Goal: Task Accomplishment & Management: Manage account settings

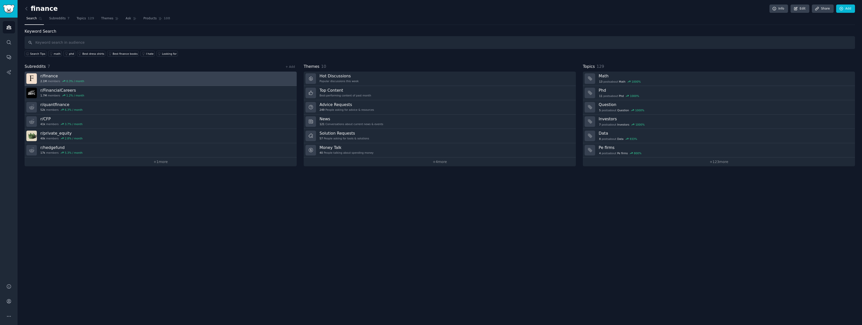
click at [68, 75] on h3 "r/ finance" at bounding box center [62, 75] width 44 height 5
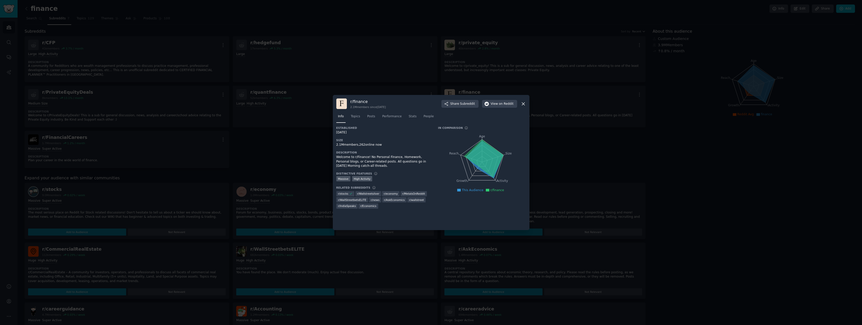
click at [523, 104] on icon at bounding box center [523, 103] width 3 height 3
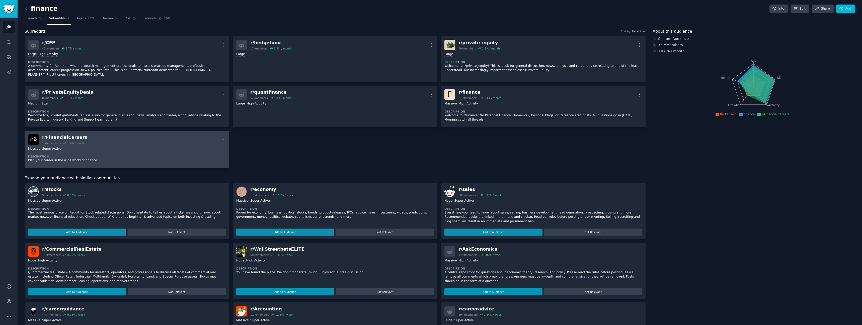
click at [145, 140] on div "r/ FinancialCareers 1.7M members 1.2 % / month More" at bounding box center [127, 139] width 198 height 11
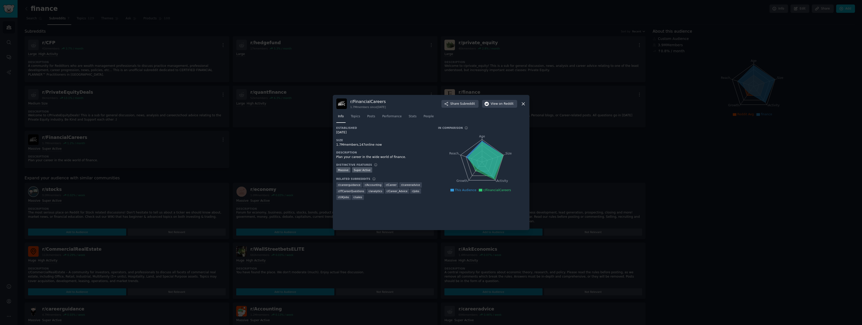
click at [523, 104] on icon at bounding box center [523, 103] width 3 height 3
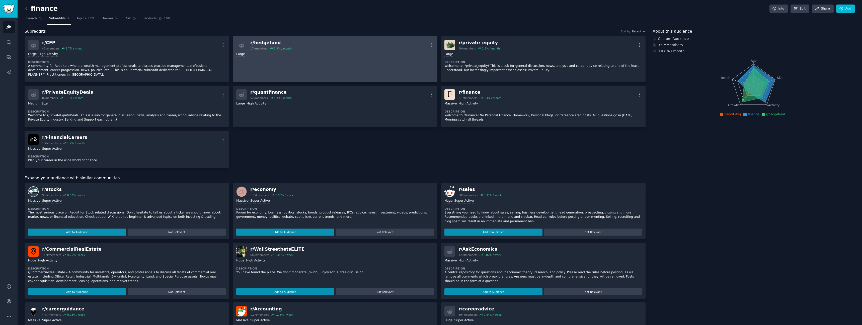
click at [322, 54] on div "Large" at bounding box center [335, 54] width 198 height 5
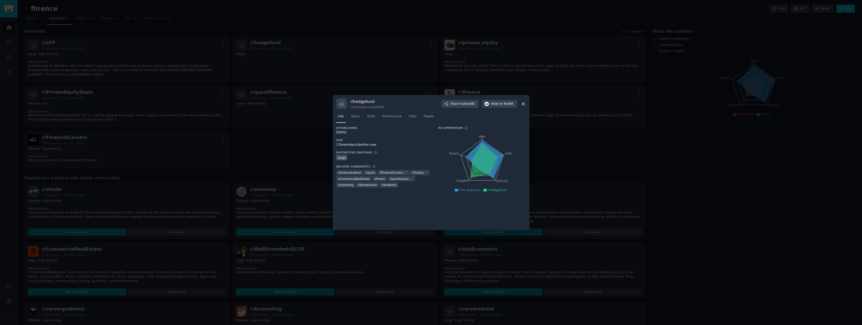
click at [521, 103] on icon at bounding box center [523, 103] width 5 height 5
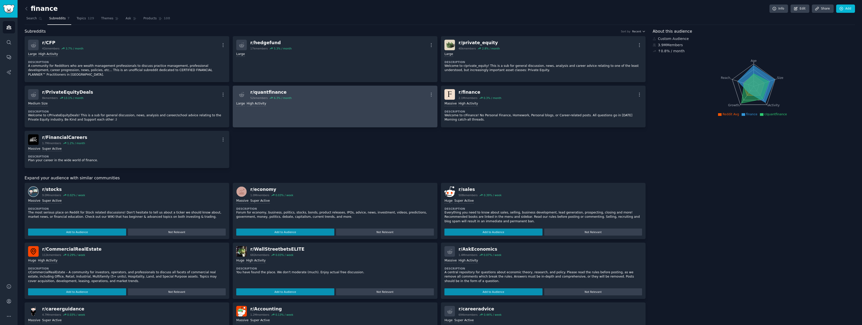
click at [354, 113] on link "r/ quantfinance 52k members 6.3 % / month More Large High Activity" at bounding box center [335, 107] width 205 height 42
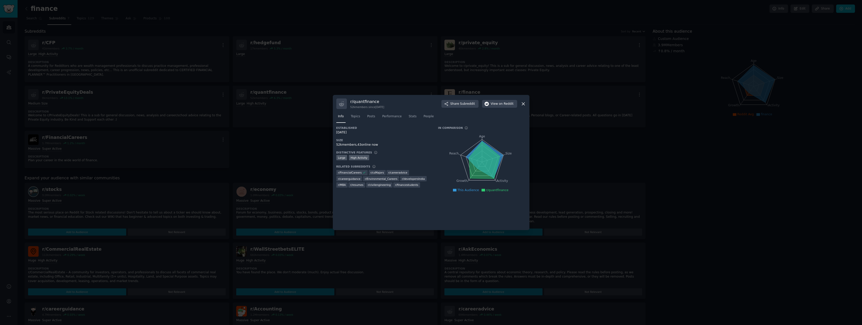
click at [526, 101] on icon at bounding box center [523, 103] width 5 height 5
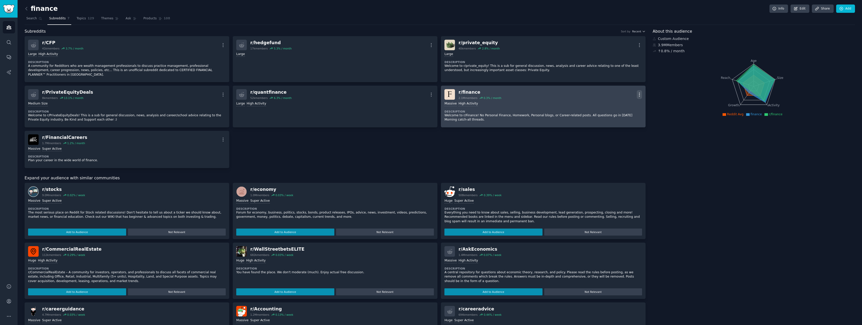
click at [640, 94] on icon "button" at bounding box center [639, 94] width 5 height 5
click at [626, 114] on div "Delete" at bounding box center [620, 113] width 30 height 11
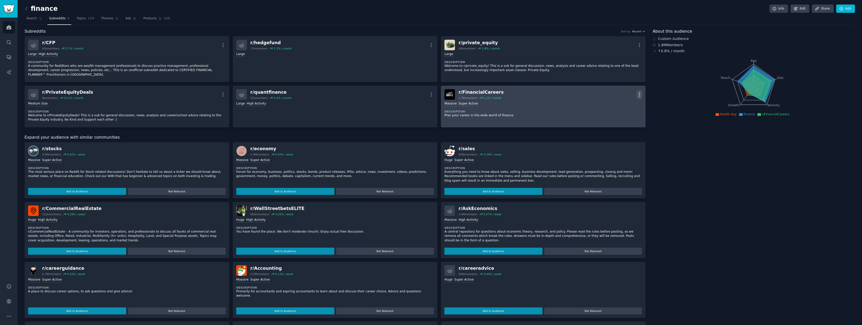
click at [640, 94] on icon "button" at bounding box center [640, 95] width 1 height 4
click at [614, 114] on p "Delete" at bounding box center [620, 113] width 12 height 5
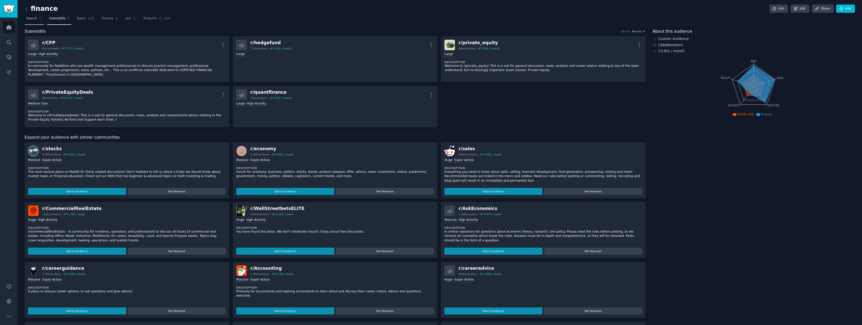
click at [38, 20] on link "Search" at bounding box center [34, 20] width 19 height 10
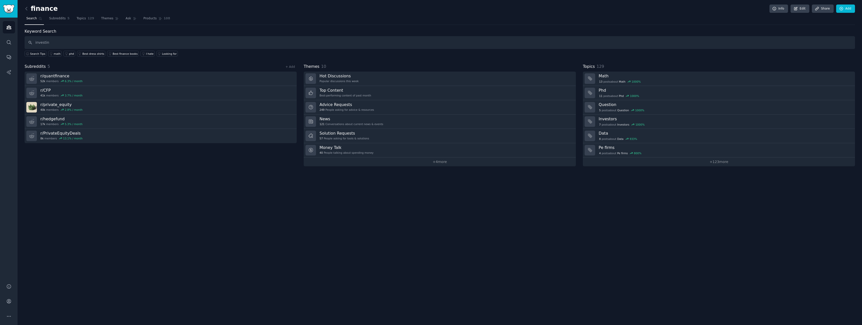
type input "investing"
click at [26, 6] on link at bounding box center [28, 9] width 6 height 8
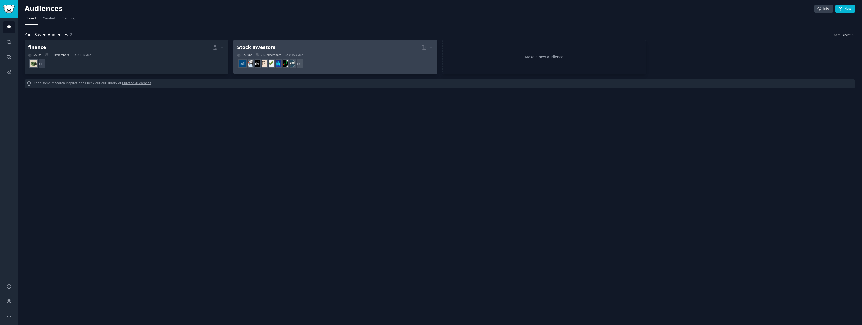
click at [308, 60] on dd "+ 7" at bounding box center [335, 63] width 197 height 14
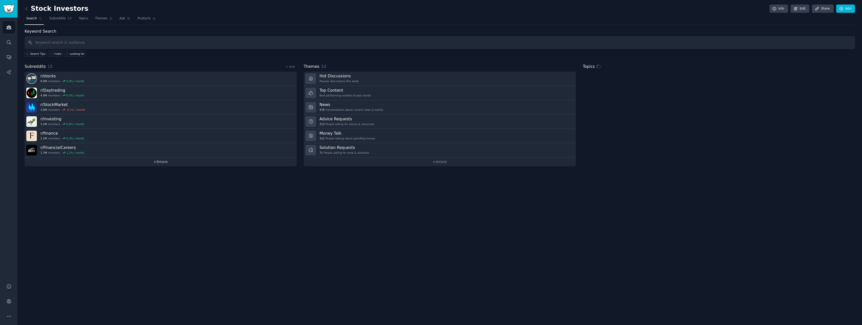
click at [144, 162] on link "+ 9 more" at bounding box center [161, 161] width 272 height 9
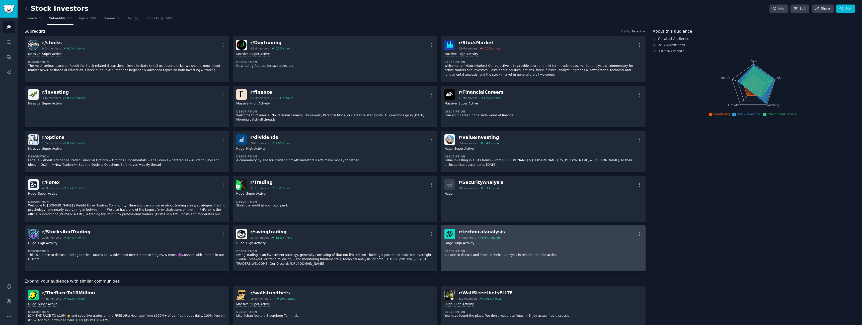
click at [518, 241] on div "Large High Activity" at bounding box center [544, 243] width 198 height 5
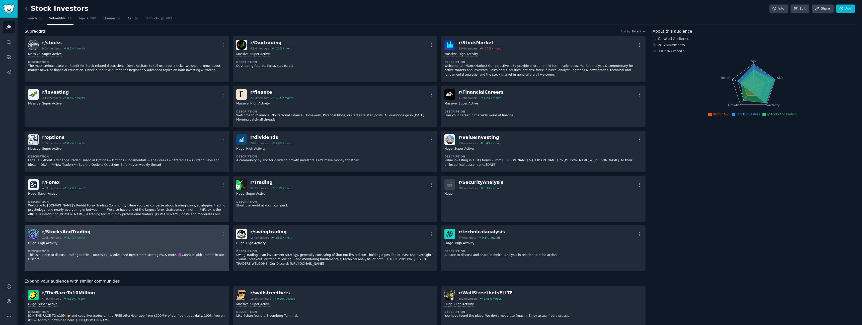
click at [158, 247] on div "Huge High Activity Description This is a place to discuss Trading Stocks, Futur…" at bounding box center [127, 251] width 198 height 24
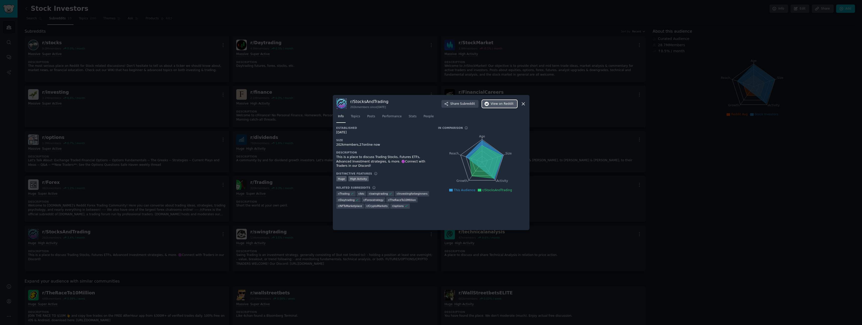
click at [505, 102] on span "on Reddit" at bounding box center [506, 104] width 15 height 5
click at [522, 102] on icon at bounding box center [523, 103] width 5 height 5
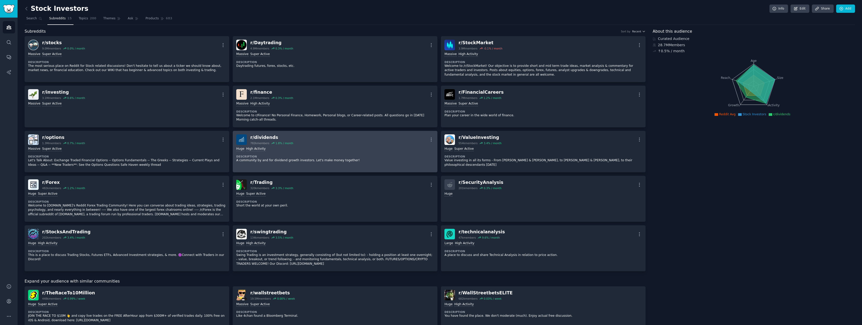
click at [320, 146] on div "100,000 - 1,000,000 members Huge High Activity Description A community by and f…" at bounding box center [335, 155] width 198 height 20
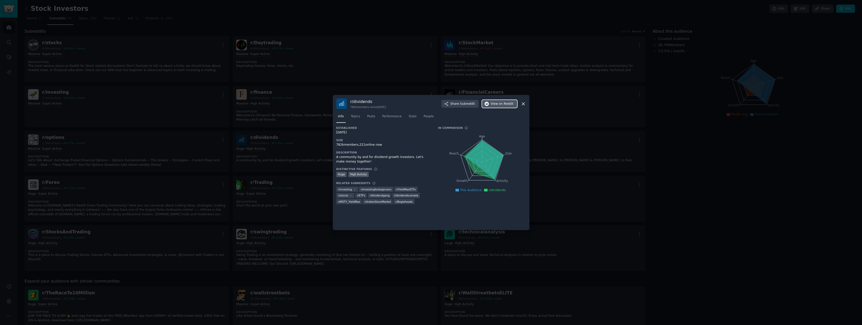
click at [493, 102] on span "View on Reddit" at bounding box center [502, 104] width 23 height 5
click at [527, 102] on div "r/ dividends 782k members since 01/30/2009 Share Subreddit View on Reddit Info …" at bounding box center [431, 162] width 197 height 135
click at [524, 103] on icon at bounding box center [523, 103] width 3 height 3
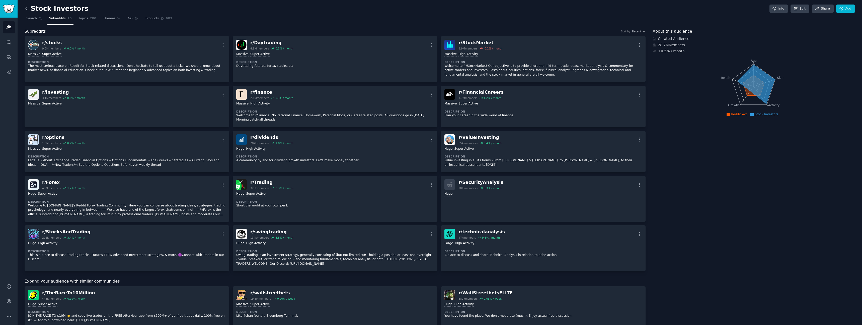
click at [25, 9] on icon at bounding box center [26, 8] width 5 height 5
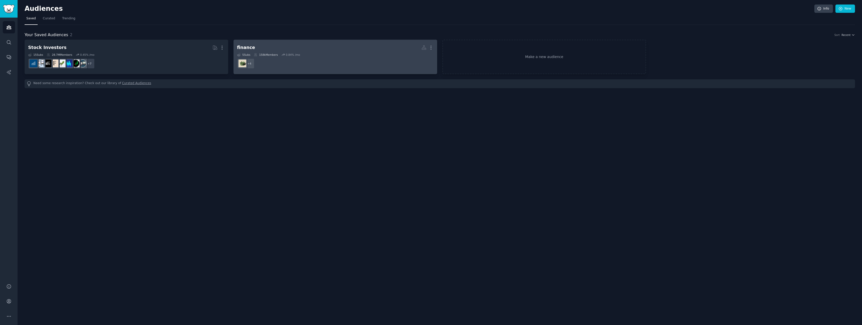
click at [321, 52] on h2 "finance More" at bounding box center [335, 47] width 197 height 9
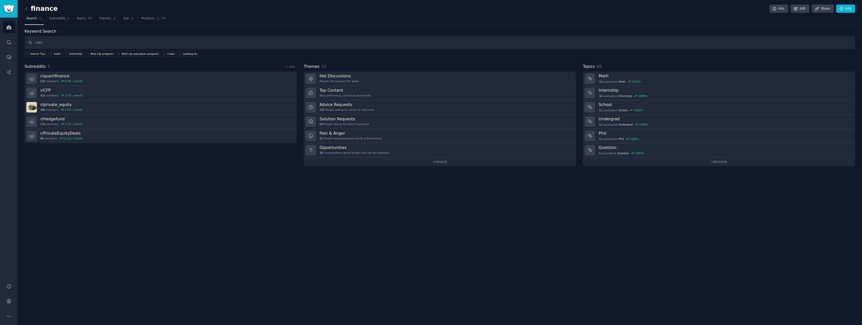
type input "valur"
type input "valueinvesting"
click at [53, 19] on span "Subreddits" at bounding box center [57, 18] width 17 height 5
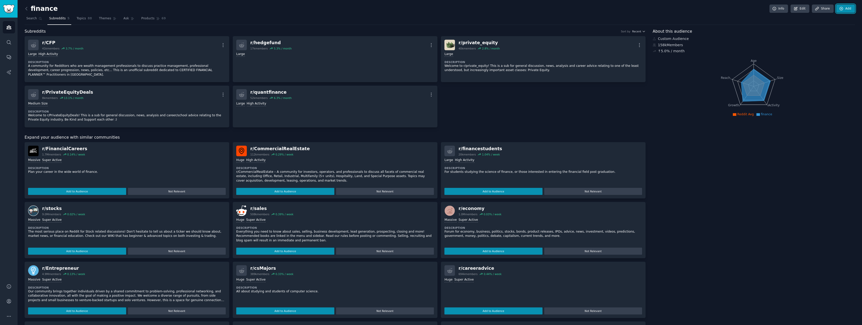
click at [850, 9] on link "Add" at bounding box center [846, 9] width 19 height 9
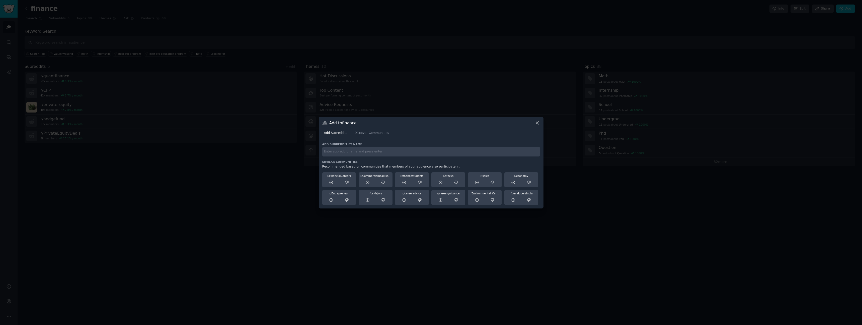
click at [340, 149] on input "text" at bounding box center [431, 152] width 218 height 10
type input "valueinvesting"
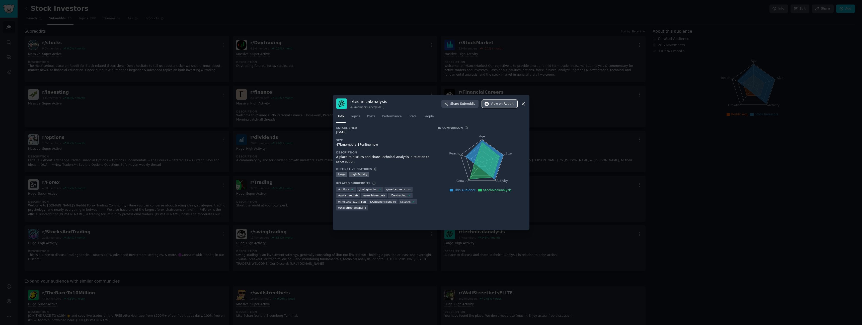
click at [498, 104] on span "View on Reddit" at bounding box center [502, 104] width 23 height 5
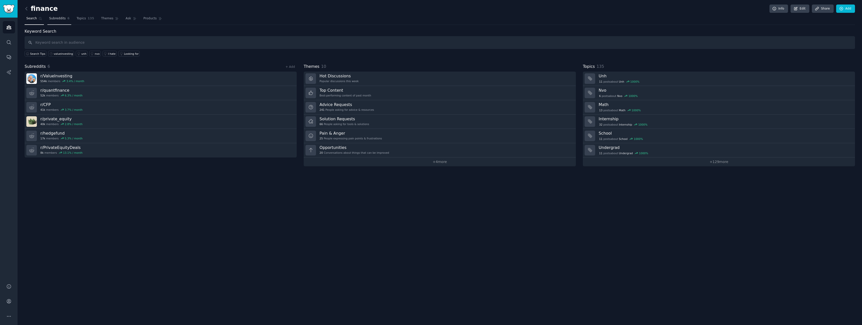
click at [54, 19] on span "Subreddits" at bounding box center [57, 18] width 17 height 5
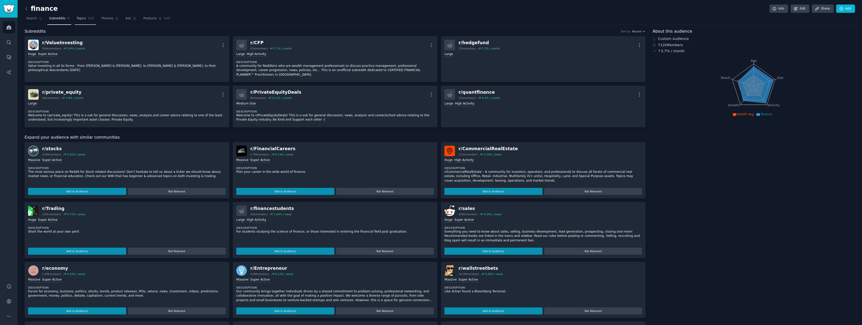
click at [77, 17] on span "Topics" at bounding box center [81, 18] width 9 height 5
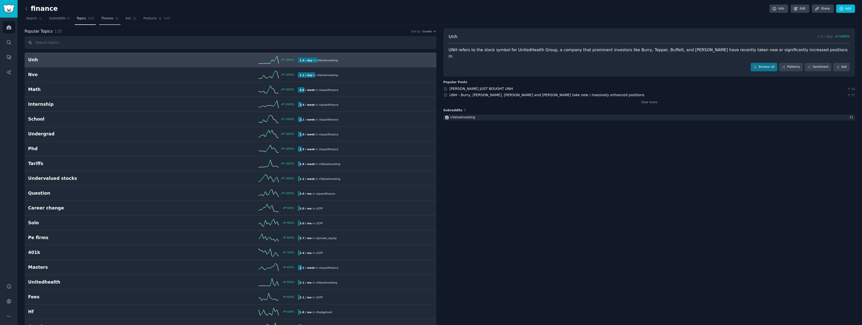
click at [112, 18] on link "Themes" at bounding box center [109, 20] width 21 height 10
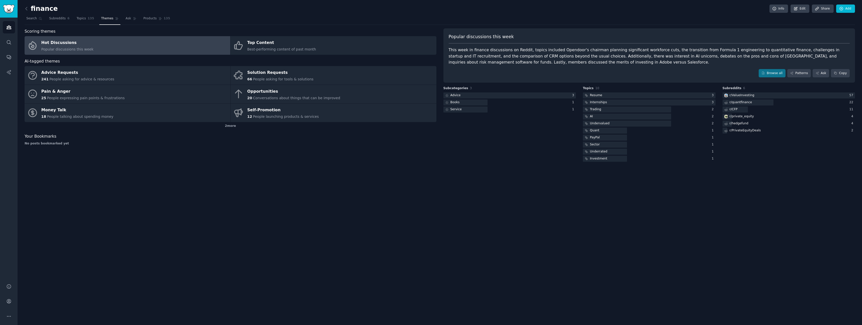
click at [733, 53] on div "This week in finance discussions on Reddit, topics included Opendoor's chairman…" at bounding box center [649, 56] width 401 height 19
drag, startPoint x: 720, startPoint y: 57, endPoint x: 817, endPoint y: 56, distance: 97.6
click at [817, 56] on div "This week in finance discussions on Reddit, topics included Opendoor's chairman…" at bounding box center [649, 56] width 401 height 19
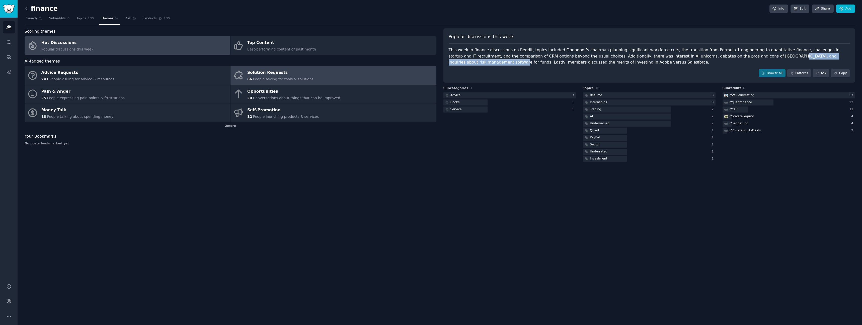
click at [300, 78] on span "People asking for tools & solutions" at bounding box center [283, 79] width 60 height 4
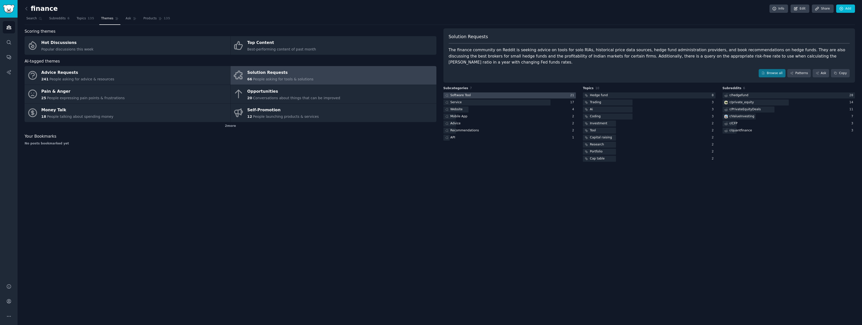
click at [497, 95] on div at bounding box center [510, 95] width 133 height 6
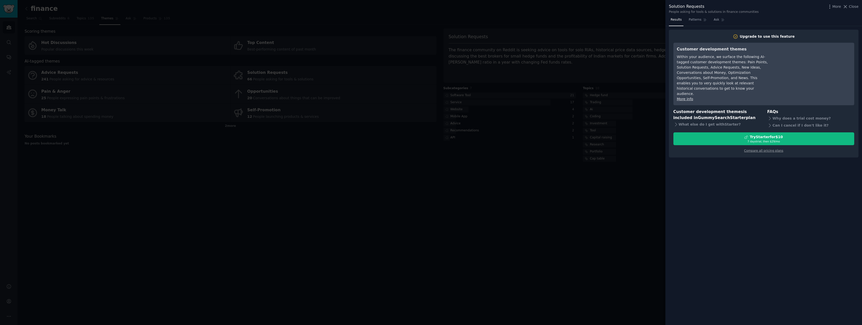
click at [625, 201] on div at bounding box center [431, 162] width 862 height 325
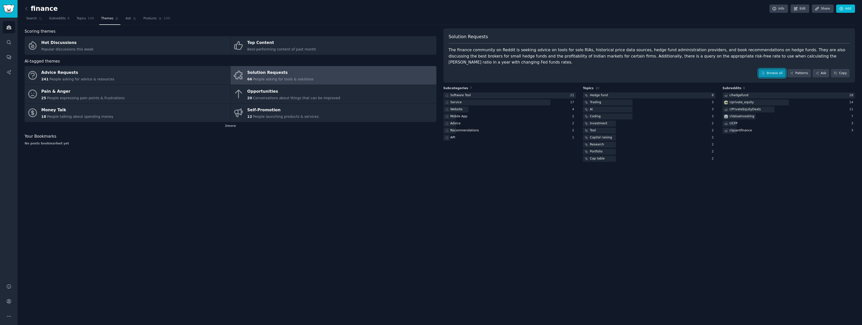
click at [771, 75] on link "Browse all" at bounding box center [772, 73] width 27 height 9
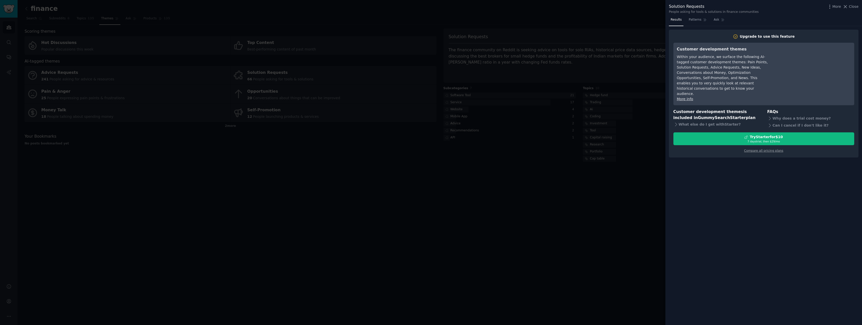
click at [581, 246] on div at bounding box center [431, 162] width 862 height 325
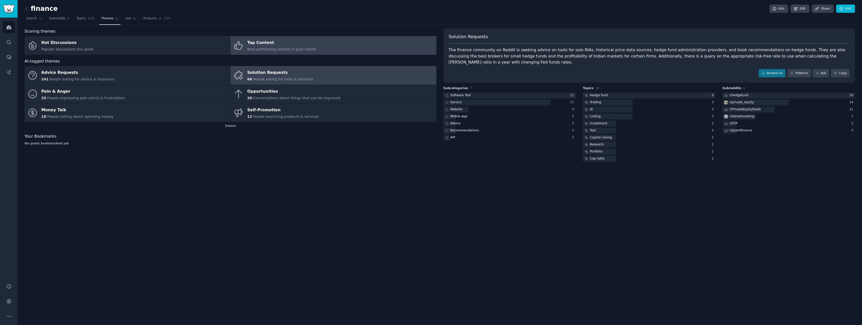
click at [265, 43] on div "Top Content" at bounding box center [281, 43] width 69 height 8
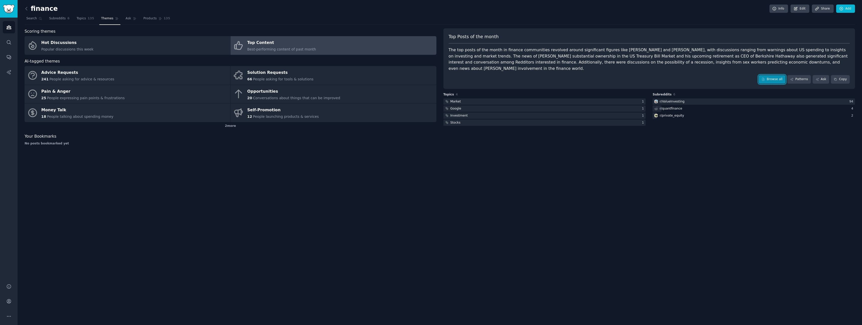
click at [777, 77] on link "Browse all" at bounding box center [772, 79] width 27 height 9
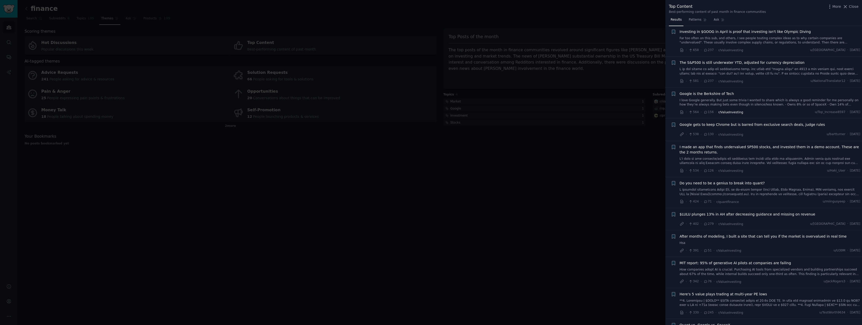
scroll to position [40, 0]
click at [742, 103] on link "I love Google generally. But just some trivia I wanted to share which is always…" at bounding box center [770, 102] width 181 height 9
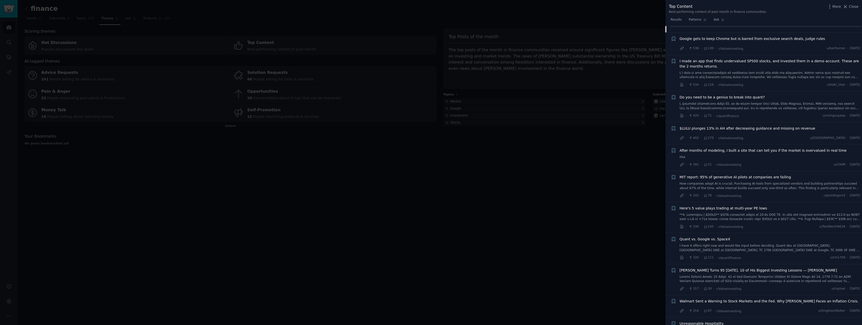
scroll to position [215, 0]
click at [793, 60] on span "I made an app that finds undervalued SP500 stocks, and invested them in a demo …" at bounding box center [770, 62] width 181 height 11
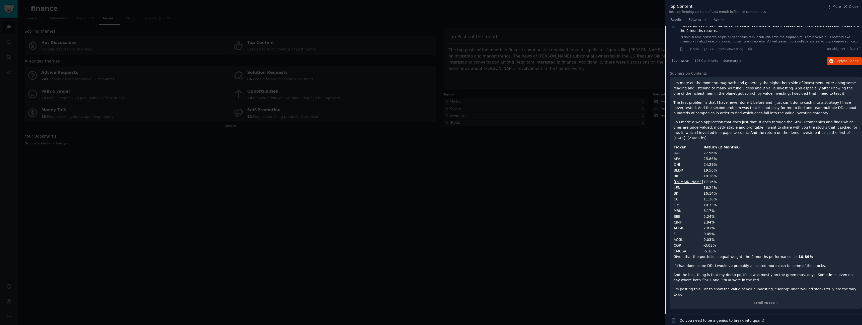
scroll to position [161, 0]
click at [711, 56] on div "126 Comments" at bounding box center [706, 61] width 27 height 12
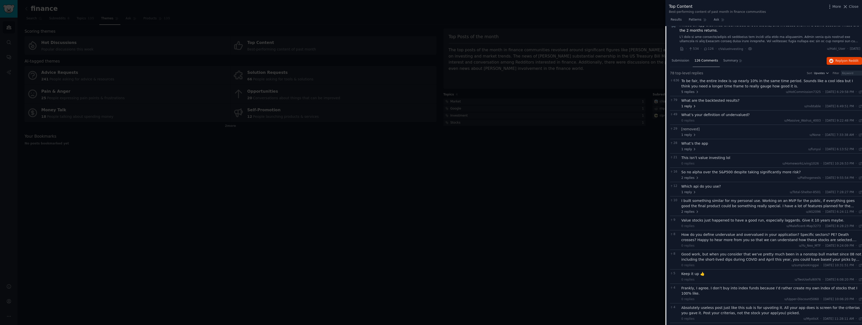
click at [694, 104] on span "1 reply" at bounding box center [689, 106] width 15 height 5
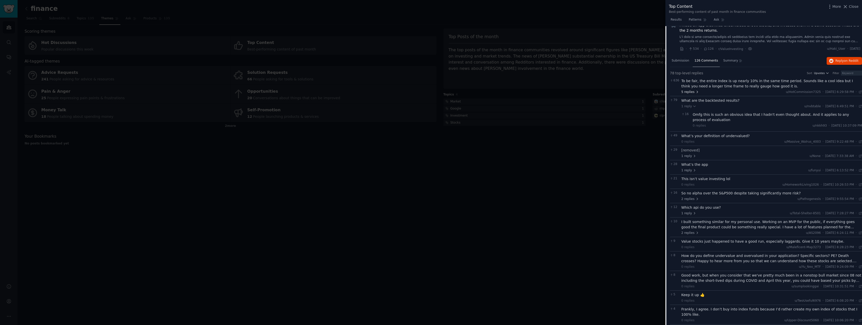
click at [697, 93] on icon at bounding box center [698, 92] width 4 height 4
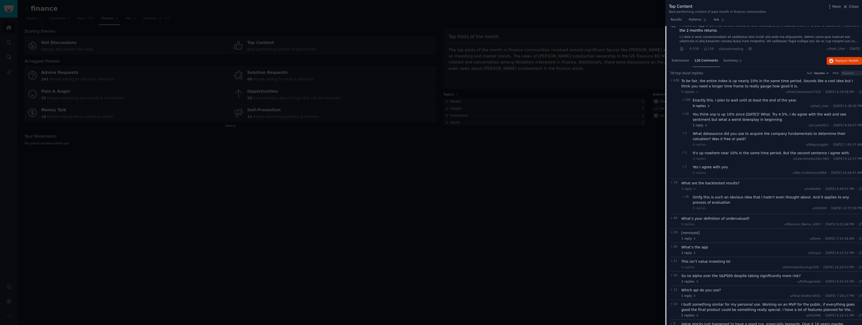
click at [707, 108] on span "9 replies" at bounding box center [702, 106] width 18 height 5
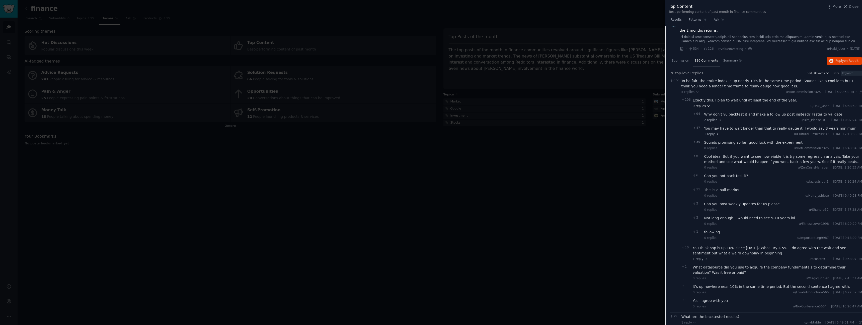
click at [707, 108] on span "9 replies" at bounding box center [702, 106] width 18 height 5
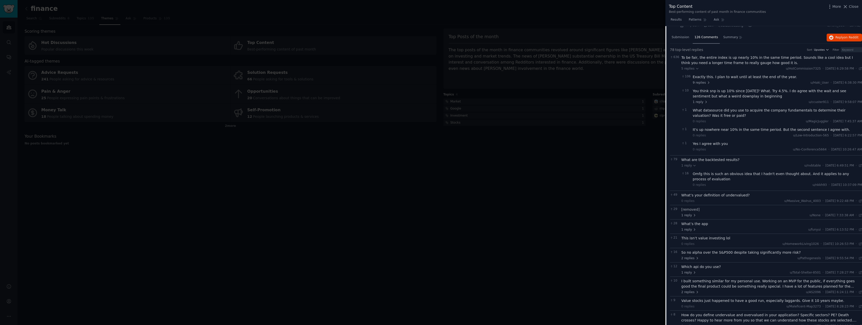
scroll to position [191, 0]
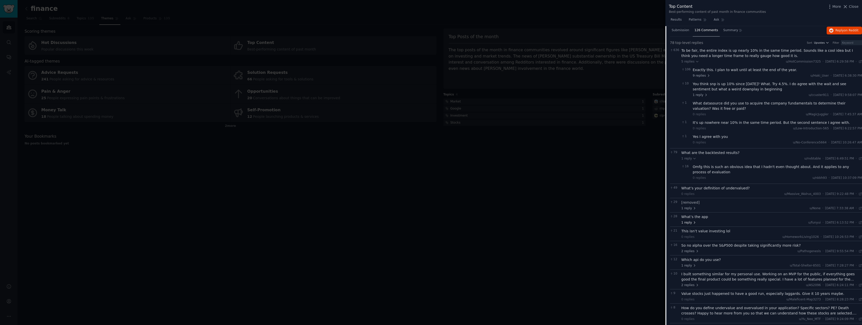
click at [691, 223] on span "1 reply" at bounding box center [689, 222] width 15 height 5
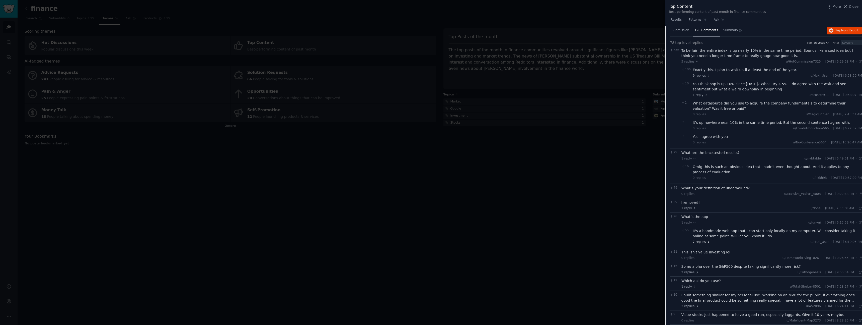
click at [704, 243] on span "7 replies" at bounding box center [702, 242] width 18 height 5
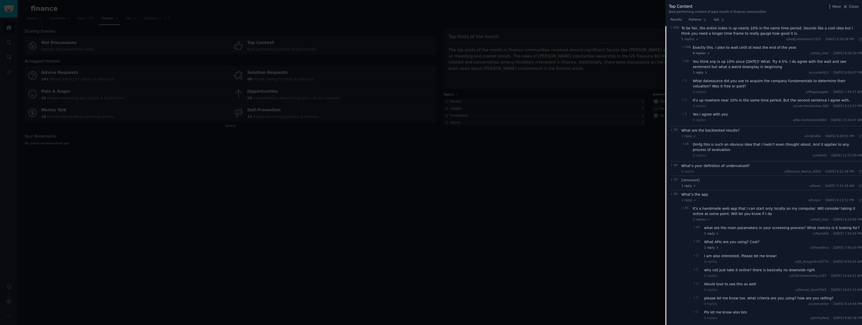
scroll to position [215, 0]
click at [714, 245] on span "1 reply" at bounding box center [712, 246] width 15 height 5
click at [713, 245] on span "1 reply" at bounding box center [712, 246] width 15 height 5
click at [713, 234] on span "1 reply" at bounding box center [712, 232] width 15 height 5
click at [713, 232] on span "1 reply" at bounding box center [712, 232] width 15 height 5
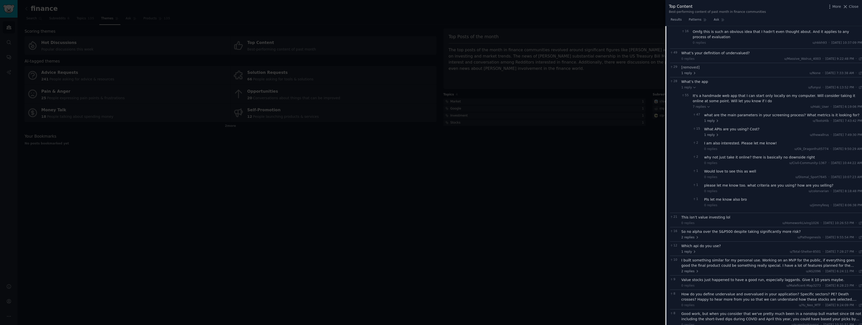
scroll to position [331, 0]
click at [693, 245] on icon at bounding box center [695, 247] width 4 height 4
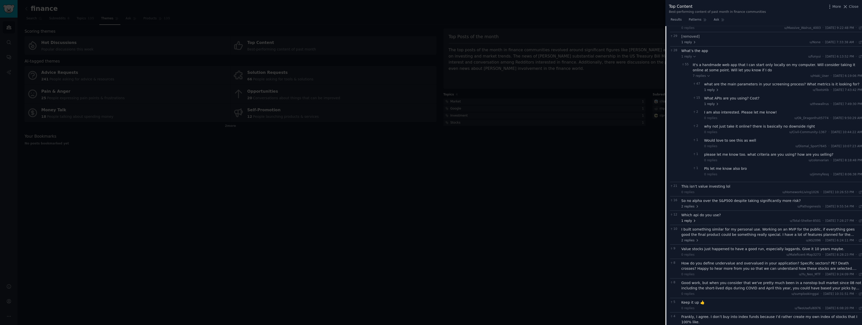
scroll to position [367, 0]
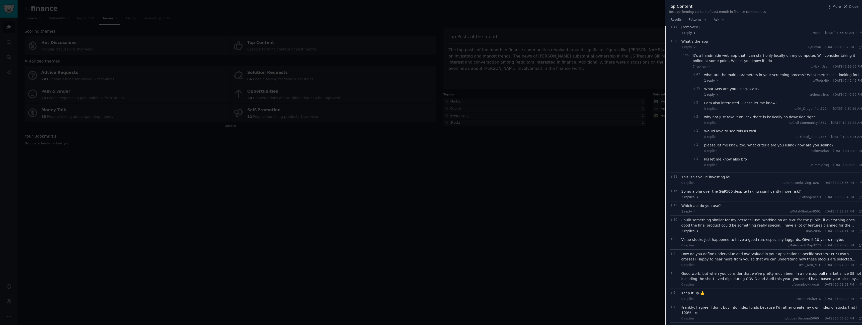
click at [698, 230] on icon at bounding box center [698, 231] width 4 height 4
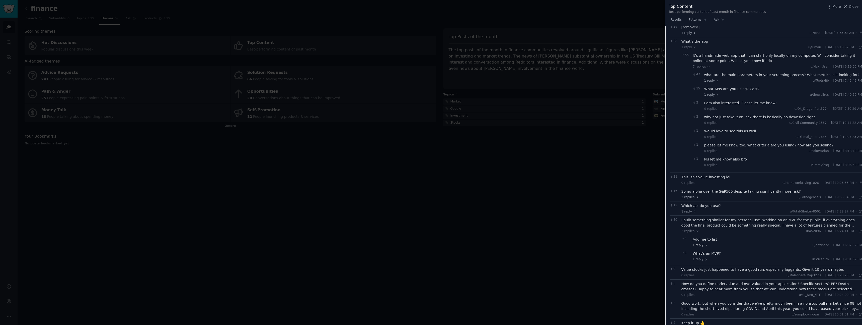
click at [698, 245] on span "1 reply" at bounding box center [700, 245] width 15 height 5
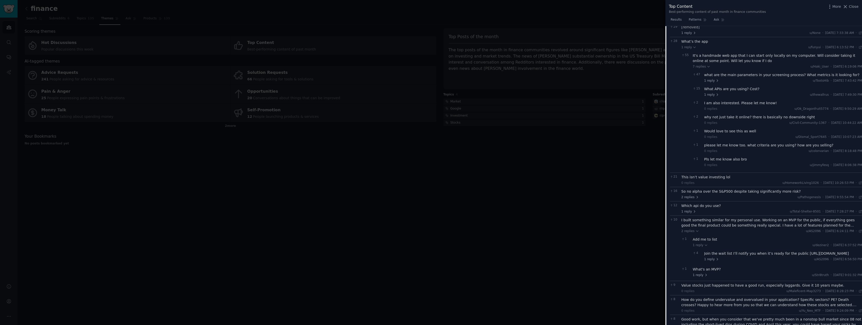
click at [709, 256] on div "Join the wait list I’ll notify you when it’s ready for the public https://docs.…" at bounding box center [784, 253] width 158 height 5
drag, startPoint x: 704, startPoint y: 259, endPoint x: 799, endPoint y: 264, distance: 95.0
click at [799, 256] on div "Join the wait list I’ll notify you when it’s ready for the public https://docs.…" at bounding box center [784, 253] width 158 height 5
copy div "https://docs.google.com/forms/d/e/1FAIpQLSeiIUOi8cCB-uk5apB3z76vENxkEQDZt9vWiFe…"
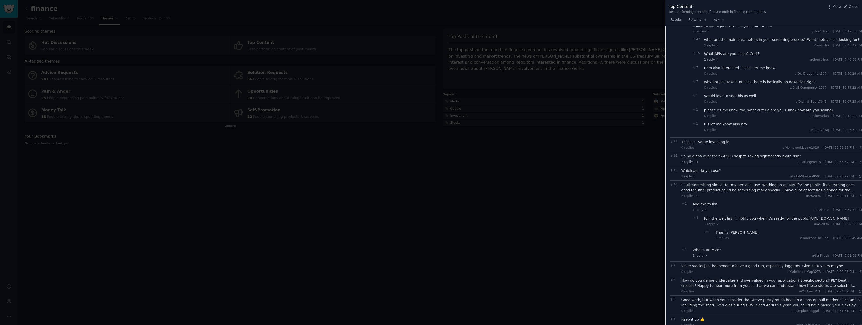
scroll to position [404, 0]
click at [700, 255] on span "1 reply" at bounding box center [700, 253] width 15 height 5
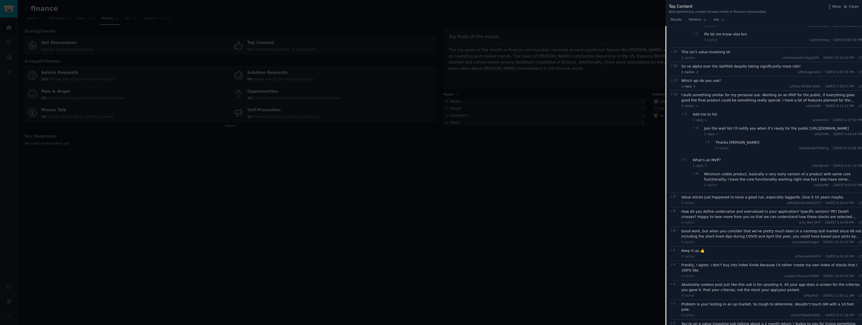
scroll to position [516, 0]
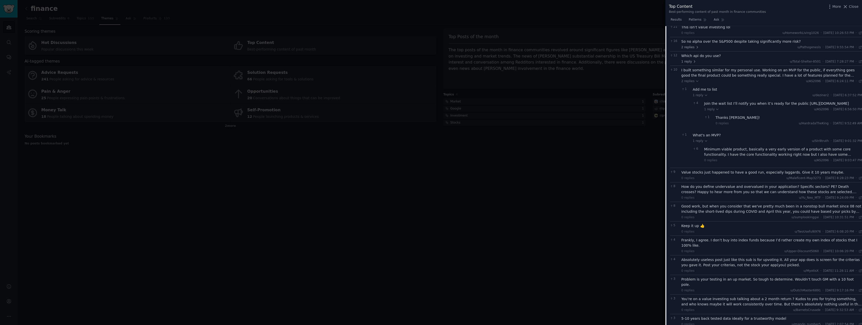
click at [725, 194] on div "How do you define undervalue and overvalued in your application? Specific secto…" at bounding box center [772, 189] width 181 height 11
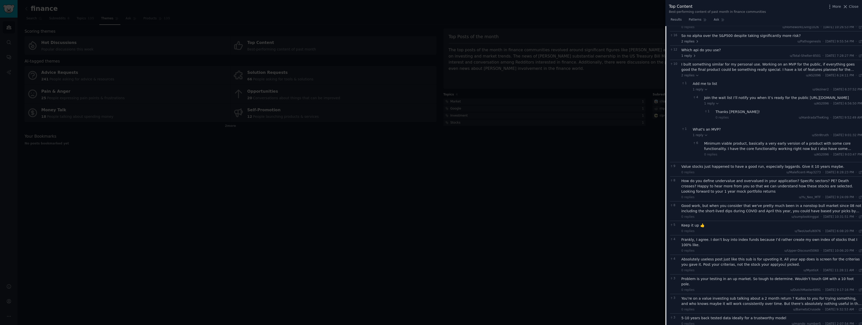
click at [734, 214] on div "Good work, but when you consider that we've pretty much been in a nonstop bull …" at bounding box center [772, 208] width 181 height 11
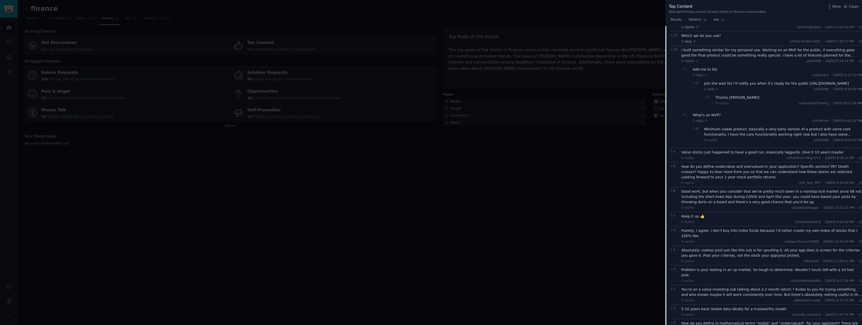
scroll to position [559, 0]
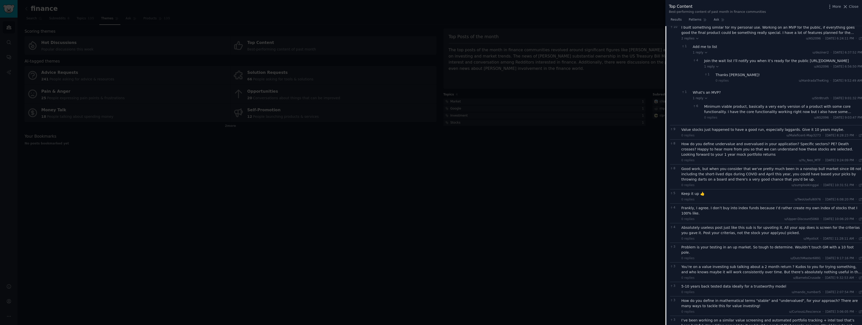
click at [728, 216] on div "Frankly, I agree. I don’t buy into index funds because I’d rather create my own…" at bounding box center [772, 210] width 181 height 11
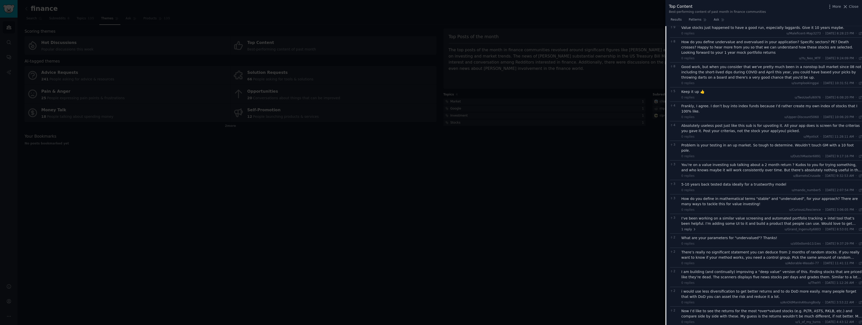
scroll to position [662, 0]
click at [813, 167] on div "You’re on a value investing sub talking about a 2 month return ? Kudos to you f…" at bounding box center [772, 166] width 181 height 11
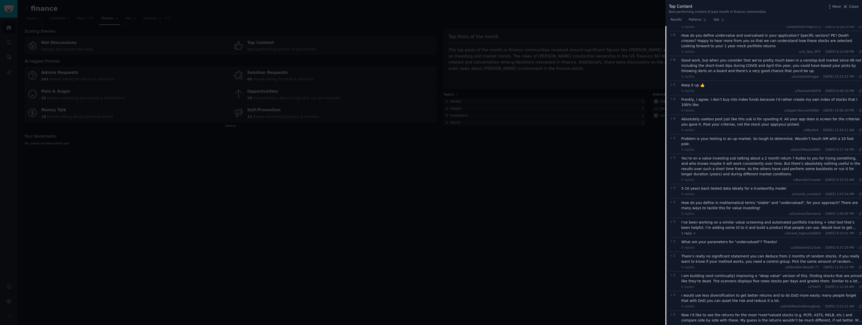
scroll to position [668, 0]
click at [716, 224] on div "I’ve been working on a similar value screening and automated portfolio tracking…" at bounding box center [772, 224] width 181 height 11
click at [715, 248] on div "Sign up at the link! https://docs.google.com/forms/d/e/1FAIpQLSdzQ7k7rBnG8wN2Dp…" at bounding box center [777, 245] width 169 height 5
click at [710, 248] on div "Sign up at the link! https://docs.google.com/forms/d/e/1FAIpQLSdzQ7k7rBnG8wN2Dp…" at bounding box center [777, 245] width 169 height 5
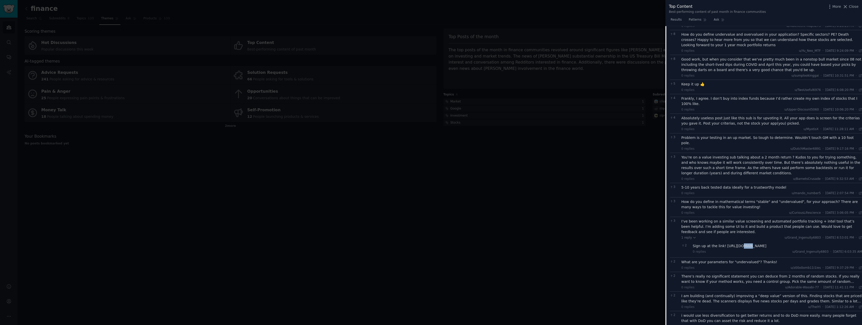
click at [710, 248] on div "Sign up at the link! https://docs.google.com/forms/d/e/1FAIpQLSdzQ7k7rBnG8wN2Dp…" at bounding box center [777, 245] width 169 height 5
click at [711, 248] on div "Sign up at the link! https://docs.google.com/forms/d/e/1FAIpQLSdzQ7k7rBnG8wN2Dp…" at bounding box center [777, 245] width 169 height 5
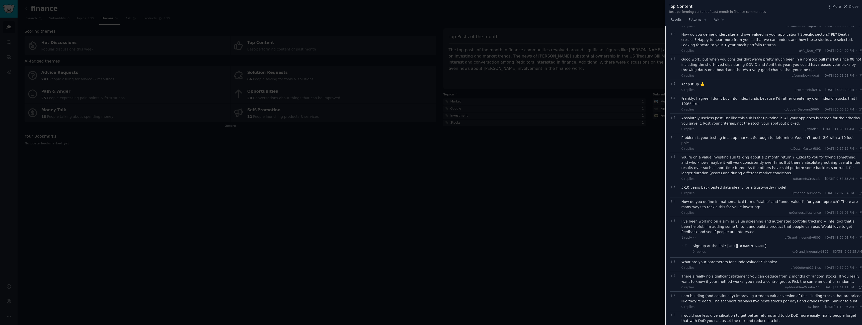
click at [711, 248] on div "Sign up at the link! https://docs.google.com/forms/d/e/1FAIpQLSdzQ7k7rBnG8wN2Dp…" at bounding box center [777, 245] width 169 height 5
drag, startPoint x: 693, startPoint y: 252, endPoint x: 759, endPoint y: 258, distance: 65.7
click at [759, 248] on div "Sign up at the link! https://docs.google.com/forms/d/e/1FAIpQLSdzQ7k7rBnG8wN2Dp…" at bounding box center [777, 245] width 169 height 5
copy div "https://docs.google.com/forms/d/e/1FAIpQLSdzQ7k7rBnG8wN2Dp9D4XjqJFYFCI5wE-O3NO9…"
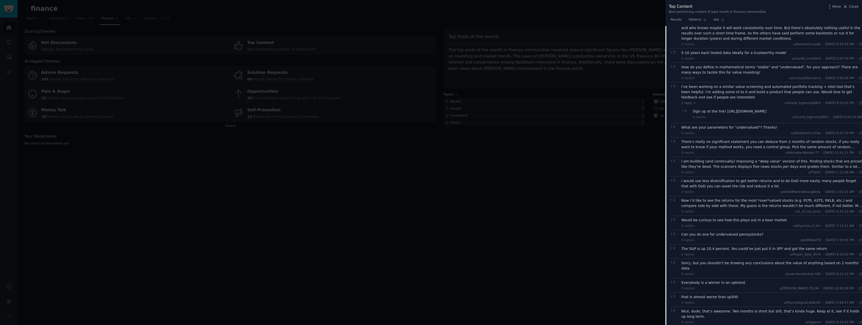
scroll to position [811, 0]
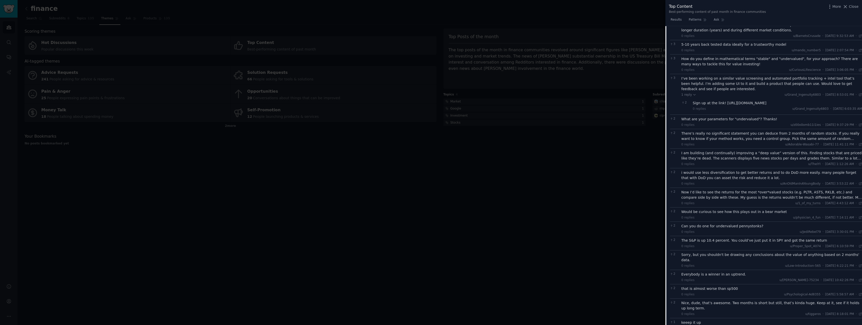
click at [720, 141] on div "There’s really no significant statement you can deduce from 2 months of random …" at bounding box center [772, 136] width 181 height 11
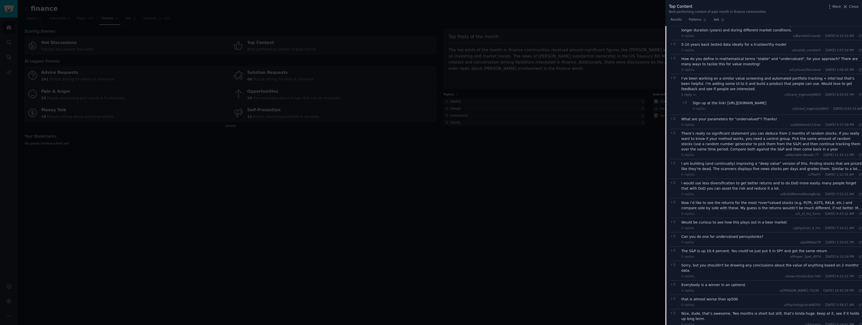
click at [711, 171] on div "I am building (and continually) improving a “deep value” version of this. Findi…" at bounding box center [772, 166] width 181 height 11
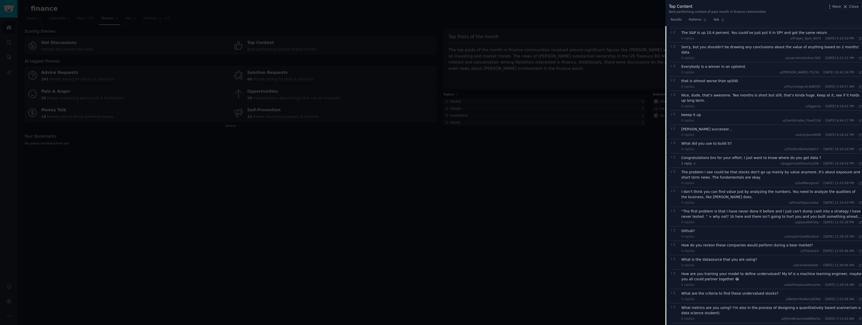
scroll to position [1035, 0]
click at [690, 166] on span "1 reply" at bounding box center [689, 163] width 15 height 5
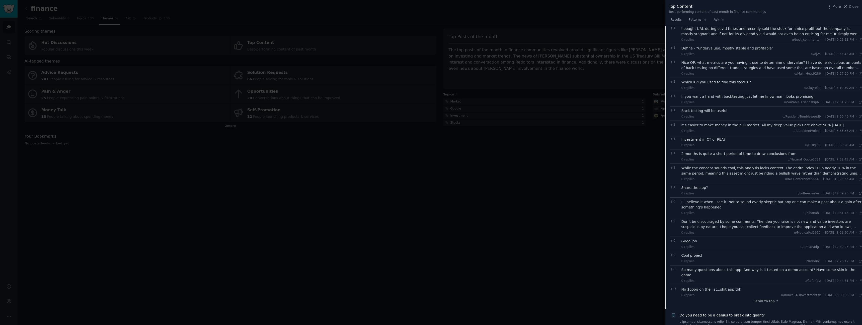
scroll to position [1629, 0]
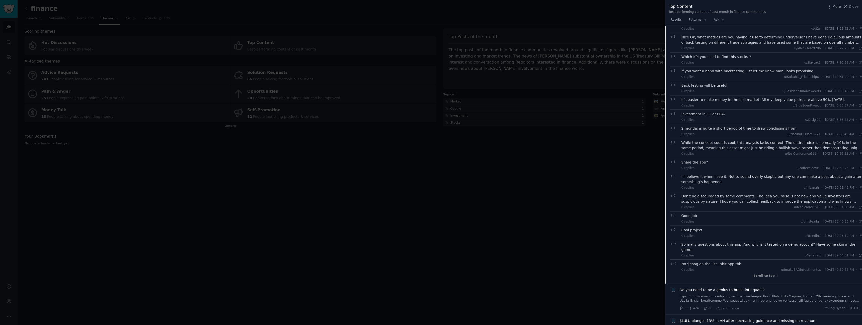
click at [606, 250] on div at bounding box center [431, 162] width 862 height 325
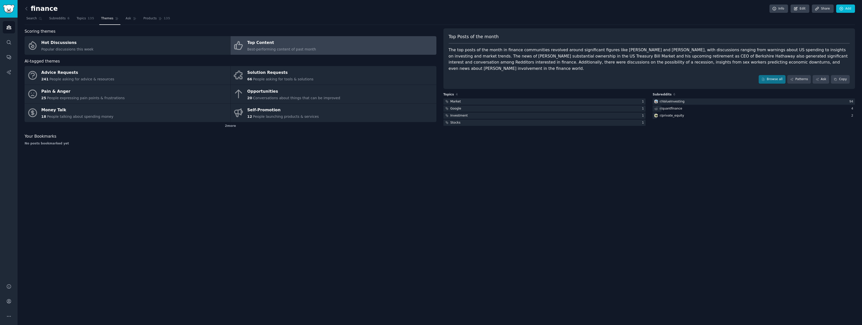
click at [280, 41] on div "Top Content" at bounding box center [281, 43] width 69 height 8
click at [760, 75] on link "Browse all" at bounding box center [772, 79] width 27 height 9
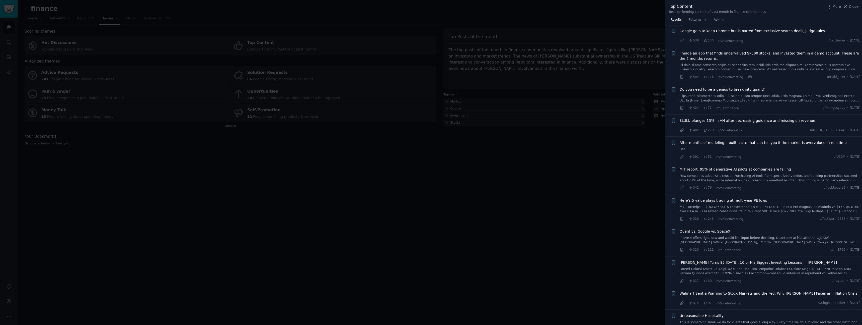
scroll to position [134, 0]
click at [718, 169] on span "MIT report: 95% of generative AI pilots at companies are failing" at bounding box center [735, 168] width 111 height 5
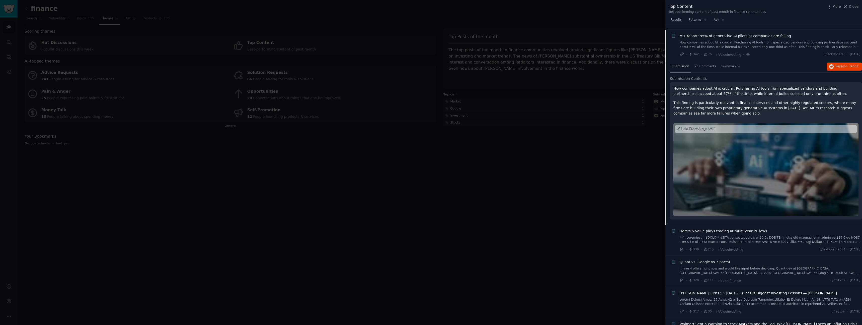
scroll to position [266, 0]
click at [729, 38] on span "MIT report: 95% of generative AI pilots at companies are failing" at bounding box center [735, 36] width 111 height 5
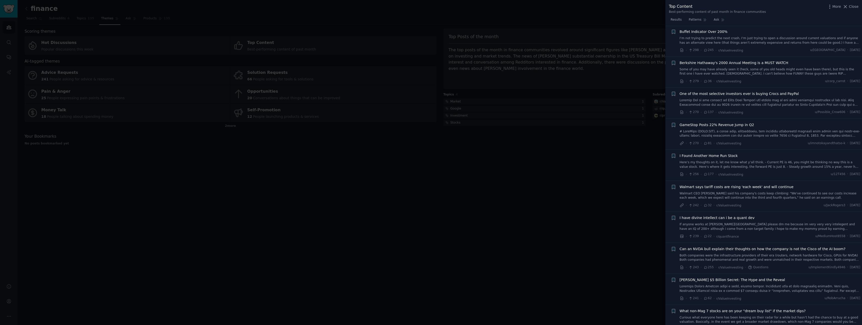
scroll to position [449, 0]
click at [760, 94] on span "One of the most selective investors ever is buying Crocs and PayPal" at bounding box center [739, 92] width 119 height 5
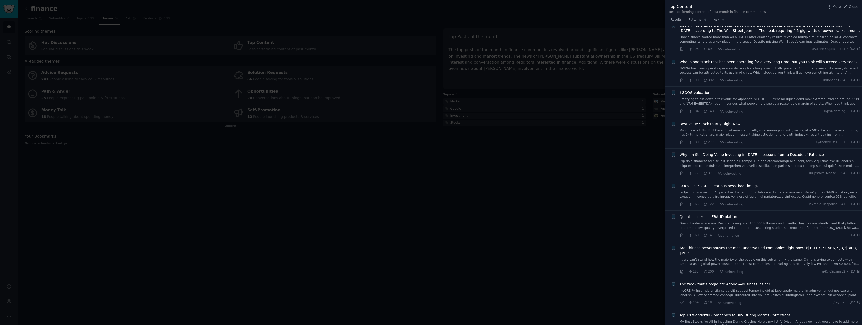
scroll to position [1102, 0]
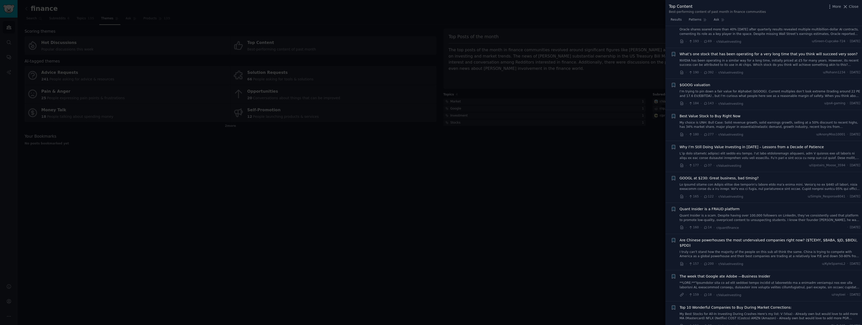
click at [723, 151] on link at bounding box center [770, 155] width 181 height 9
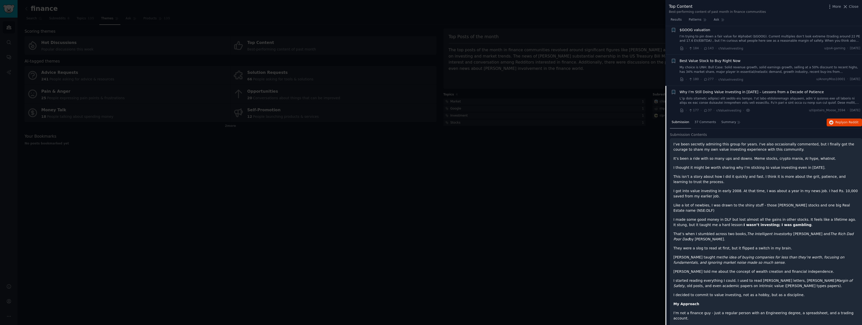
scroll to position [1005, 0]
click at [702, 92] on span "Why I’m Still Doing Value Investing in 2025 – Lessons from a Decade of Patience" at bounding box center [752, 94] width 144 height 5
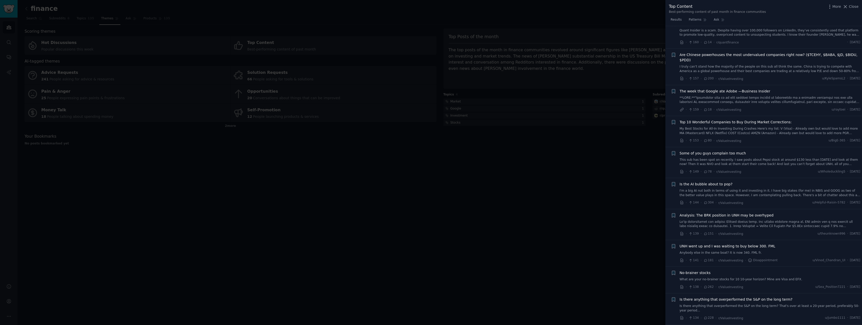
scroll to position [1139, 0]
click at [705, 185] on span "Is the AI bubble about to pop?" at bounding box center [706, 182] width 53 height 5
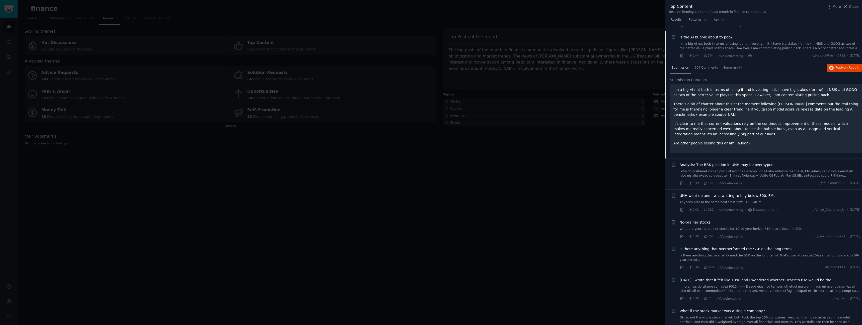
scroll to position [1219, 0]
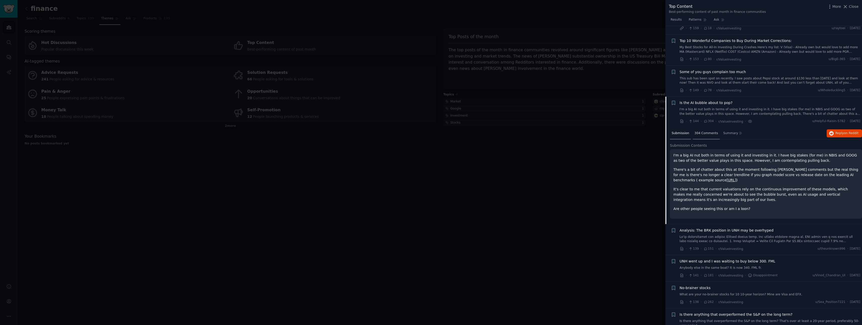
click at [700, 138] on div "304 Comments" at bounding box center [706, 133] width 27 height 12
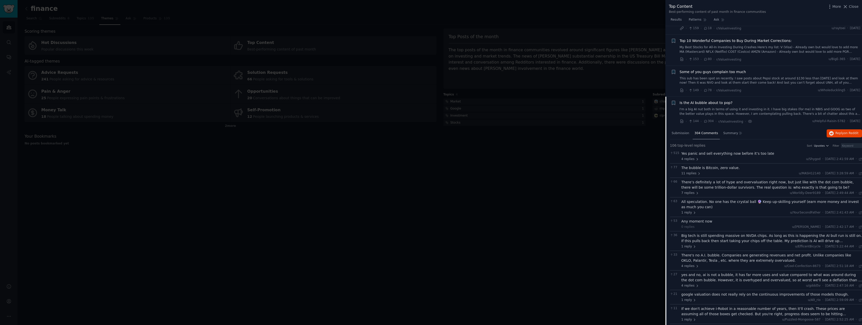
click at [782, 241] on div "Big tech is still spending massive on NVDA chips. As long as this is happening …" at bounding box center [772, 238] width 181 height 11
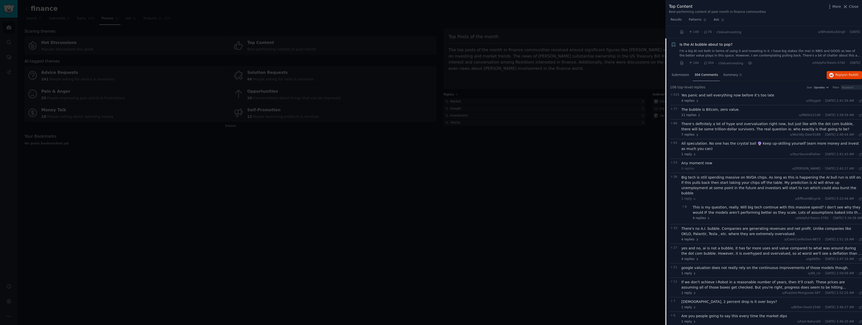
scroll to position [1283, 0]
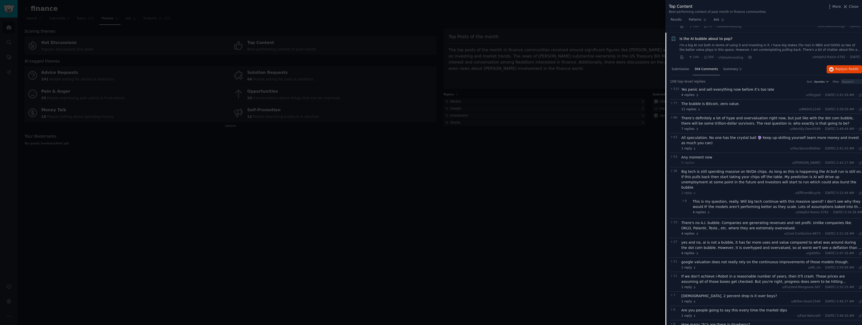
click at [745, 240] on div "yes and no, ai is not a bubble, it has far more uses and value compared to what…" at bounding box center [772, 245] width 181 height 11
click at [686, 241] on div "yes and no, ai is not a bubble, it has far more uses and value compared to what…" at bounding box center [772, 248] width 181 height 16
click at [697, 240] on div "yes and no, ai is not a bubble, it has far more uses and value compared to what…" at bounding box center [772, 248] width 181 height 16
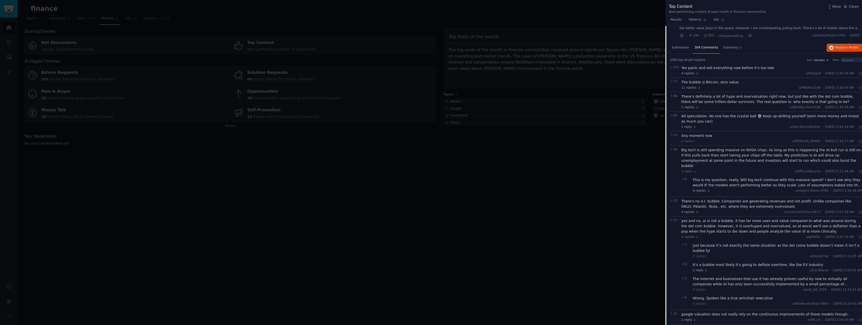
scroll to position [1243, 0]
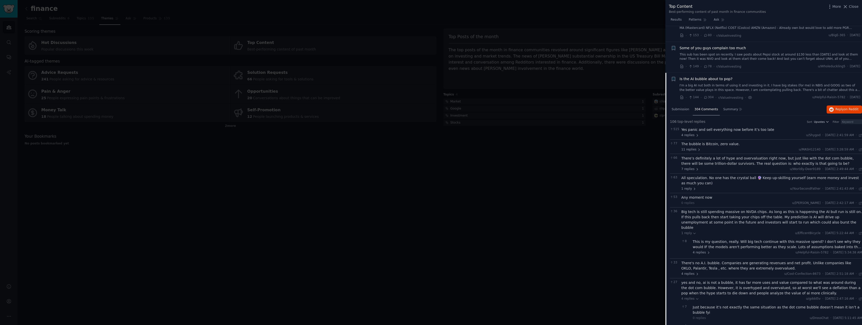
click at [687, 80] on span "Is the AI bubble about to pop?" at bounding box center [706, 78] width 53 height 5
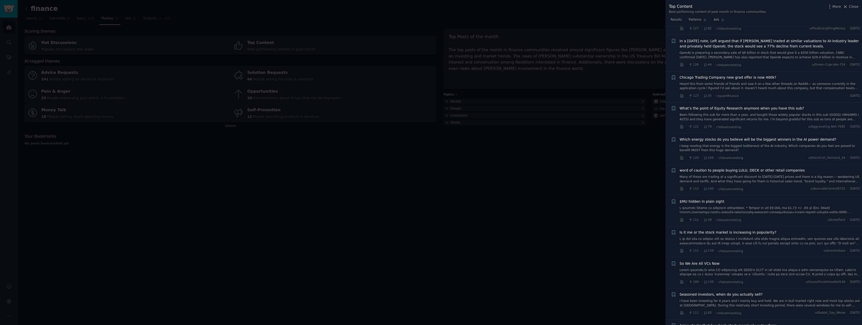
scroll to position [1650, 0]
click at [741, 106] on span "What’s the point of Equity Research anymore when you have this sub?" at bounding box center [742, 107] width 124 height 5
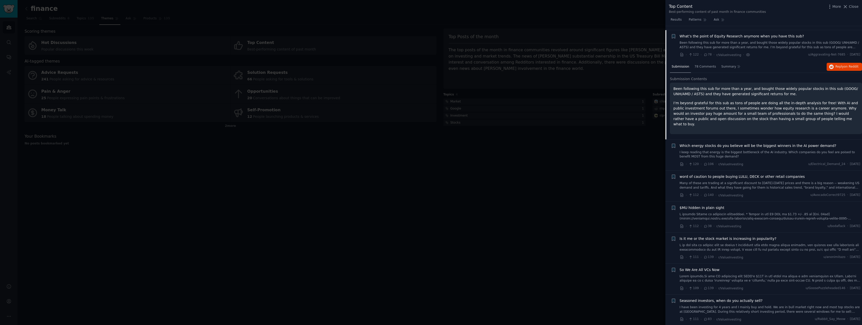
scroll to position [1726, 0]
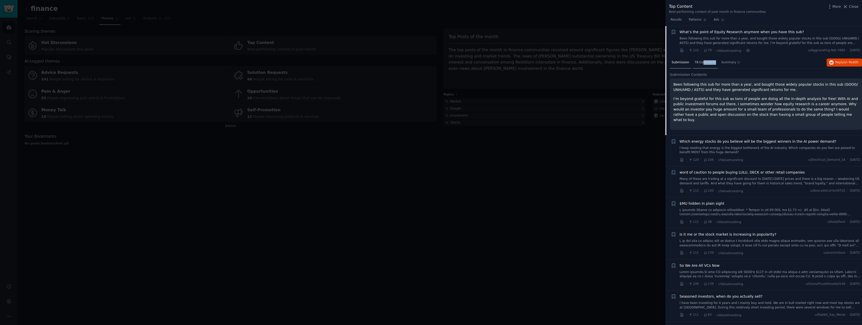
click at [702, 64] on span "78 Comments" at bounding box center [706, 62] width 22 height 5
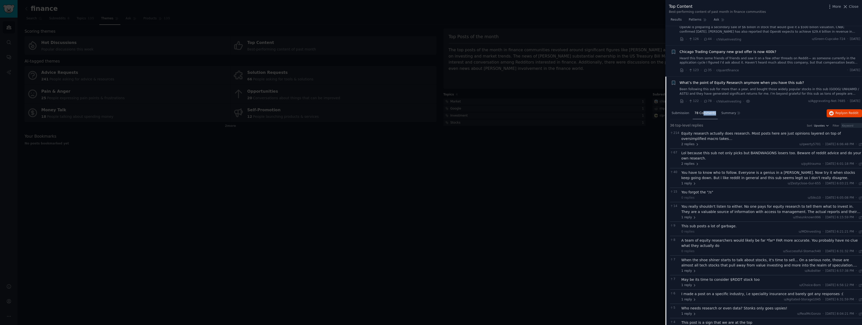
scroll to position [1660, 0]
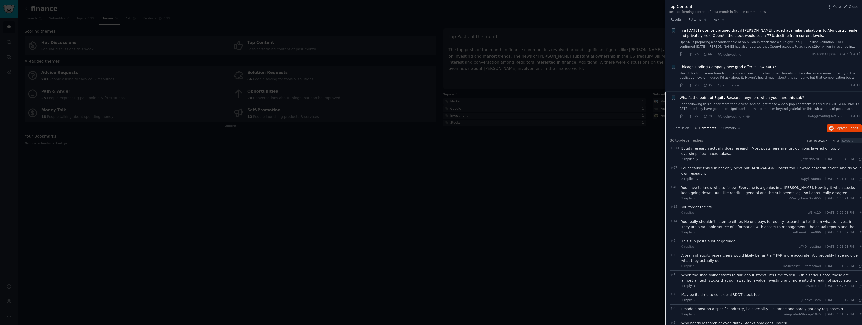
click at [729, 101] on div "What’s the point of Equity Research anymore when you have this sub? Been follow…" at bounding box center [770, 103] width 181 height 16
click at [730, 97] on span "What’s the point of Equity Research anymore when you have this sub?" at bounding box center [742, 97] width 124 height 5
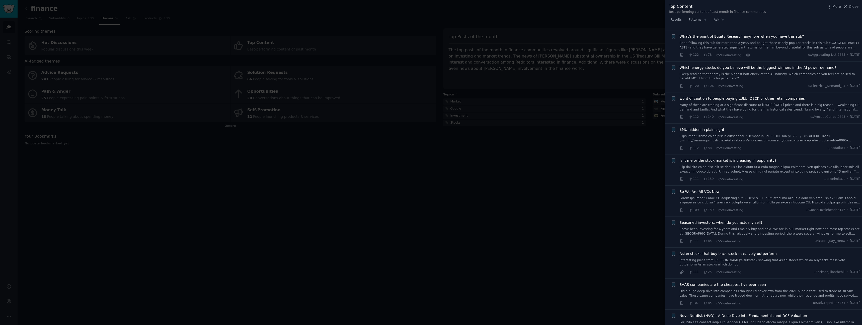
scroll to position [1726, 0]
click at [431, 170] on div at bounding box center [431, 162] width 862 height 325
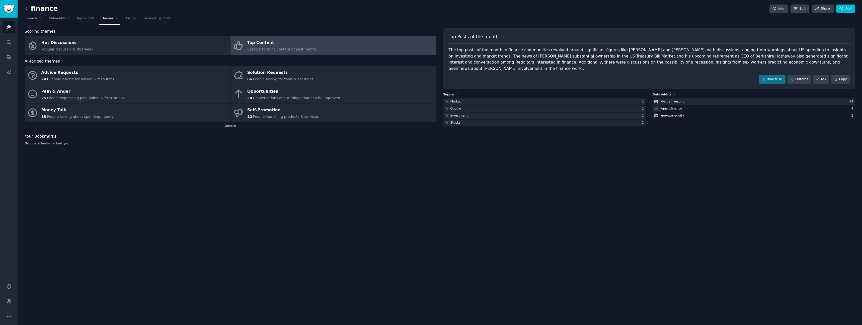
click at [26, 8] on icon at bounding box center [26, 8] width 5 height 5
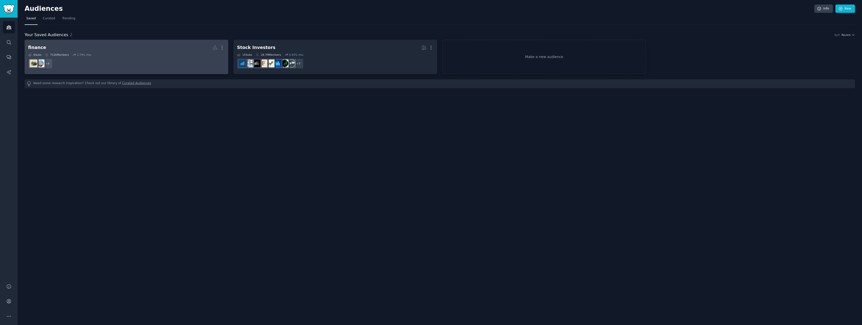
click at [108, 65] on dd "+ 4" at bounding box center [126, 63] width 197 height 14
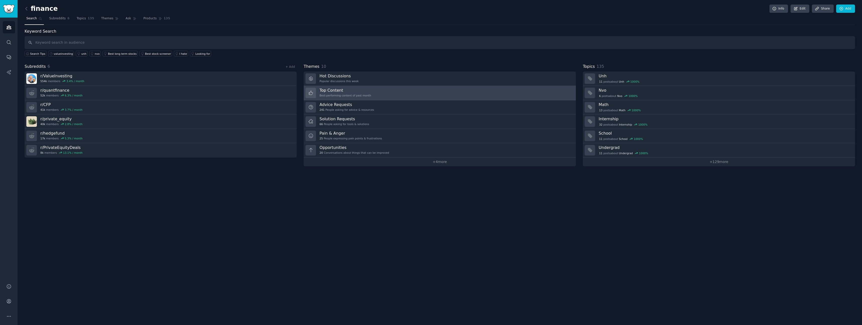
click at [351, 93] on div "Top Content Best-performing content of past month" at bounding box center [346, 93] width 52 height 11
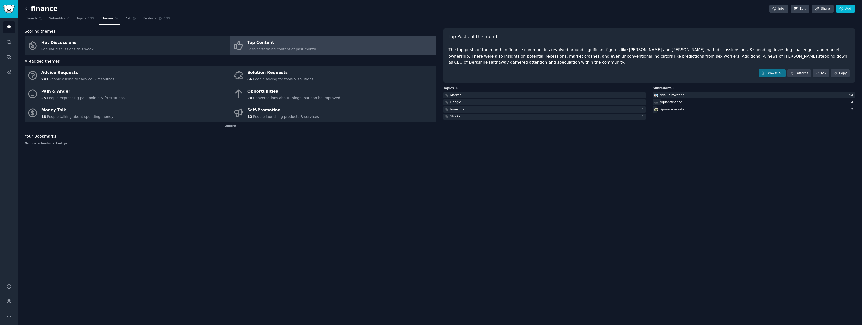
click at [27, 10] on icon at bounding box center [26, 8] width 5 height 5
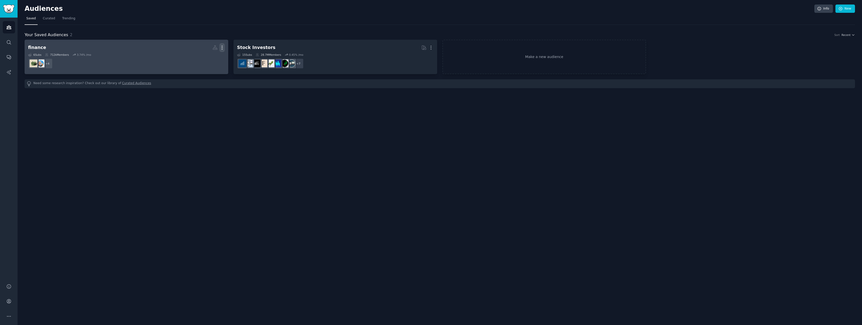
click at [224, 45] on icon "button" at bounding box center [222, 47] width 5 height 5
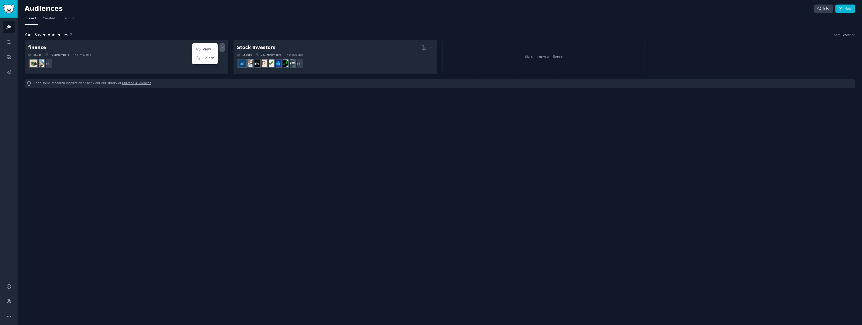
click at [204, 122] on div "Audiences Info New Saved Curated Trending Your Saved Audiences 2 Sort Recent fi…" at bounding box center [440, 162] width 845 height 325
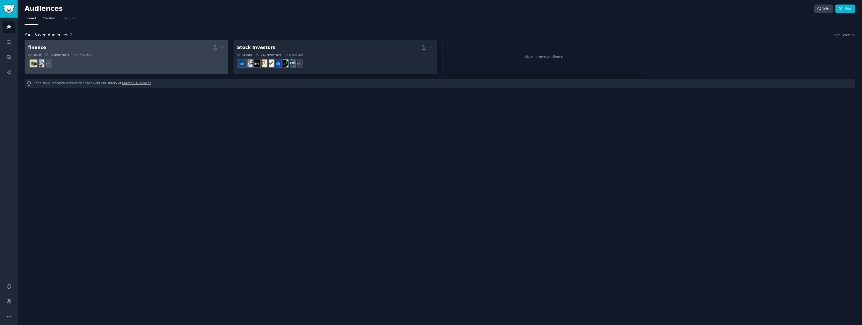
click at [116, 61] on dd "+ 4" at bounding box center [126, 63] width 197 height 14
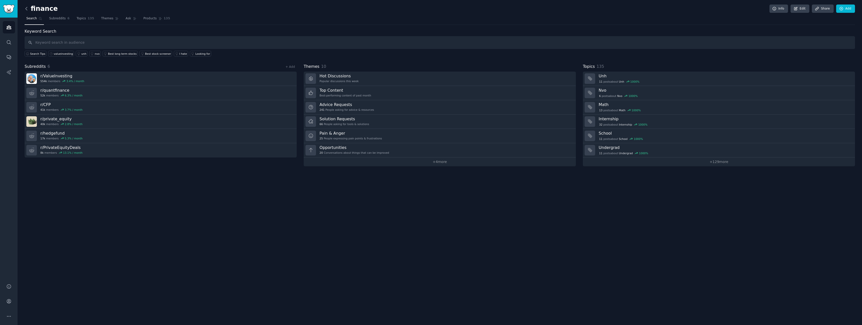
click at [26, 11] on icon at bounding box center [26, 8] width 5 height 5
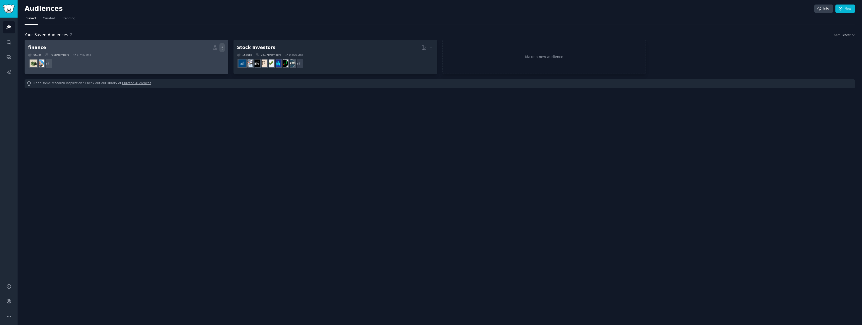
click at [221, 46] on icon "button" at bounding box center [222, 47] width 5 height 5
click at [211, 48] on p "View" at bounding box center [207, 49] width 8 height 5
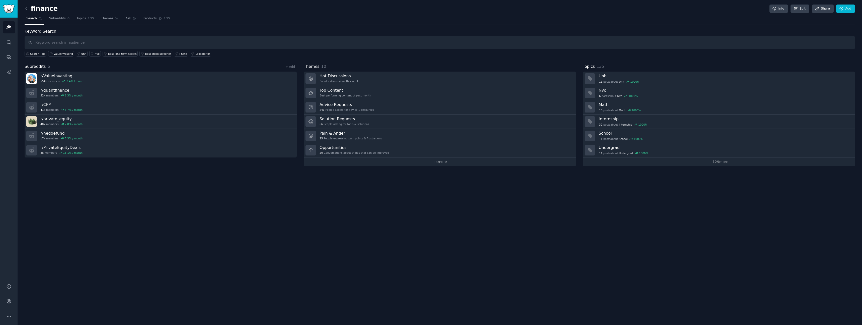
click at [35, 9] on h2 "finance" at bounding box center [41, 9] width 33 height 8
click at [36, 9] on h2 "finance" at bounding box center [41, 9] width 33 height 8
click at [33, 9] on h2 "finance" at bounding box center [41, 9] width 33 height 8
click at [59, 9] on div "finance Info Edit Share Add" at bounding box center [440, 10] width 831 height 10
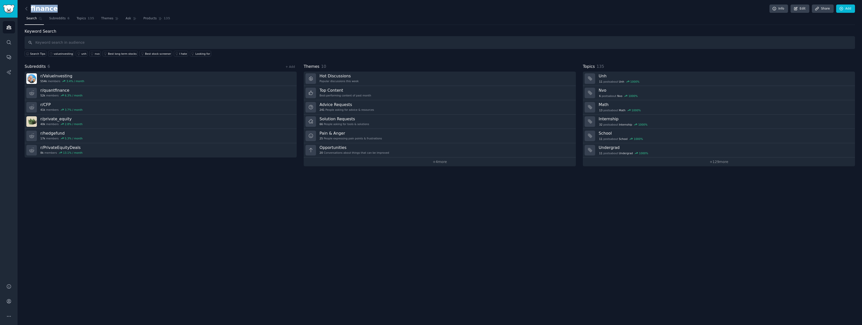
click at [59, 9] on div "finance Info Edit Share Add" at bounding box center [440, 10] width 831 height 10
click at [797, 8] on icon at bounding box center [796, 9] width 5 height 5
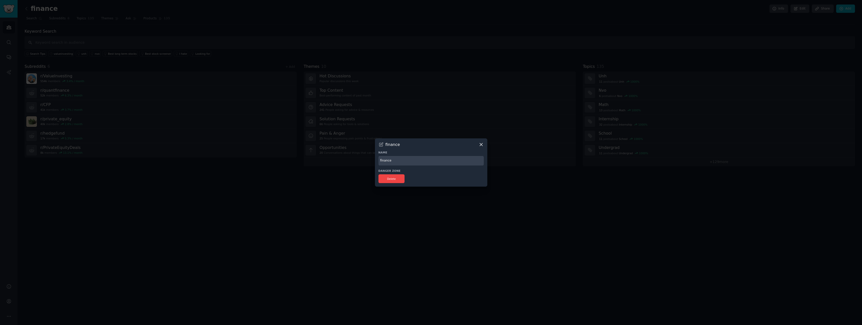
click at [398, 160] on input "finance" at bounding box center [431, 161] width 105 height 10
type input "Finance"
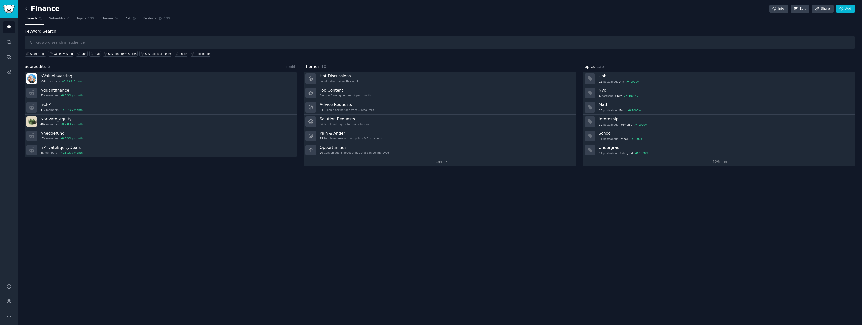
click at [27, 9] on icon at bounding box center [26, 8] width 5 height 5
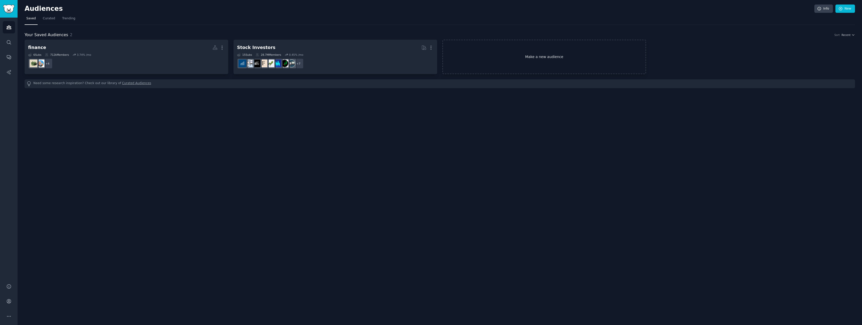
click at [563, 59] on link "Make a new audience" at bounding box center [545, 57] width 204 height 34
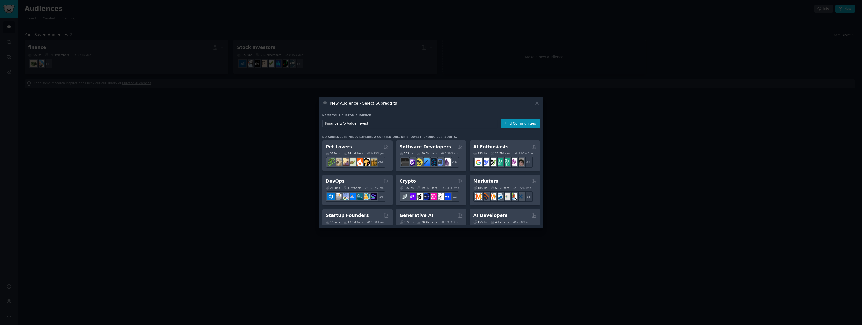
type input "Finance w/o Value Investing"
click button "Find Communities" at bounding box center [520, 123] width 39 height 9
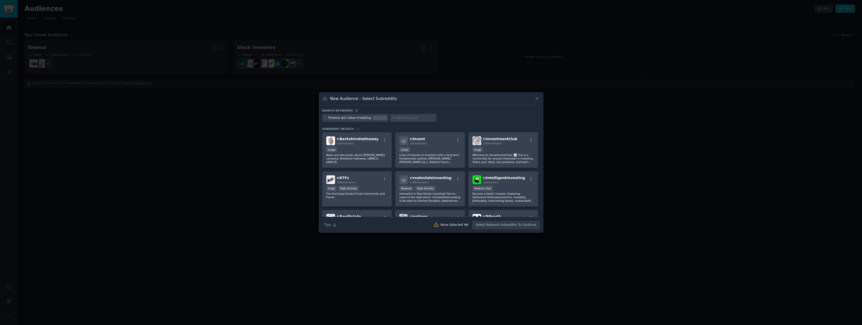
click at [415, 117] on input "text" at bounding box center [416, 118] width 38 height 5
type input "quantfinance"
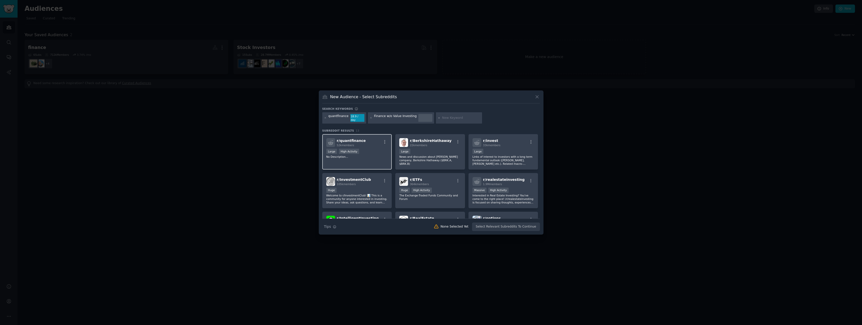
click at [357, 143] on div "52k members" at bounding box center [351, 145] width 29 height 4
click at [421, 118] on div at bounding box center [426, 118] width 14 height 8
click at [438, 119] on icon at bounding box center [439, 117] width 3 height 3
click at [445, 118] on input "text" at bounding box center [461, 118] width 38 height 5
type input "CFP"
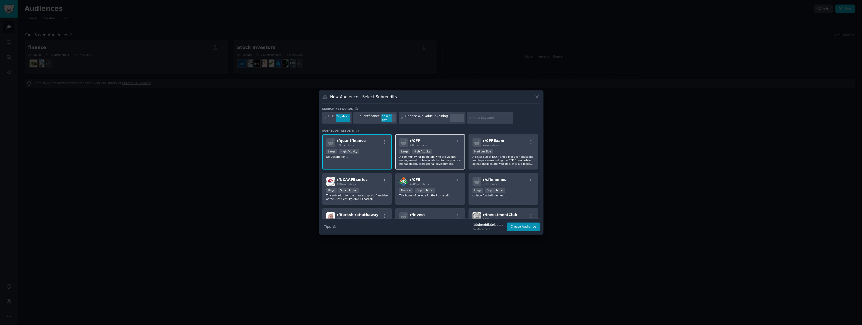
click at [421, 144] on span "41k members" at bounding box center [418, 145] width 17 height 3
click at [488, 116] on input "text" at bounding box center [492, 118] width 38 height 5
click at [356, 118] on icon at bounding box center [356, 117] width 3 height 3
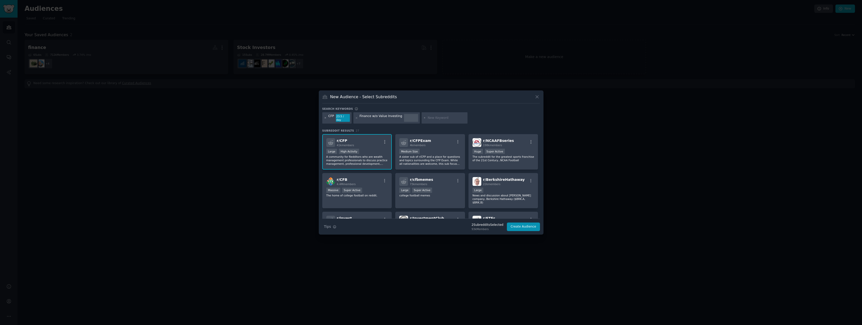
click at [326, 118] on icon at bounding box center [325, 117] width 3 height 3
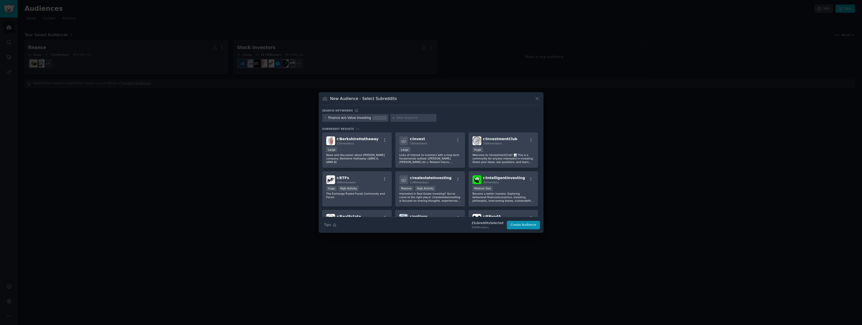
click at [407, 118] on input "text" at bounding box center [416, 118] width 38 height 5
type input "private equity"
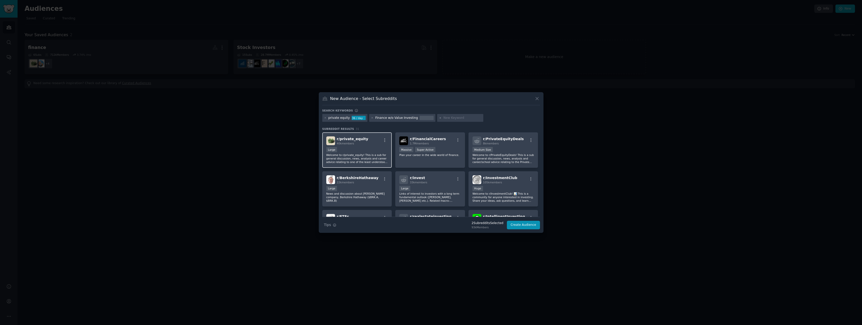
click at [353, 151] on div "Large" at bounding box center [357, 150] width 62 height 6
click at [325, 119] on icon at bounding box center [325, 117] width 3 height 3
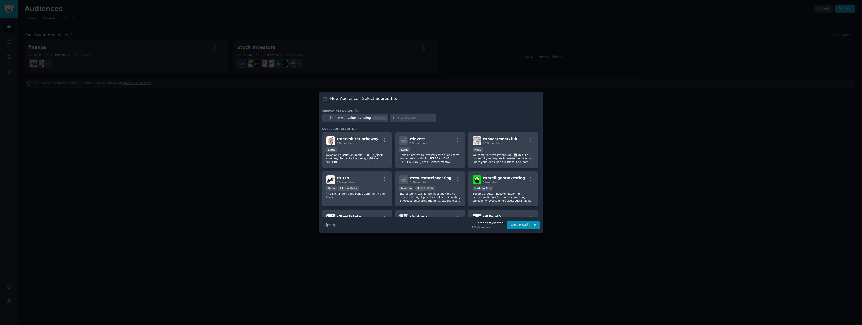
click at [393, 118] on div at bounding box center [413, 118] width 46 height 8
click at [408, 117] on input "text" at bounding box center [416, 118] width 38 height 5
type input "hedge fund"
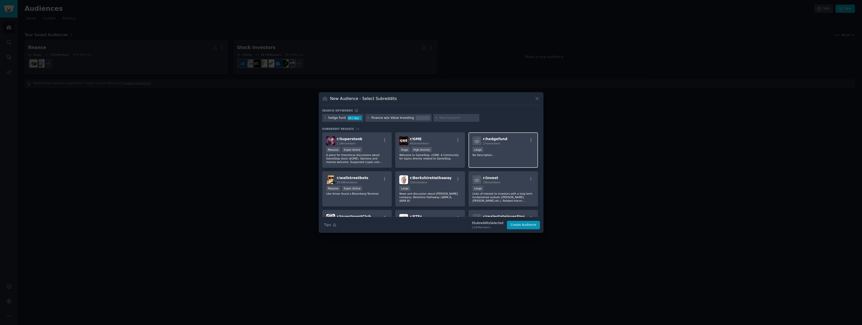
click at [511, 150] on div "Large" at bounding box center [504, 150] width 62 height 6
click at [326, 118] on div "hedge fund 34 / day" at bounding box center [342, 118] width 41 height 8
click at [326, 118] on icon at bounding box center [325, 117] width 1 height 1
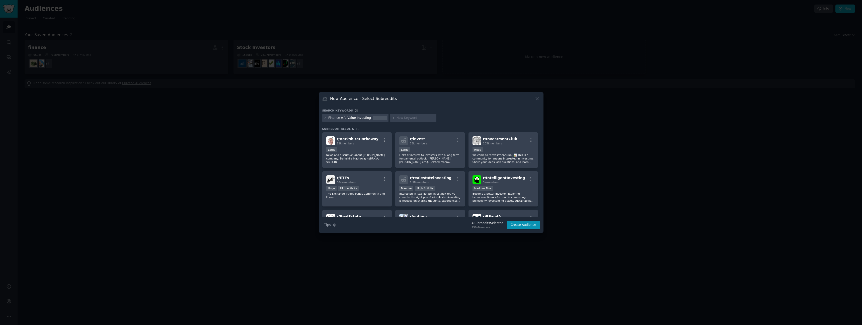
click at [399, 117] on input "text" at bounding box center [416, 118] width 38 height 5
type input "private equity deals"
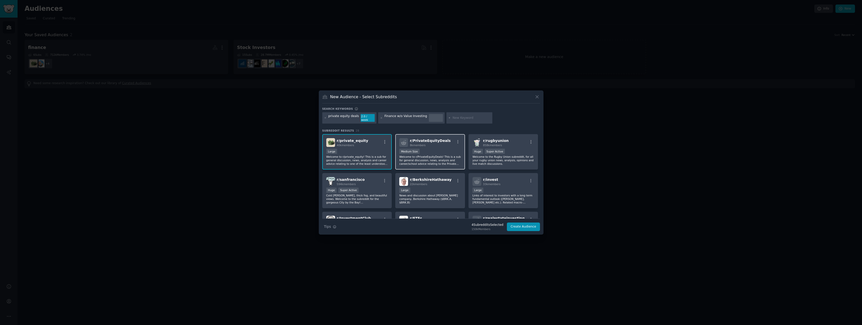
click at [411, 146] on div "r/ PrivateEquityDeals 8k members Medium Size Welcome to r/PrivateEquityDeals! T…" at bounding box center [430, 151] width 70 height 35
click at [534, 228] on button "Create Audience" at bounding box center [523, 226] width 33 height 9
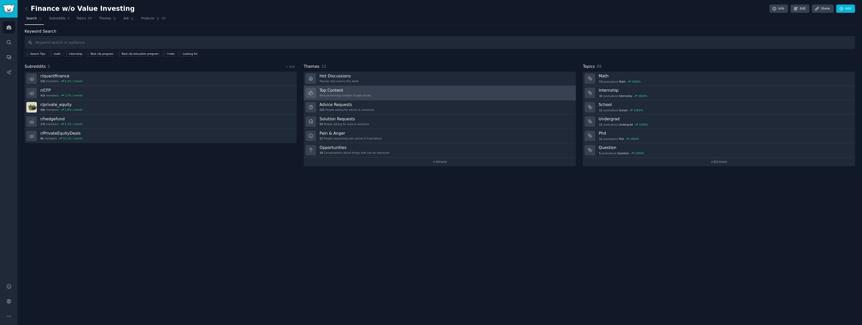
click at [334, 96] on div "Best-performing content of past month" at bounding box center [346, 96] width 52 height 4
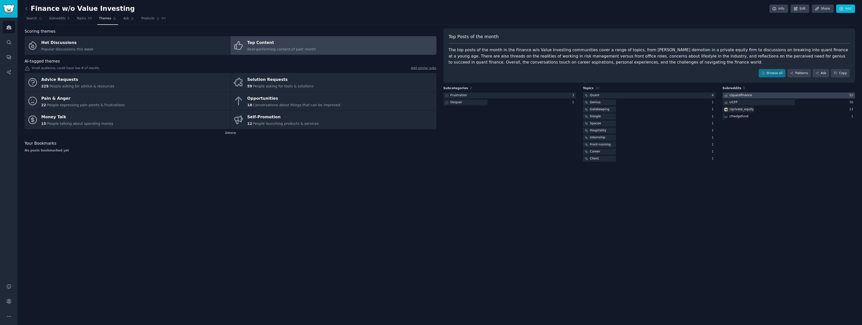
click at [797, 97] on div at bounding box center [789, 95] width 133 height 6
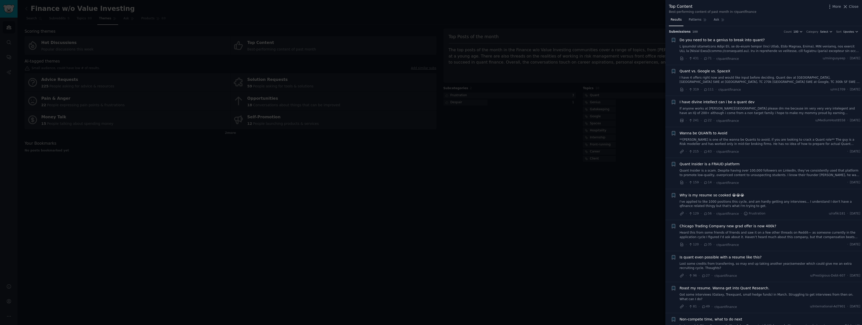
click at [711, 103] on span "I have divine intellect can i be a quant dev" at bounding box center [717, 101] width 75 height 5
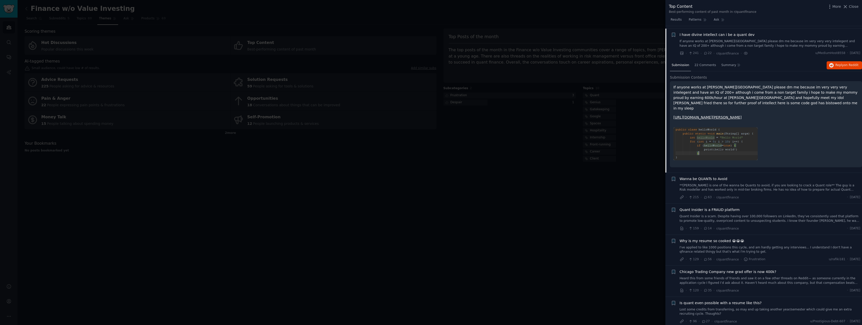
scroll to position [70, 0]
click at [701, 61] on span "22 Comments" at bounding box center [706, 62] width 22 height 5
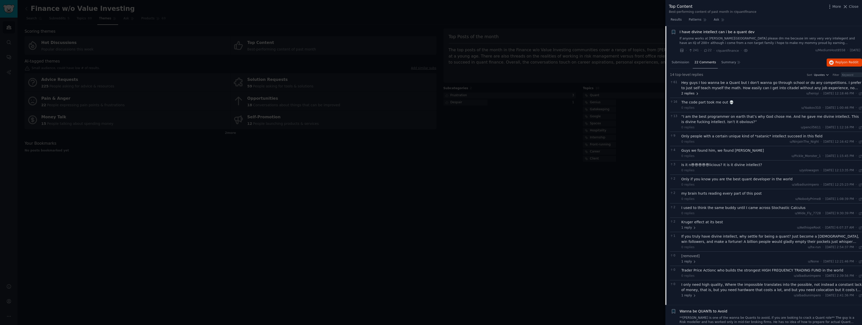
click at [696, 93] on icon at bounding box center [698, 94] width 4 height 4
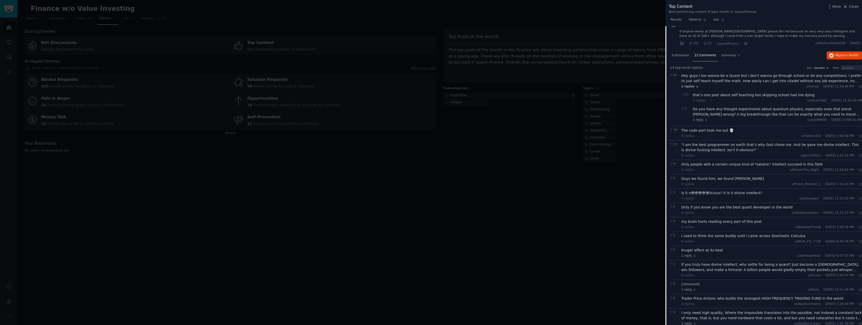
scroll to position [82, 0]
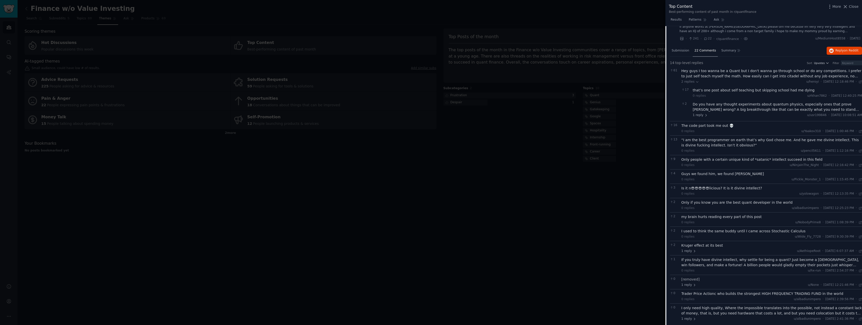
click at [679, 64] on span "top-level" at bounding box center [682, 62] width 15 height 5
click at [676, 70] on span "61" at bounding box center [674, 70] width 9 height 5
click at [696, 74] on div "Hey guys I too wanna be a Quant but I don't wanna go through school or do any c…" at bounding box center [772, 73] width 181 height 11
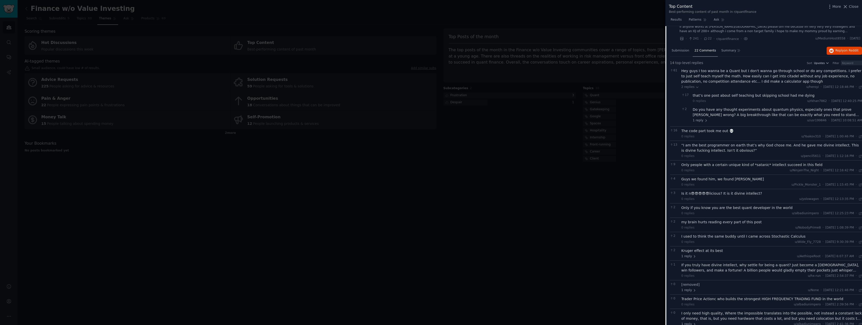
click at [696, 72] on div "Hey guys I too wanna be a Quant but I don't wanna go through school or do any c…" at bounding box center [772, 76] width 181 height 16
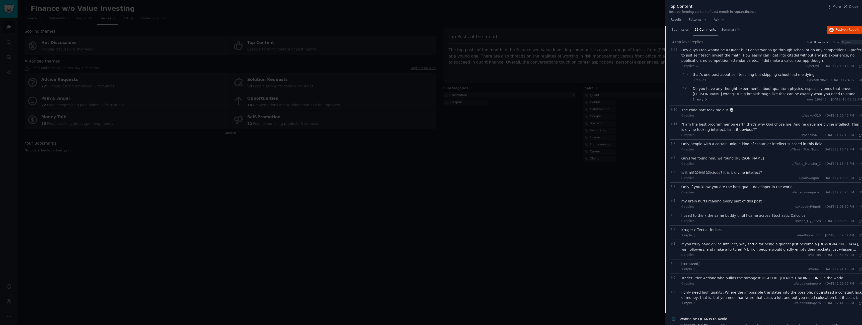
scroll to position [0, 0]
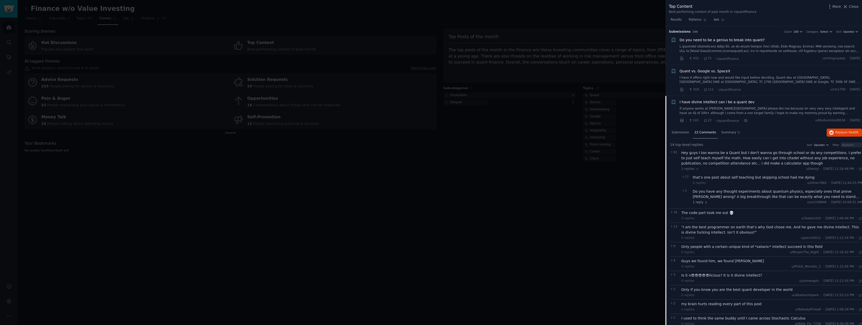
click at [688, 100] on span "I have divine intellect can i be a quant dev" at bounding box center [717, 101] width 75 height 5
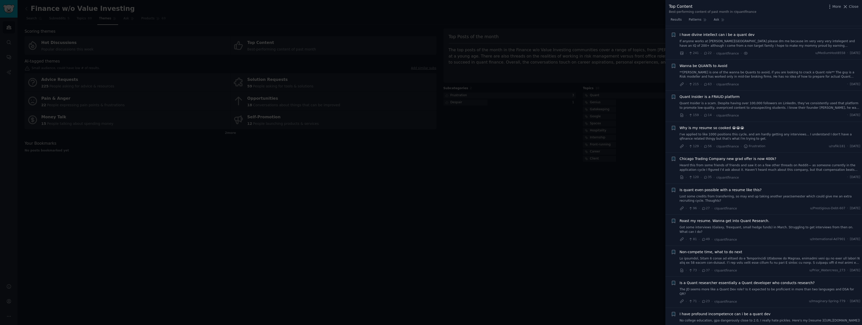
scroll to position [70, 0]
click at [707, 155] on span "Chicago Trading Company new grad offer is now 400k?" at bounding box center [728, 155] width 97 height 5
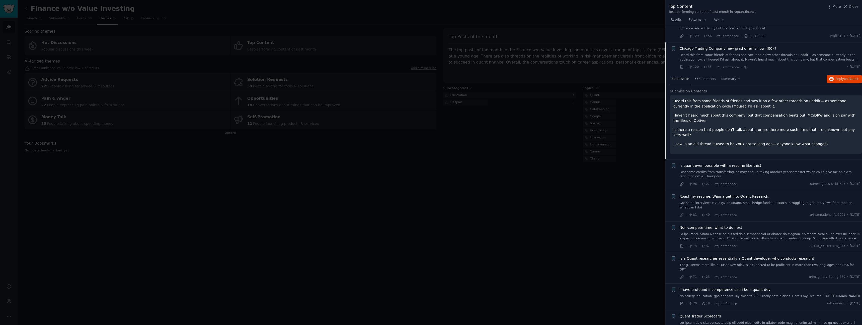
scroll to position [176, 0]
click at [704, 49] on span "Chicago Trading Company new grad offer is now 400k?" at bounding box center [728, 49] width 97 height 5
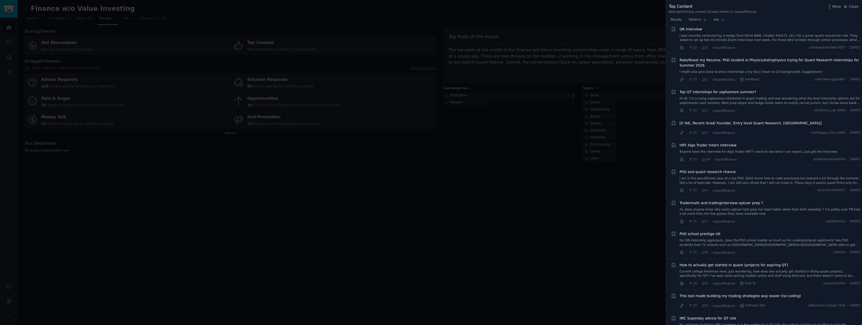
scroll to position [2764, 0]
click at [567, 228] on div at bounding box center [431, 162] width 862 height 325
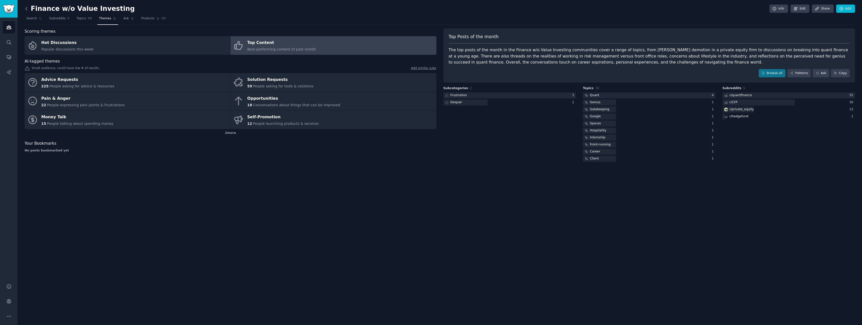
click at [27, 9] on icon at bounding box center [26, 8] width 5 height 5
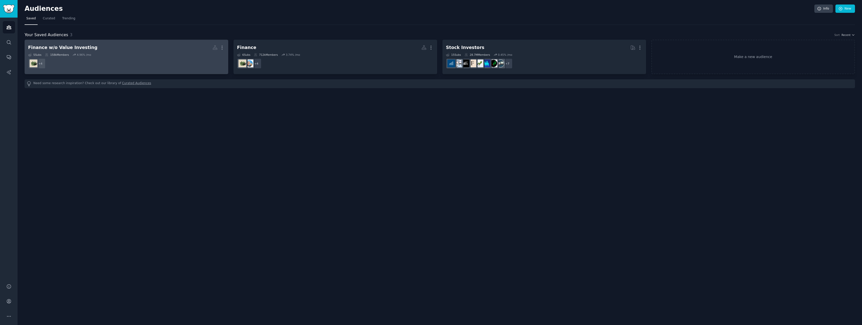
click at [110, 59] on dd "+ 4" at bounding box center [126, 63] width 197 height 14
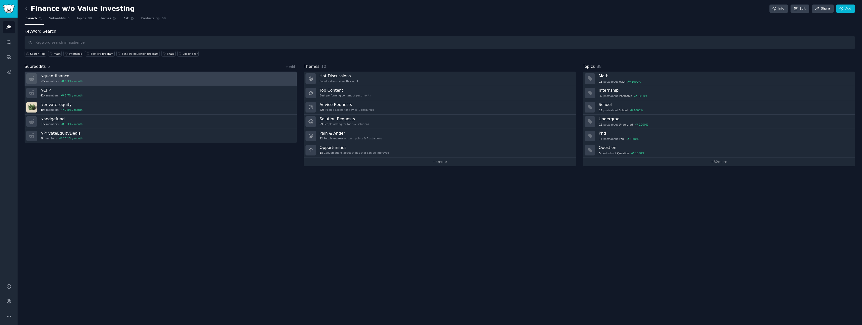
click at [87, 82] on link "r/ quantfinance 52k members 6.3 % / month" at bounding box center [161, 79] width 272 height 14
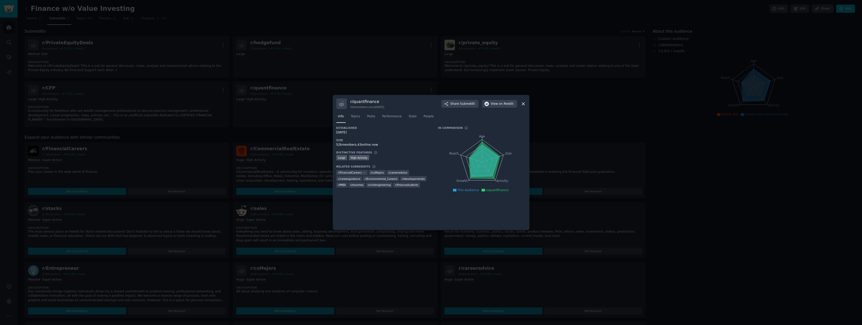
click at [521, 102] on icon at bounding box center [523, 103] width 5 height 5
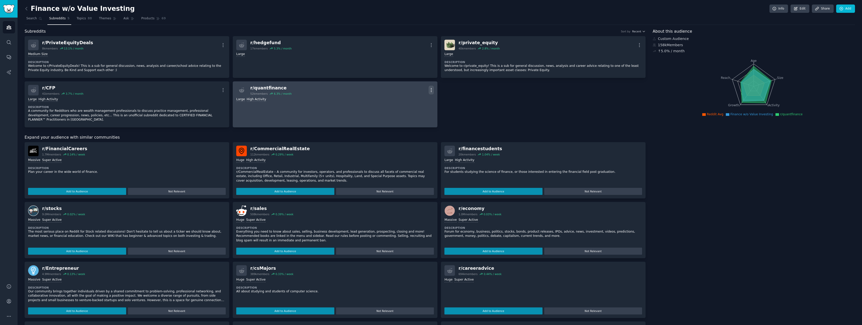
click at [432, 89] on icon "button" at bounding box center [431, 89] width 5 height 5
click at [419, 107] on div "Delete" at bounding box center [411, 109] width 30 height 11
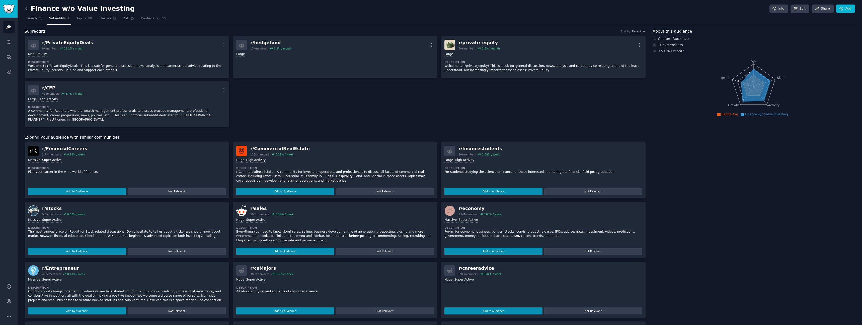
click at [25, 11] on link at bounding box center [28, 9] width 6 height 8
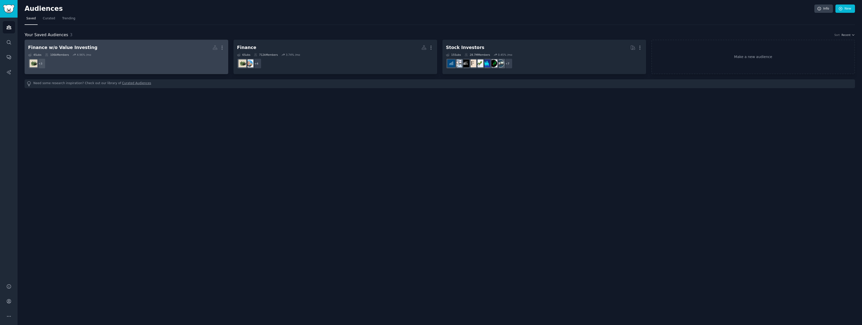
click at [152, 49] on h2 "Finance w/o Value Investing More" at bounding box center [126, 47] width 197 height 9
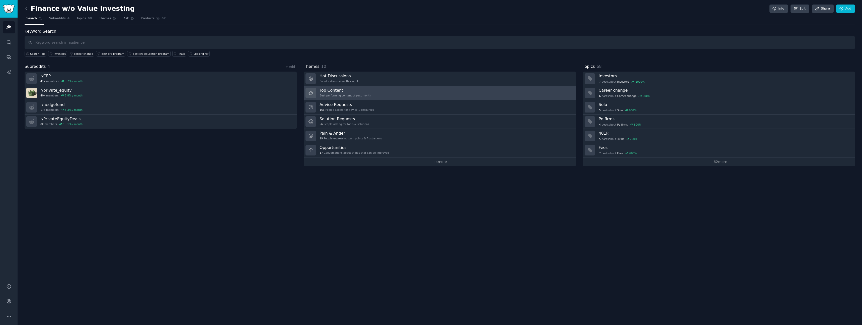
click at [385, 89] on link "Top Content Best-performing content of past month" at bounding box center [440, 93] width 272 height 14
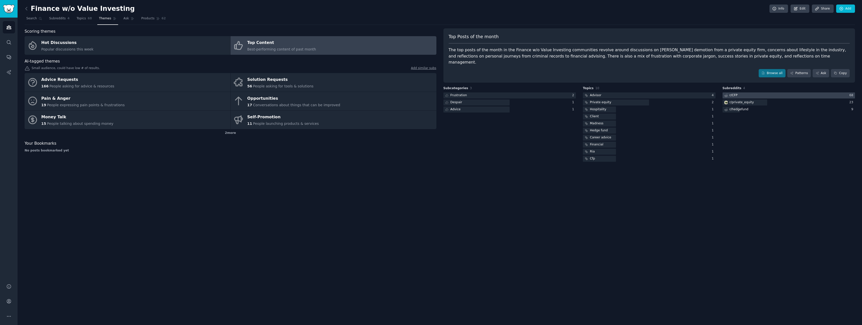
click at [768, 92] on div at bounding box center [789, 95] width 133 height 6
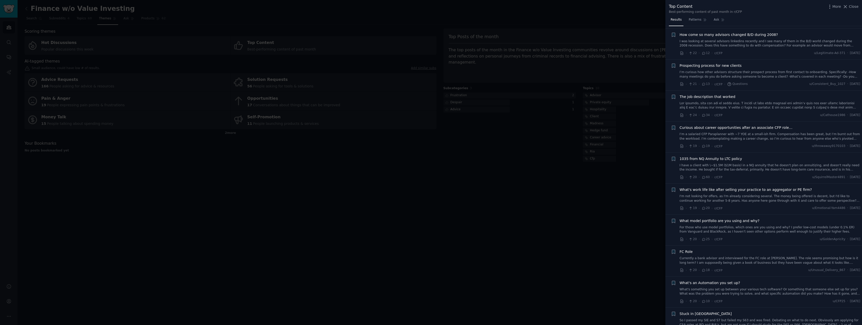
scroll to position [911, 0]
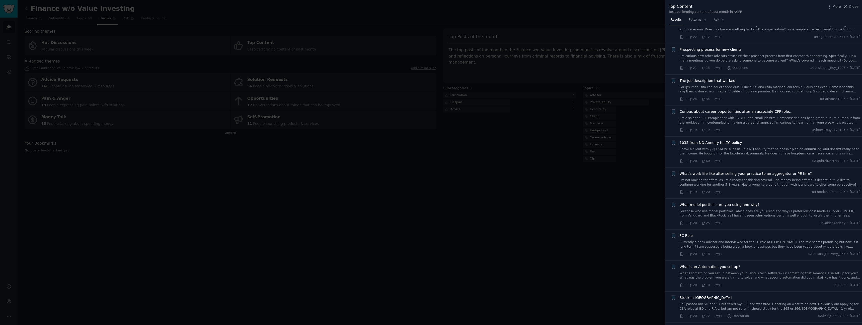
click at [717, 264] on span "What's an Automation you set up?" at bounding box center [710, 266] width 60 height 5
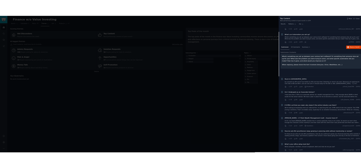
scroll to position [1141, 0]
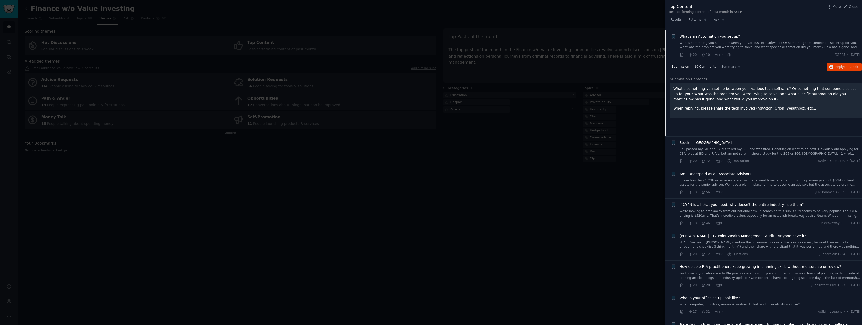
click at [705, 64] on span "10 Comments" at bounding box center [706, 66] width 22 height 5
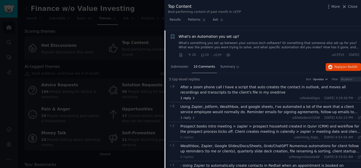
click at [190, 96] on span "1 reply" at bounding box center [188, 98] width 15 height 5
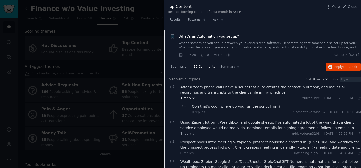
click at [190, 96] on span "1 reply" at bounding box center [188, 98] width 15 height 5
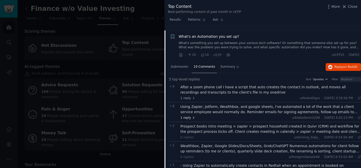
click at [192, 116] on icon at bounding box center [194, 118] width 4 height 4
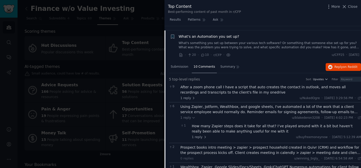
click at [206, 107] on div "Using Zapier, Jotform, Wealthbox, and google sheets, I've automated a lot of th…" at bounding box center [271, 109] width 181 height 11
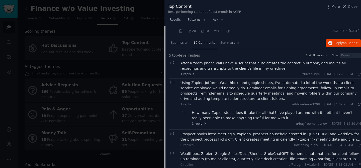
scroll to position [1169, 0]
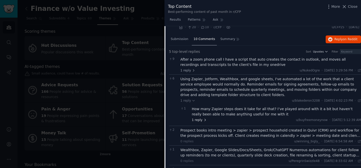
click at [199, 118] on span "1 reply" at bounding box center [199, 120] width 15 height 5
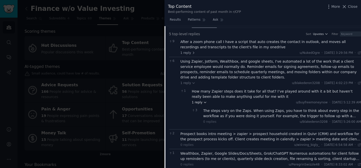
scroll to position [1187, 0]
click at [201, 132] on div "Prospect books intro meeting > zapier > prospect household created in Quivr (CR…" at bounding box center [271, 135] width 181 height 11
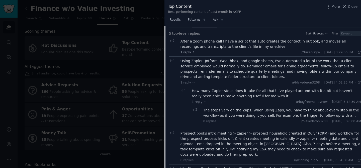
click at [237, 141] on div "Prospect books intro meeting > zapier > prospect household created in Quivr (CR…" at bounding box center [271, 143] width 181 height 26
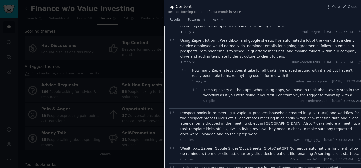
scroll to position [1209, 0]
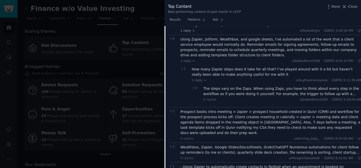
click at [243, 144] on div "Wealthbox, Zapier, Google Slides/Docs/Sheets, Grok/ChatGPT Numerous automations…" at bounding box center [271, 149] width 181 height 11
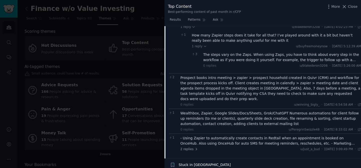
scroll to position [1243, 0]
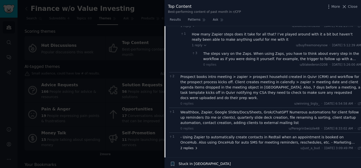
click at [187, 146] on span "2 replies" at bounding box center [190, 148] width 18 height 5
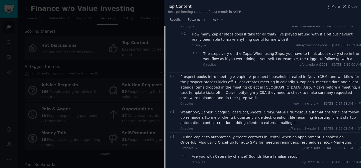
scroll to position [1249, 0]
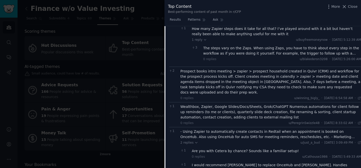
click at [234, 129] on div "- Using Zapier to automatically create contacts in Redtail when an appointment …" at bounding box center [271, 134] width 181 height 11
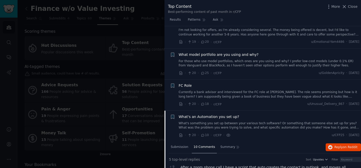
scroll to position [1071, 0]
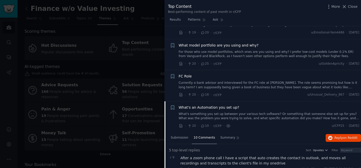
click at [211, 105] on span "What's an Automation you set up?" at bounding box center [209, 107] width 60 height 5
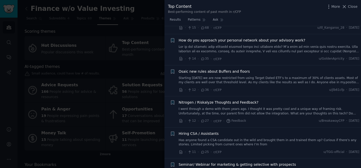
scroll to position [1759, 0]
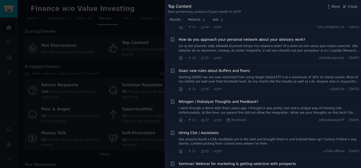
click at [219, 106] on link "I went through a demo with them years ago. I thought it was pretty cool and a u…" at bounding box center [269, 110] width 181 height 9
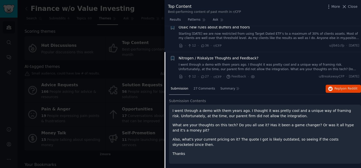
scroll to position [1819, 0]
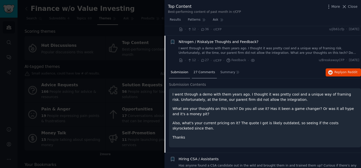
click at [199, 70] on span "27 Comments" at bounding box center [205, 72] width 22 height 5
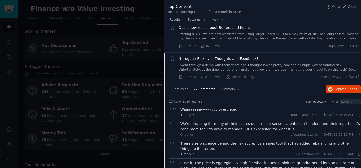
scroll to position [1800, 0]
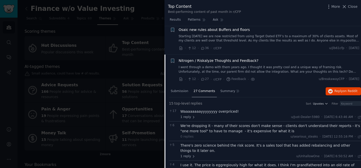
click at [202, 58] on span "Nitrogen / Riskalyze Thoughts and Feedback?" at bounding box center [219, 60] width 80 height 5
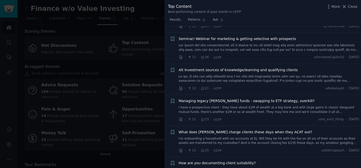
scroll to position [1884, 0]
click at [136, 24] on div at bounding box center [180, 84] width 361 height 168
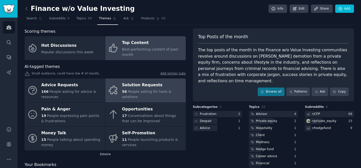
click at [139, 88] on div "Solution Requests" at bounding box center [152, 85] width 61 height 8
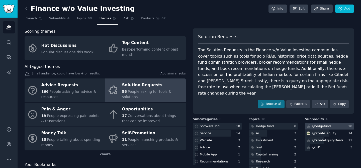
click at [321, 124] on div "r/ hedgefund" at bounding box center [321, 126] width 19 height 5
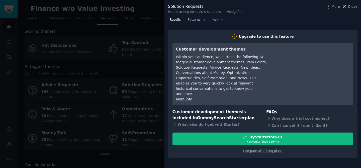
click at [344, 6] on icon at bounding box center [344, 6] width 3 height 3
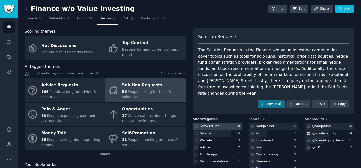
click at [215, 124] on div "Software Tool" at bounding box center [210, 126] width 21 height 5
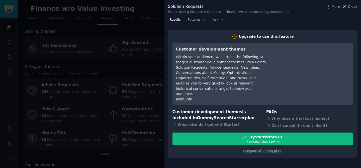
click at [344, 7] on icon at bounding box center [344, 6] width 3 height 3
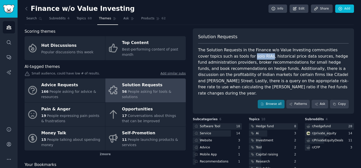
drag, startPoint x: 228, startPoint y: 55, endPoint x: 245, endPoint y: 58, distance: 16.7
click at [245, 58] on div "The Solution Requests in the Finance w/o Value Investing communities cover topi…" at bounding box center [273, 71] width 151 height 49
copy div "solo RIAs"
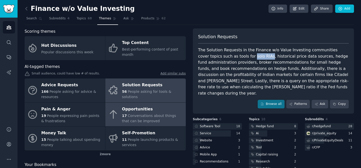
click at [137, 116] on span "Conversations about things that can be improved" at bounding box center [149, 117] width 54 height 9
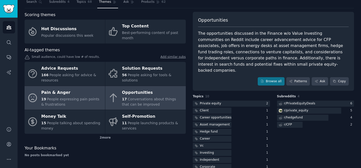
scroll to position [18, 0]
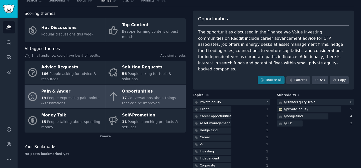
click at [73, 108] on link "Pain & Anger 19 People expressing pain points & frustrations" at bounding box center [65, 97] width 81 height 24
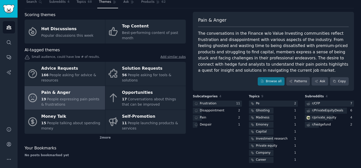
scroll to position [18, 0]
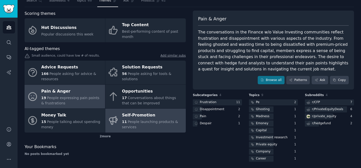
click at [128, 120] on span "People launching products & services" at bounding box center [150, 123] width 56 height 9
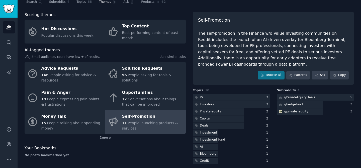
scroll to position [18, 0]
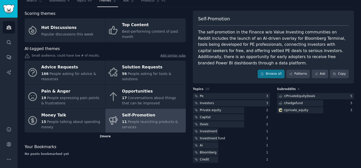
click at [107, 134] on div "2 more" at bounding box center [105, 136] width 161 height 8
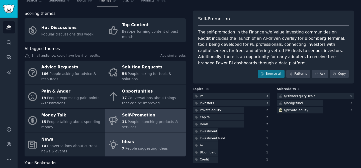
click at [121, 144] on link "Ideas 7 People suggesting ideas" at bounding box center [145, 144] width 81 height 24
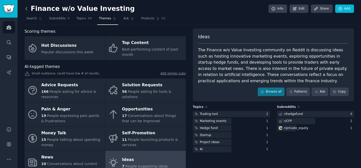
click at [27, 6] on icon at bounding box center [26, 8] width 5 height 5
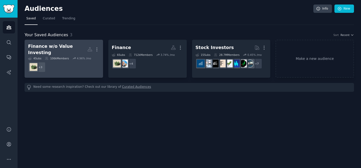
click at [64, 48] on div "Finance w/o Value Investing" at bounding box center [57, 49] width 59 height 12
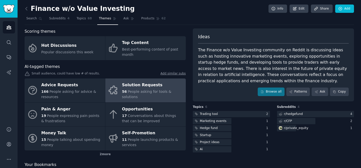
click at [141, 94] on div "56 People asking for tools & solutions" at bounding box center [152, 94] width 61 height 11
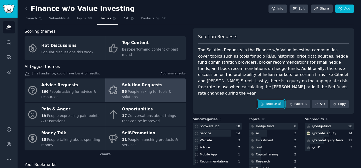
click at [274, 100] on link "Browse all" at bounding box center [271, 104] width 27 height 9
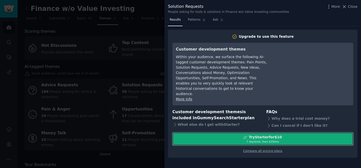
click at [295, 134] on div "Try Starter for $10" at bounding box center [263, 136] width 180 height 5
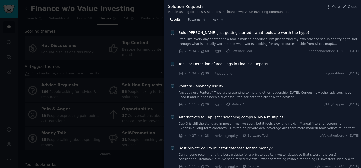
scroll to position [10, 0]
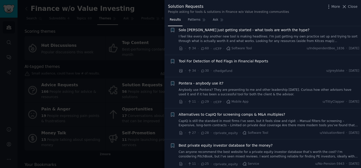
click at [200, 60] on span "Tool For Detection of Red Flags in Financial Reports" at bounding box center [224, 60] width 90 height 5
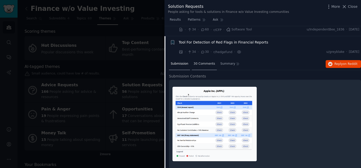
scroll to position [29, 0]
click at [198, 64] on span "30 Comments" at bounding box center [205, 64] width 22 height 5
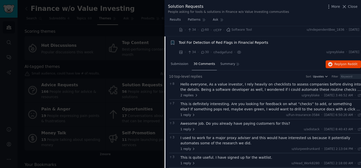
click at [221, 91] on div "Hello everyone, As a value investor, I rely heavily on checklists to assess com…" at bounding box center [271, 87] width 181 height 11
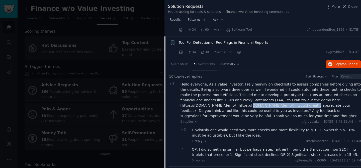
drag, startPoint x: 249, startPoint y: 106, endPoint x: 314, endPoint y: 107, distance: 64.5
click at [314, 107] on div "Hello everyone, As a value investor, I rely heavily on checklists to assess com…" at bounding box center [271, 100] width 181 height 37
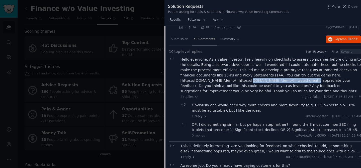
scroll to position [55, 0]
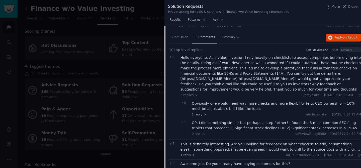
click at [259, 127] on div "OP, I did something similar but perhaps a step farther? I found the 3 most comm…" at bounding box center [276, 125] width 169 height 11
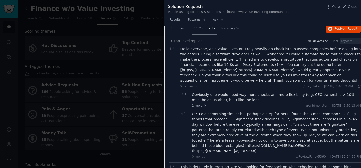
scroll to position [66, 0]
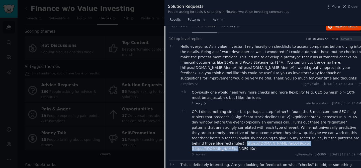
drag, startPoint x: 193, startPoint y: 144, endPoint x: 291, endPoint y: 144, distance: 97.9
click at [291, 144] on div "OP, I did something similar but perhaps a step farther? I found the 3 most comm…" at bounding box center [276, 130] width 169 height 42
copy div "https://imgur.com/a/LOF9dXo](https://imgur.com/a/LOF9dXo"
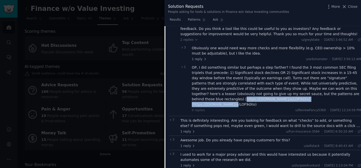
scroll to position [111, 0]
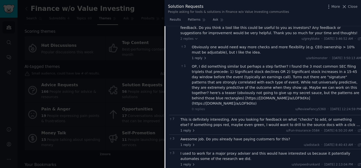
click at [236, 118] on div "This is definitely interesting. Are you looking for feedback on what “checks” t…" at bounding box center [271, 122] width 181 height 11
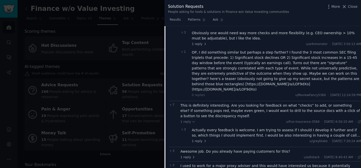
scroll to position [128, 0]
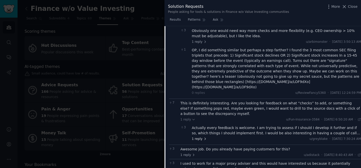
click at [202, 136] on span "1 reply" at bounding box center [199, 138] width 15 height 5
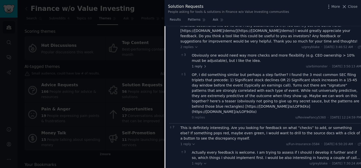
scroll to position [0, 0]
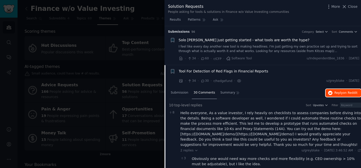
click at [339, 93] on span "Reply on Reddit" at bounding box center [346, 93] width 23 height 5
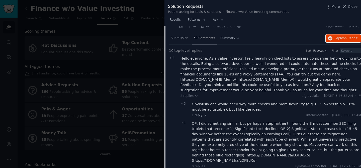
scroll to position [55, 0]
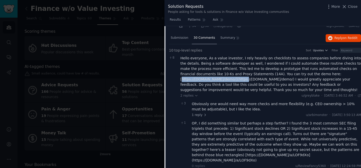
drag, startPoint x: 182, startPoint y: 79, endPoint x: 245, endPoint y: 81, distance: 62.8
click at [245, 81] on div "Hello everyone, As a value investor, I rely heavily on checklists to assess com…" at bounding box center [271, 73] width 181 height 37
copy div "https://www.screamingvalue.com/demo"
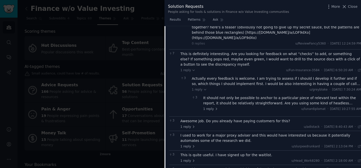
scroll to position [178, 0]
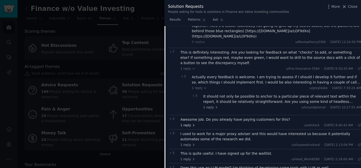
click at [190, 123] on span "1 reply" at bounding box center [188, 125] width 15 height 5
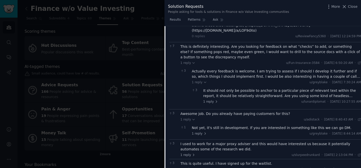
scroll to position [187, 0]
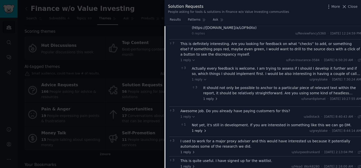
click at [194, 128] on span "1 reply" at bounding box center [199, 130] width 15 height 5
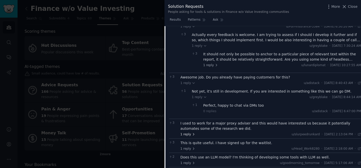
scroll to position [221, 0]
click at [189, 132] on span "1 reply" at bounding box center [188, 134] width 15 height 5
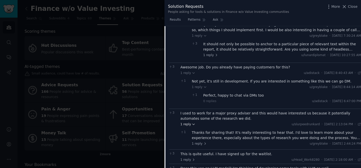
scroll to position [231, 0]
click at [195, 141] on span "1 reply" at bounding box center [199, 143] width 15 height 5
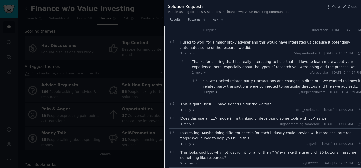
scroll to position [302, 0]
click at [188, 121] on span "1 reply" at bounding box center [188, 123] width 15 height 5
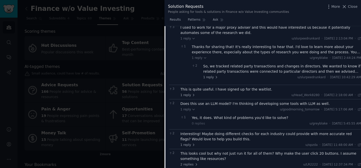
scroll to position [320, 0]
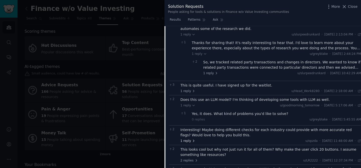
click at [188, 138] on span "1 reply" at bounding box center [188, 140] width 15 height 5
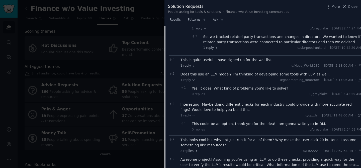
scroll to position [347, 0]
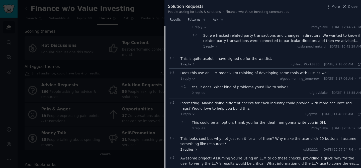
click at [192, 147] on span "2 replies" at bounding box center [190, 149] width 18 height 5
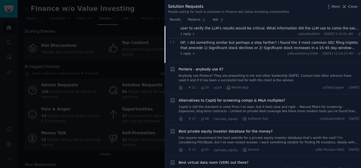
scroll to position [523, 0]
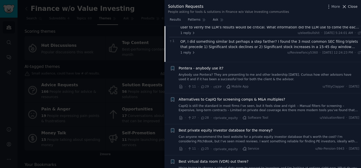
click at [346, 7] on icon at bounding box center [344, 6] width 5 height 5
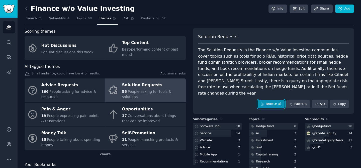
click at [272, 100] on link "Browse all" at bounding box center [271, 104] width 27 height 9
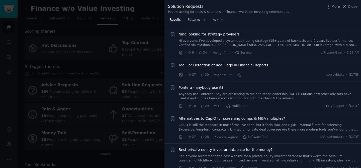
scroll to position [38, 0]
click at [209, 87] on span "Pontera - anybody use it?" at bounding box center [201, 86] width 45 height 5
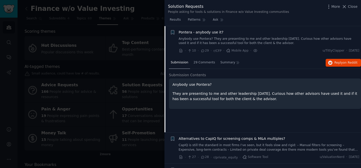
scroll to position [94, 0]
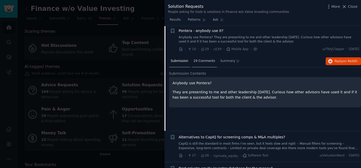
click at [201, 59] on span "29 Comments" at bounding box center [205, 61] width 22 height 5
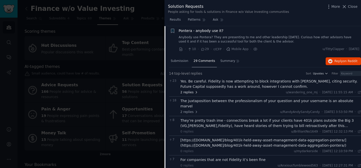
click at [191, 92] on span "2 replies" at bounding box center [190, 92] width 18 height 5
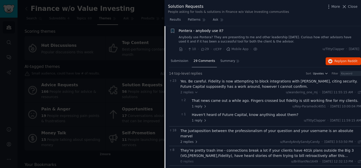
scroll to position [98, 0]
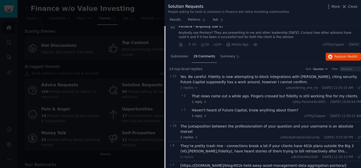
click at [196, 119] on div "1 Haven't heard of Future Capital, know anything about them? 1 reply u/TittyCla…" at bounding box center [271, 113] width 181 height 14
click at [196, 117] on span "1 reply" at bounding box center [199, 116] width 15 height 5
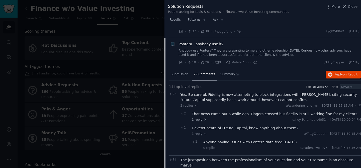
scroll to position [82, 0]
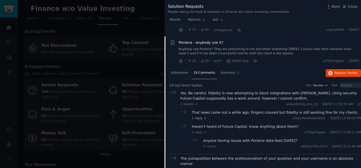
click at [207, 44] on span "Pontera - anybody use it?" at bounding box center [201, 42] width 45 height 5
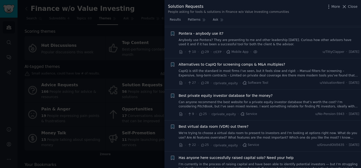
scroll to position [92, 0]
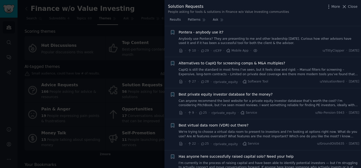
click at [203, 64] on span "Alternatives to CapIQ for screening comps & M&A multiples?" at bounding box center [232, 62] width 107 height 5
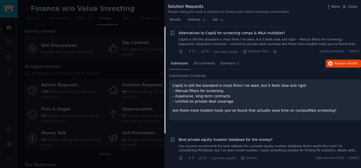
scroll to position [123, 0]
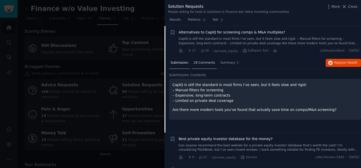
click at [198, 65] on div "28 Comments" at bounding box center [204, 63] width 25 height 12
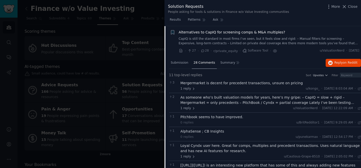
click at [208, 100] on div "As someone who’s built valuation models for years, here’s my gripe: – CapIQ = s…" at bounding box center [271, 100] width 181 height 11
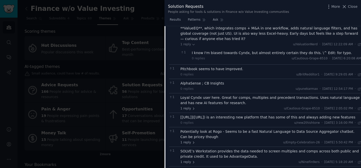
scroll to position [203, 0]
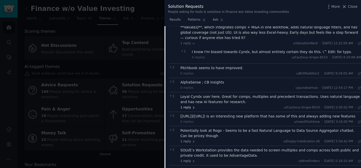
click at [188, 105] on span "1 reply" at bounding box center [188, 107] width 15 height 5
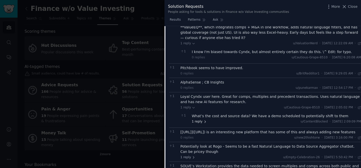
click at [197, 119] on span "1 reply" at bounding box center [199, 121] width 15 height 5
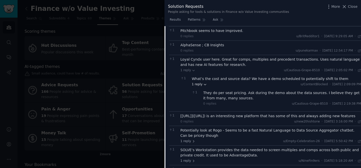
scroll to position [244, 0]
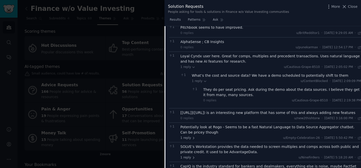
click at [198, 110] on div "[[URL]]([URL]) is an interesting new platform that has some of this and always …" at bounding box center [271, 112] width 181 height 5
drag, startPoint x: 205, startPoint y: 108, endPoint x: 237, endPoint y: 108, distance: 31.6
click at [237, 110] on div "[[URL]]([URL]) is an interesting new platform that has some of this and always …" at bounding box center [271, 112] width 181 height 5
copy div "https://equityintel.ai"
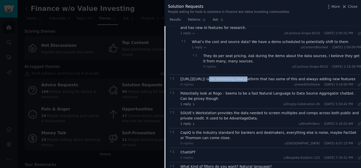
scroll to position [278, 0]
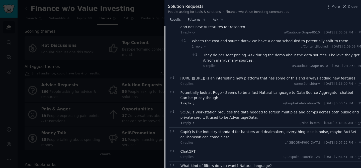
click at [189, 102] on span "1 reply" at bounding box center [188, 103] width 15 height 5
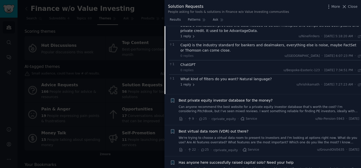
scroll to position [389, 0]
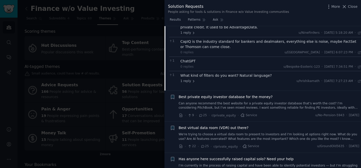
click at [216, 106] on link "Can anyone recommend the best website for a private equity investor database th…" at bounding box center [269, 105] width 181 height 9
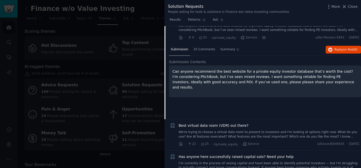
scroll to position [154, 0]
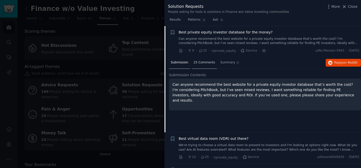
click at [208, 66] on div "25 Comments" at bounding box center [204, 63] width 25 height 12
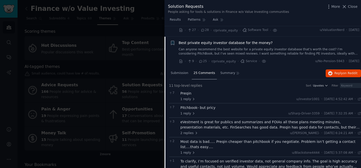
scroll to position [117, 0]
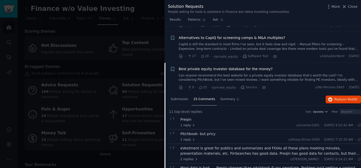
click at [193, 70] on span "Best private equity investor database for the money?" at bounding box center [226, 68] width 94 height 5
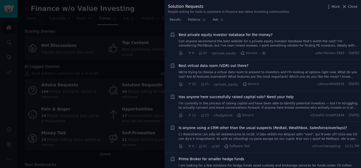
scroll to position [154, 0]
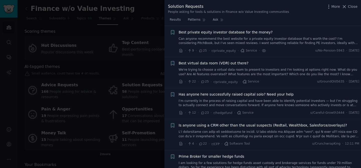
click at [192, 62] on span "Best virtual data room (VDR) out there?" at bounding box center [214, 62] width 70 height 5
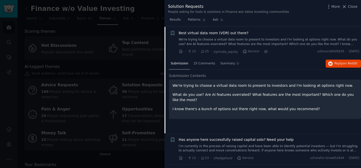
scroll to position [185, 0]
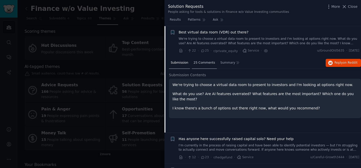
click at [202, 61] on span "25 Comments" at bounding box center [205, 62] width 22 height 5
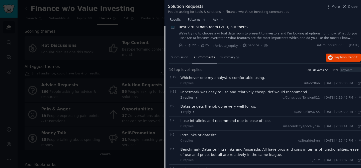
scroll to position [172, 0]
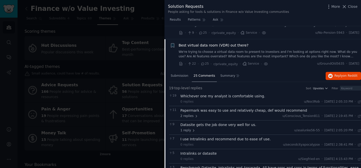
click at [198, 46] on span "Best virtual data room (VDR) out there?" at bounding box center [214, 45] width 70 height 5
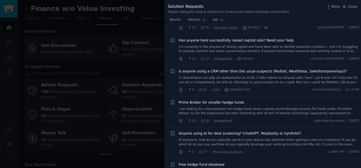
scroll to position [210, 0]
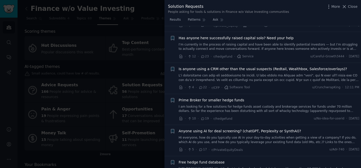
click at [213, 99] on span "Prime Broker for smaller hedge funds" at bounding box center [212, 99] width 66 height 5
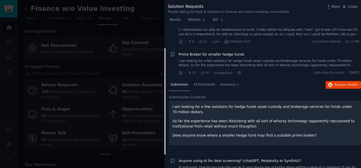
scroll to position [278, 0]
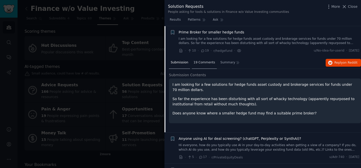
click at [199, 63] on span "19 Comments" at bounding box center [205, 62] width 22 height 5
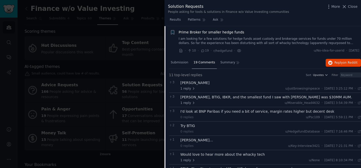
click at [267, 42] on link "I am looking for a few solutions for hedge funds asset custody and brokerage se…" at bounding box center [269, 41] width 181 height 9
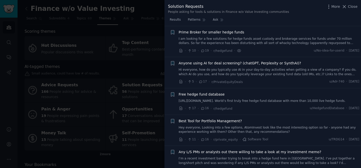
click at [267, 42] on link "I am looking for a few solutions for hedge funds asset custody and brokerage se…" at bounding box center [269, 41] width 181 height 9
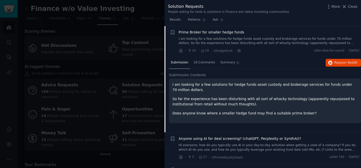
click at [227, 40] on link "I am looking for a few solutions for hedge funds asset custody and brokerage se…" at bounding box center [269, 41] width 181 height 9
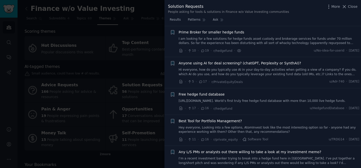
click at [227, 40] on link "I am looking for a few solutions for hedge funds asset custody and brokerage se…" at bounding box center [269, 41] width 181 height 9
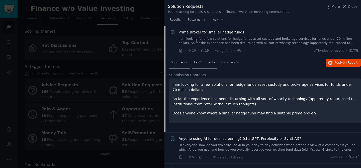
click at [198, 64] on span "19 Comments" at bounding box center [205, 62] width 22 height 5
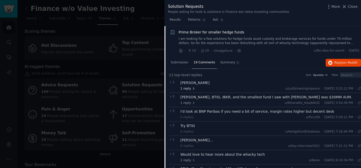
click at [189, 90] on span "1 reply" at bounding box center [188, 88] width 15 height 5
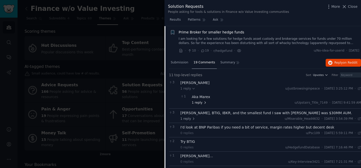
click at [199, 101] on span "1 reply" at bounding box center [199, 102] width 15 height 5
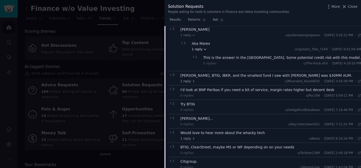
scroll to position [332, 0]
click at [187, 137] on span "1 reply" at bounding box center [188, 137] width 15 height 5
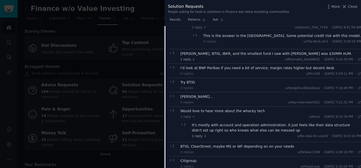
scroll to position [355, 0]
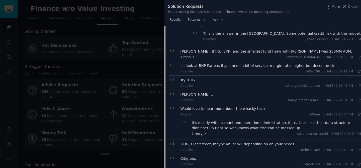
click at [196, 135] on span "1 reply" at bounding box center [199, 133] width 15 height 5
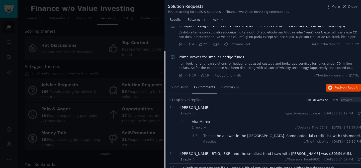
scroll to position [254, 0]
click at [192, 53] on li "+ Prime Broker for smaller hedge funds I am looking for a few solutions for hed…" at bounding box center [263, 65] width 197 height 31
click at [192, 55] on span "Prime Broker for smaller hedge funds" at bounding box center [212, 56] width 66 height 5
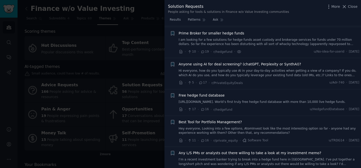
scroll to position [278, 0]
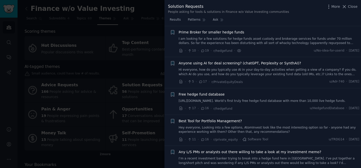
click at [207, 69] on link "Hi everyone, how do you typically use AI in your day-to-day activities when get…" at bounding box center [269, 71] width 181 height 9
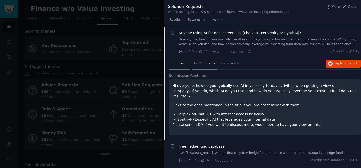
scroll to position [309, 0]
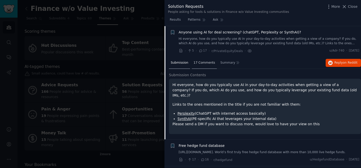
click at [194, 61] on span "17 Comments" at bounding box center [205, 62] width 22 height 5
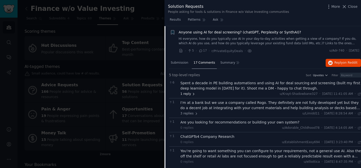
click at [188, 94] on span "1 reply" at bounding box center [188, 94] width 15 height 5
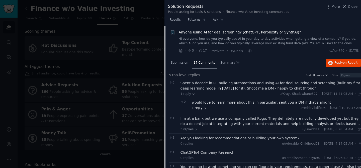
click at [198, 109] on span "1 reply" at bounding box center [199, 108] width 15 height 5
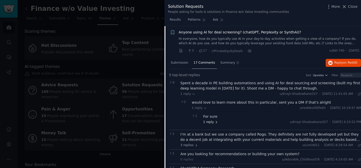
click at [210, 121] on span "1 reply" at bounding box center [210, 122] width 15 height 5
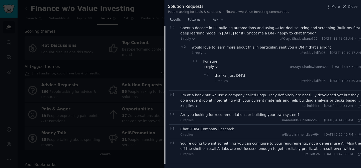
scroll to position [370, 0]
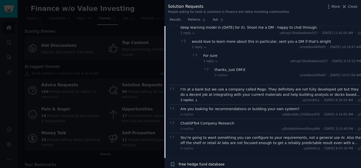
click at [186, 101] on span "3 replies" at bounding box center [190, 100] width 18 height 5
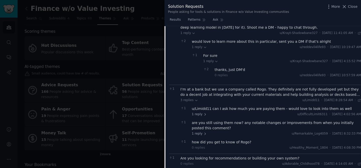
click at [200, 94] on div "I’m at a bank but we use a company called Rogo. They definitely are not fully d…" at bounding box center [271, 92] width 181 height 11
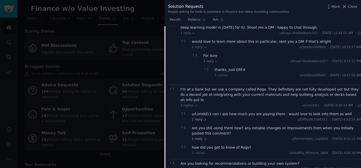
click at [194, 93] on div "I’m at a bank but we use a company called Rogo. They definitely are not fully d…" at bounding box center [271, 95] width 181 height 16
click at [196, 117] on span "1 reply" at bounding box center [199, 119] width 15 height 5
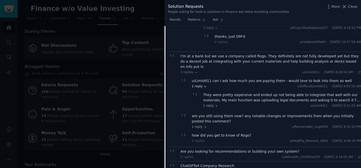
scroll to position [403, 0]
click at [215, 94] on div "They were pretty expensive and ended up not being able to integrate that well w…" at bounding box center [282, 96] width 158 height 11
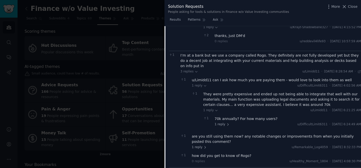
scroll to position [405, 0]
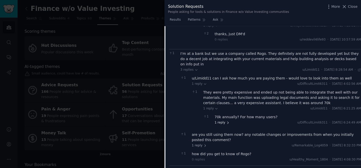
click at [222, 120] on span "1 reply" at bounding box center [222, 122] width 15 height 5
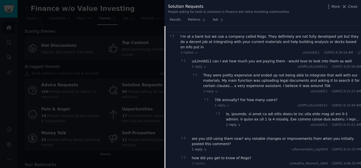
scroll to position [426, 0]
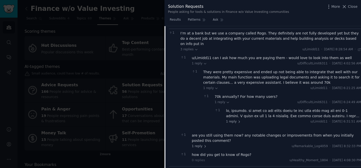
click at [243, 108] on div at bounding box center [293, 113] width 135 height 11
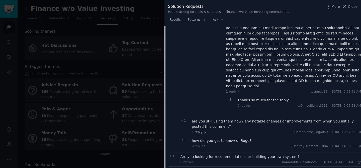
scroll to position [541, 0]
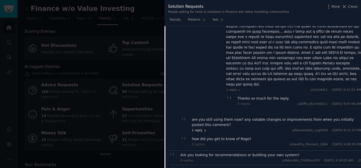
click at [199, 128] on span "1 reply" at bounding box center [199, 130] width 15 height 5
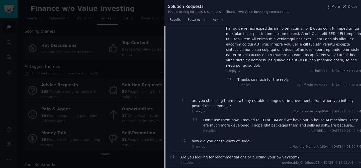
scroll to position [566, 0]
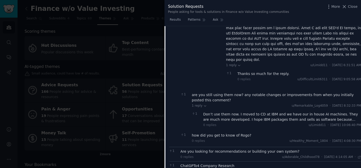
click at [231, 111] on div "Don’t use them now. I moved to CD at IBM and we have our in house AI machines. …" at bounding box center [282, 116] width 158 height 11
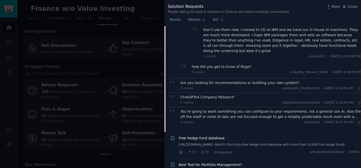
scroll to position [651, 0]
click at [221, 108] on div "You’re going to want something you can configure to your requirements, not a ge…" at bounding box center [271, 113] width 181 height 11
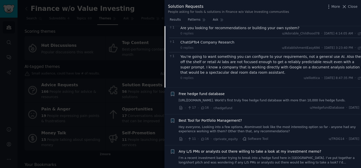
scroll to position [705, 0]
click at [213, 98] on link "[URL][DOMAIN_NAME]. World’s first truly free hedge fund database with more than…" at bounding box center [269, 100] width 181 height 5
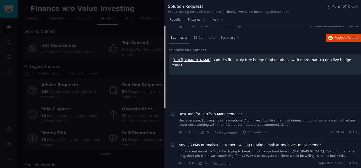
scroll to position [340, 0]
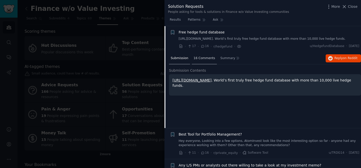
click at [201, 58] on span "16 Comments" at bounding box center [205, 58] width 22 height 5
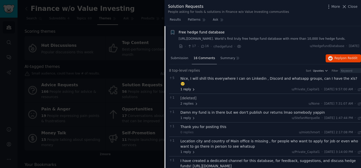
click at [187, 87] on span "1 reply" at bounding box center [188, 89] width 15 height 5
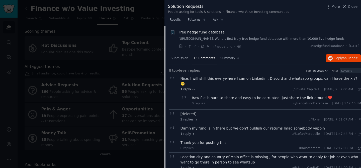
click at [187, 87] on span "1 reply" at bounding box center [188, 89] width 15 height 5
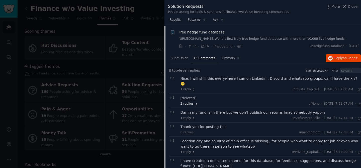
click at [190, 101] on span "2 replies" at bounding box center [190, 103] width 18 height 5
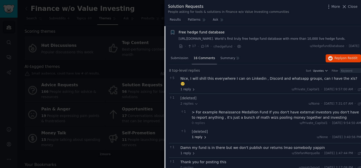
click at [200, 135] on span "1 reply" at bounding box center [199, 137] width 15 height 5
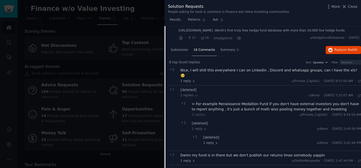
scroll to position [350, 0]
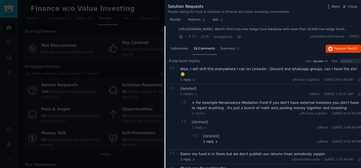
click at [209, 139] on span "1 reply" at bounding box center [210, 141] width 15 height 5
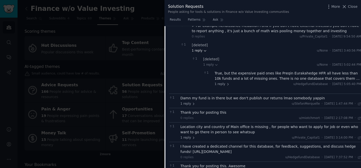
scroll to position [428, 0]
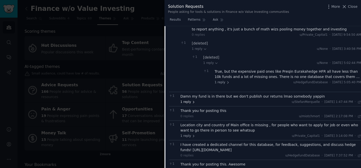
click at [190, 100] on span "1 reply" at bounding box center [188, 102] width 15 height 5
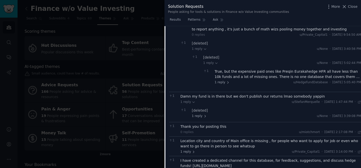
click at [192, 114] on div "1 [deleted] 1 reply u/None · Wed 10/23/2024, 3:39:08 PM Wed 10/23/2024" at bounding box center [271, 113] width 181 height 14
click at [193, 114] on span "1 reply" at bounding box center [199, 116] width 15 height 5
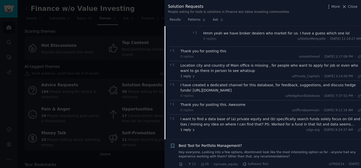
scroll to position [520, 0]
click at [189, 127] on span "1 reply" at bounding box center [188, 129] width 15 height 5
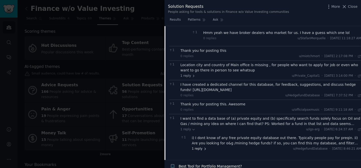
click at [199, 146] on span "1 reply" at bounding box center [199, 148] width 15 height 5
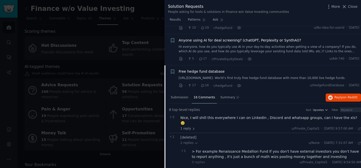
scroll to position [300, 0]
drag, startPoint x: 178, startPoint y: 78, endPoint x: 232, endPoint y: 77, distance: 53.7
click at [232, 77] on div "+ Free hedge fund database http://hedgefunddatabase.notion.site. World’s first …" at bounding box center [265, 78] width 190 height 19
copy link "http://hedgefunddatabase.notion.site"
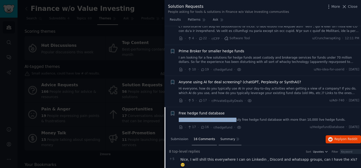
scroll to position [263, 0]
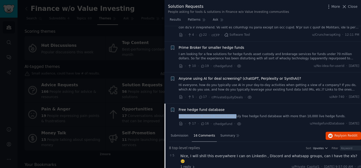
click at [194, 110] on span "Free hedge fund database" at bounding box center [202, 109] width 46 height 5
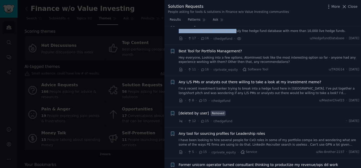
scroll to position [348, 0]
click at [198, 51] on span "Best Tool for Portfolio Management?" at bounding box center [210, 51] width 63 height 5
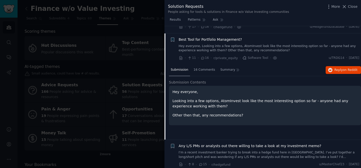
scroll to position [367, 0]
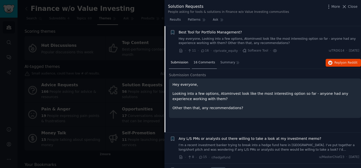
click at [196, 60] on div "16 Comments" at bounding box center [204, 63] width 25 height 12
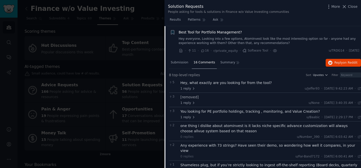
click at [201, 32] on span "Best Tool for Portfolio Management?" at bounding box center [210, 32] width 63 height 5
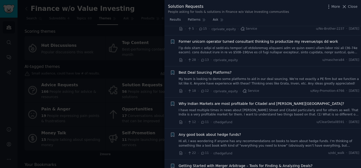
scroll to position [471, 0]
click at [202, 72] on span "Best Deal Sourcing Platforms?" at bounding box center [205, 71] width 53 height 5
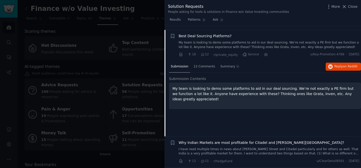
scroll to position [511, 0]
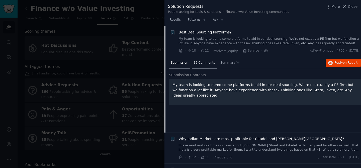
click at [200, 65] on div "12 Comments" at bounding box center [204, 63] width 25 height 12
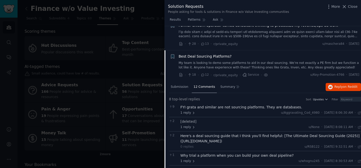
scroll to position [486, 0]
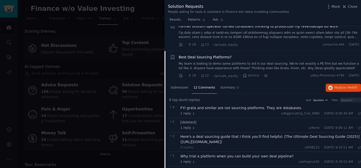
click at [197, 57] on span "Best Deal Sourcing Platforms?" at bounding box center [205, 56] width 53 height 5
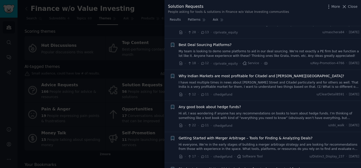
scroll to position [511, 0]
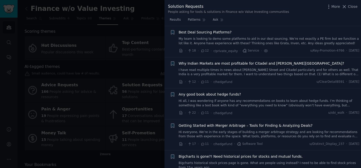
click at [205, 70] on link "I have read multiple times in news about [PERSON_NAME] Street and Citadel parti…" at bounding box center [269, 72] width 181 height 9
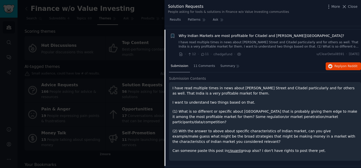
scroll to position [542, 0]
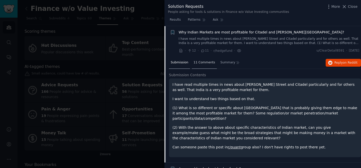
click at [202, 66] on div "11 Comments" at bounding box center [204, 63] width 25 height 12
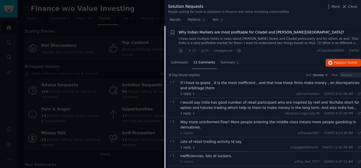
click at [265, 107] on div "I would say india has good number of retail participant who are inspired by ree…" at bounding box center [271, 105] width 181 height 11
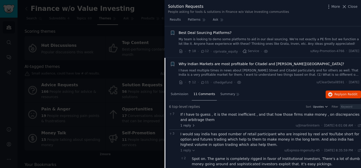
scroll to position [509, 0]
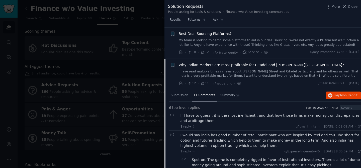
click at [191, 63] on span "Why Indian Markets are most profitable for Citadel and [PERSON_NAME][GEOGRAPHIC…" at bounding box center [262, 64] width 166 height 5
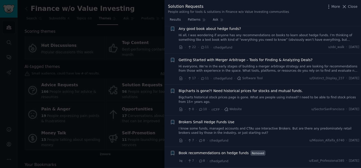
scroll to position [577, 0]
click at [208, 96] on link "Bigcharts historical stock prices page is gone. What are people using instead? …" at bounding box center [269, 99] width 181 height 9
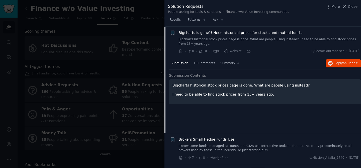
scroll to position [635, 0]
click at [199, 59] on div "10 Comments" at bounding box center [204, 63] width 25 height 12
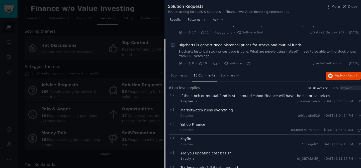
scroll to position [621, 0]
click at [195, 46] on span "Bigcharts is gone?! Need historical prices for stocks and mutual funds." at bounding box center [241, 45] width 124 height 5
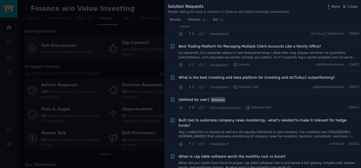
scroll to position [802, 0]
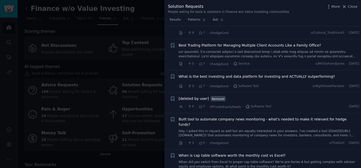
click at [198, 116] on span "Built tool to automate company news monitoring - what's needed to make it relev…" at bounding box center [269, 121] width 181 height 11
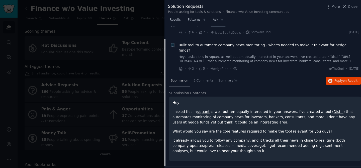
scroll to position [885, 0]
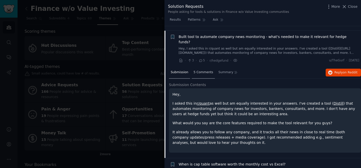
click at [199, 70] on span "5 Comments" at bounding box center [204, 72] width 20 height 5
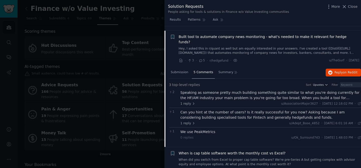
click at [221, 90] on div "Speaking as someone pretty much building something quite similar to what you're…" at bounding box center [271, 95] width 181 height 11
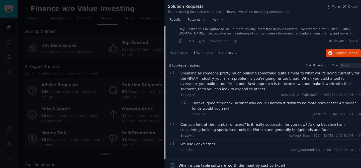
scroll to position [905, 0]
click at [188, 121] on div "Can you hint at the number of users? Is it really successful for you now? Askin…" at bounding box center [271, 126] width 181 height 11
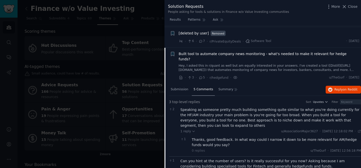
scroll to position [865, 0]
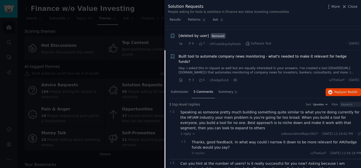
click at [194, 54] on span "Built tool to automate company news monitoring - what's needed to make it relev…" at bounding box center [269, 59] width 181 height 11
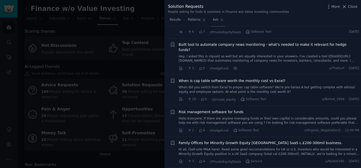
scroll to position [885, 0]
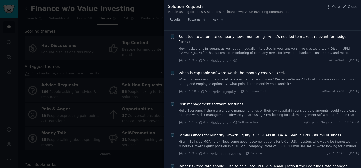
click at [216, 46] on link "Hey, I asked this in r/quant as well but am equally interested in your answers.…" at bounding box center [269, 50] width 181 height 9
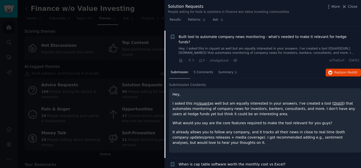
click at [334, 101] on link "Distill" at bounding box center [339, 103] width 10 height 4
click at [193, 34] on span "Built tool to automate company news monitoring - what's needed to make it relev…" at bounding box center [269, 39] width 181 height 11
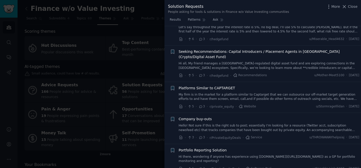
scroll to position [1029, 0]
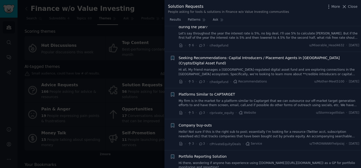
click at [215, 99] on link "My firm is in the market for a platform similar to Captarget that we can outsou…" at bounding box center [269, 103] width 181 height 9
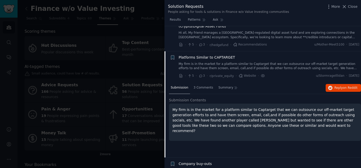
scroll to position [1071, 0]
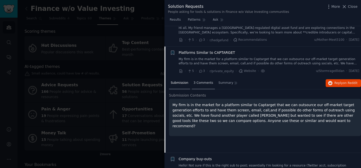
click at [198, 81] on span "3 Comments" at bounding box center [204, 83] width 20 height 5
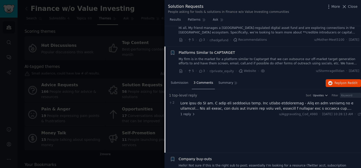
click at [183, 99] on div "2 1 reply u/Aggravating_Cod_4980 · Mon 8/25/2025, 10:28:13 AM Mon 8/25/2025 ·" at bounding box center [265, 108] width 192 height 19
click at [184, 100] on div "1 reply u/Aggravating_Cod_4980 · Mon 8/25/2025, 10:28:13 AM Mon 8/25/2025 ·" at bounding box center [271, 108] width 181 height 16
click at [184, 112] on span "1 reply" at bounding box center [188, 114] width 15 height 5
click at [186, 50] on span "Platforms Similar to CAPTARGET" at bounding box center [207, 52] width 56 height 5
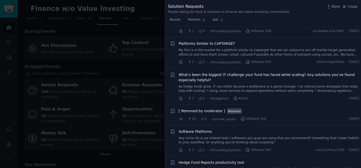
scroll to position [1173, 0]
click at [203, 135] on link "Any niche cfo or pe related tools / softwares you guys are using that you recom…" at bounding box center [269, 139] width 181 height 9
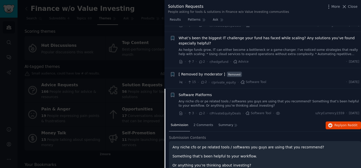
scroll to position [1251, 0]
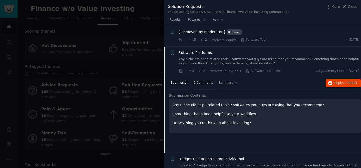
click at [199, 81] on span "2 Comments" at bounding box center [204, 83] width 20 height 5
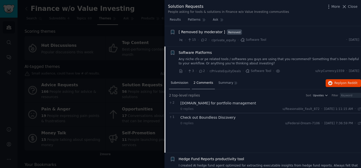
click at [182, 81] on span "Submission" at bounding box center [180, 83] width 18 height 5
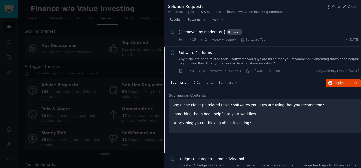
click at [196, 50] on span "Software Platforms" at bounding box center [195, 52] width 33 height 5
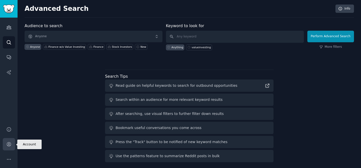
click at [8, 144] on icon "Sidebar" at bounding box center [9, 144] width 4 height 4
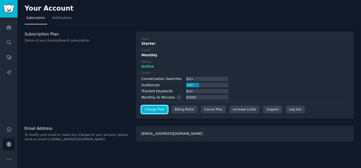
click at [155, 109] on link "Change Plan" at bounding box center [155, 109] width 26 height 8
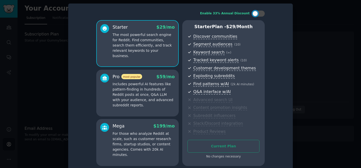
scroll to position [8, 0]
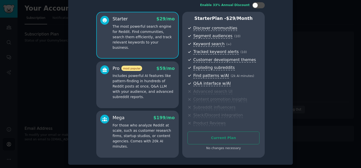
click at [156, 31] on p "The most powerful search engine for Reddit. Find communities, search them effic…" at bounding box center [144, 37] width 62 height 26
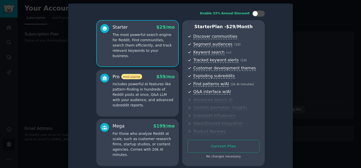
click at [320, 45] on div at bounding box center [180, 84] width 361 height 168
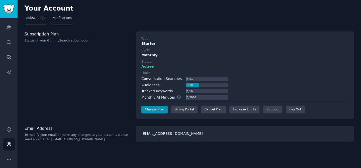
click at [65, 15] on link "Notifications" at bounding box center [62, 19] width 23 height 10
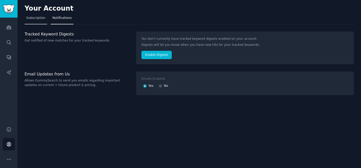
click at [31, 19] on span "Subscription" at bounding box center [35, 18] width 19 height 5
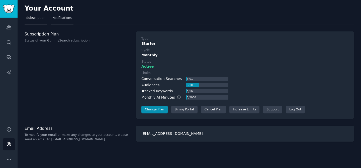
click at [54, 19] on span "Notifications" at bounding box center [61, 18] width 19 height 5
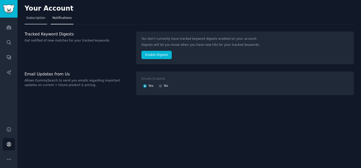
click at [31, 22] on link "Subscription" at bounding box center [36, 19] width 23 height 10
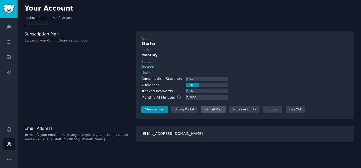
click at [206, 111] on div "Cancel Plan" at bounding box center [213, 109] width 25 height 8
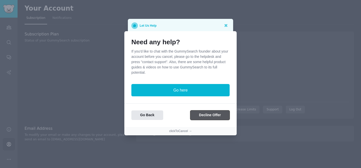
click at [204, 117] on button "Decline Offer" at bounding box center [209, 115] width 39 height 10
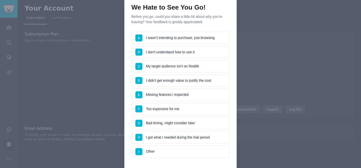
scroll to position [20, 0]
click at [188, 35] on li "A I wasn't intending to purchase, just browsing" at bounding box center [180, 37] width 98 height 13
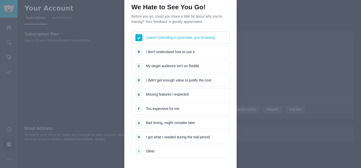
scroll to position [69, 0]
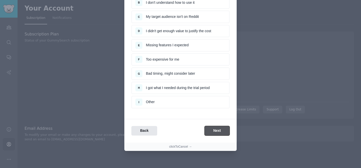
click at [214, 130] on button "Next" at bounding box center [217, 131] width 25 height 10
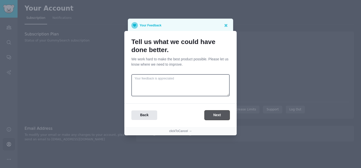
scroll to position [0, 0]
click at [211, 112] on button "Next" at bounding box center [217, 115] width 25 height 10
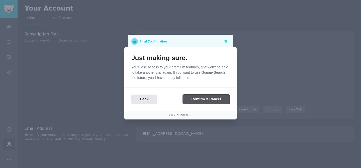
click at [202, 102] on button "Confirm & Cancel" at bounding box center [206, 99] width 47 height 10
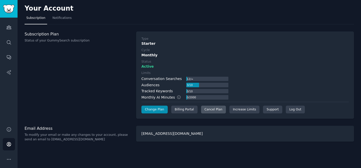
click at [209, 107] on div "Cancel Plan" at bounding box center [213, 109] width 25 height 8
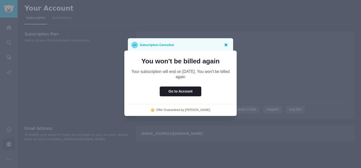
click at [226, 43] on icon at bounding box center [225, 44] width 5 height 5
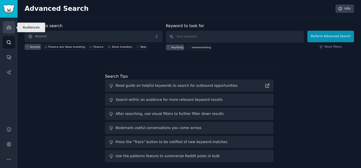
click at [8, 27] on icon "Sidebar" at bounding box center [8, 27] width 5 height 5
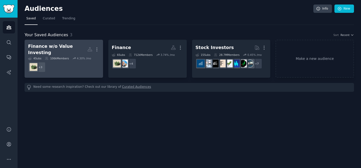
click at [89, 66] on dd "r/PrivateEquityDeals, r/hedgefund, r/CFP + 3" at bounding box center [64, 67] width 72 height 14
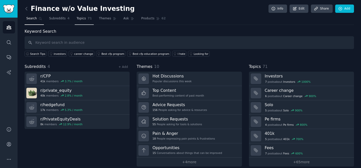
click at [84, 21] on link "Topics 71" at bounding box center [84, 20] width 19 height 10
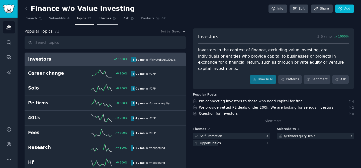
click at [105, 22] on link "Themes" at bounding box center [107, 20] width 21 height 10
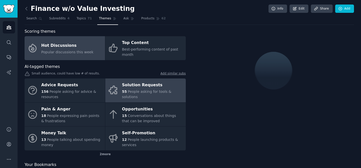
click at [133, 85] on div "Solution Requests" at bounding box center [152, 85] width 61 height 8
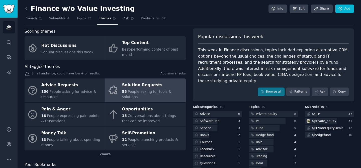
click at [273, 84] on div "This week in Finance discussions, topics included exploring alternative CRM opt…" at bounding box center [273, 65] width 151 height 37
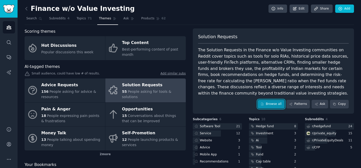
click at [267, 103] on link "Browse all" at bounding box center [271, 104] width 27 height 9
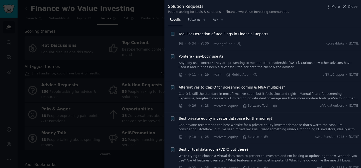
scroll to position [75, 0]
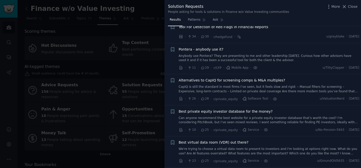
click at [222, 80] on span "Alternatives to CapIQ for screening comps & M&A multiples?" at bounding box center [232, 80] width 107 height 5
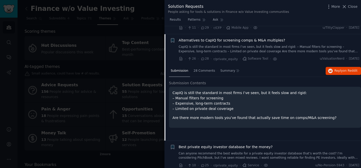
scroll to position [123, 0]
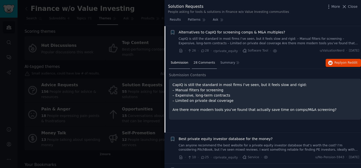
click at [200, 59] on div "28 Comments" at bounding box center [204, 63] width 25 height 12
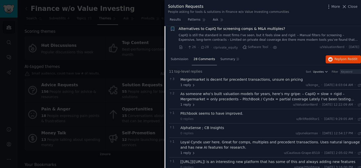
scroll to position [127, 0]
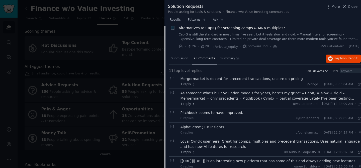
click at [206, 97] on div "As someone who’s built valuation models for years, here’s my gripe: – CapIQ = s…" at bounding box center [271, 95] width 181 height 11
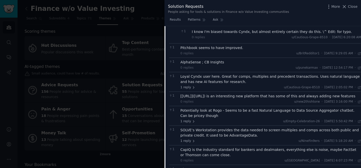
scroll to position [226, 0]
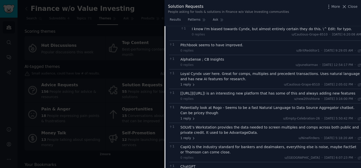
click at [191, 120] on div "1 Potentially look at Rogo - Seems to be a fast Natural Language to Data Source…" at bounding box center [265, 113] width 192 height 20
click at [188, 119] on span "1 reply" at bounding box center [188, 118] width 15 height 5
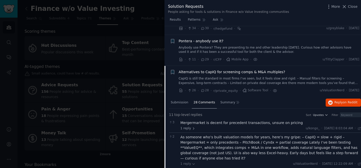
scroll to position [70, 0]
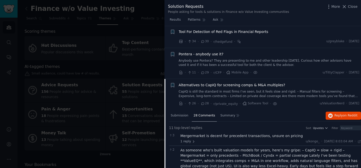
click at [210, 85] on span "Alternatives to CapIQ for screening comps & M&A multiples?" at bounding box center [232, 84] width 107 height 5
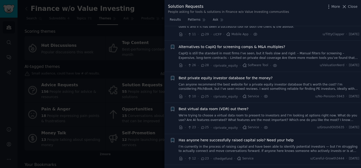
scroll to position [123, 0]
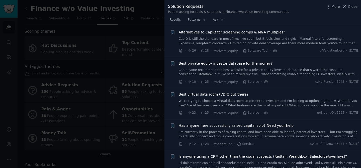
click at [201, 64] on span "Best private equity investor database for the money?" at bounding box center [226, 63] width 94 height 5
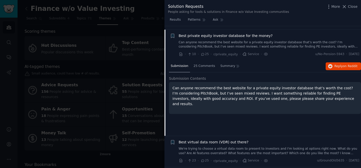
scroll to position [154, 0]
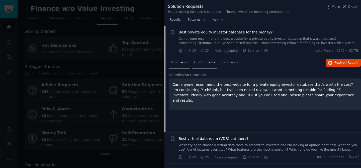
click at [202, 62] on span "25 Comments" at bounding box center [205, 62] width 22 height 5
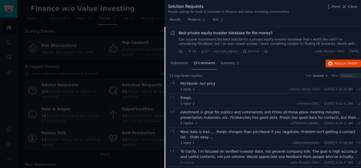
scroll to position [101, 0]
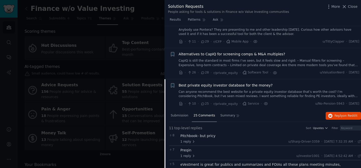
click at [197, 85] on span "Best private equity investor database for the money?" at bounding box center [226, 85] width 94 height 5
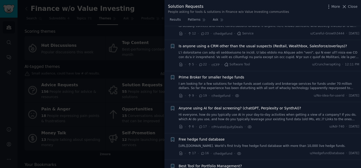
scroll to position [234, 0]
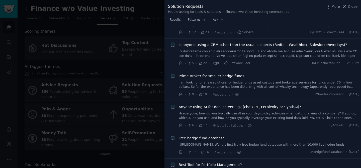
click at [200, 111] on link "Hi everyone, how do you typically use AI in your day-to-day activities when get…" at bounding box center [269, 115] width 181 height 9
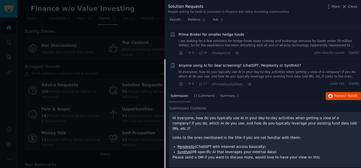
scroll to position [309, 0]
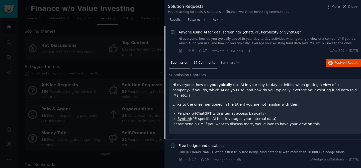
click at [199, 64] on div "17 Comments" at bounding box center [204, 63] width 25 height 12
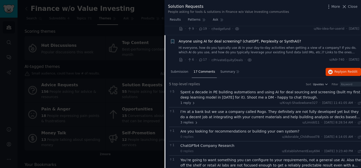
scroll to position [300, 0]
click at [338, 72] on span "Reply on Reddit" at bounding box center [346, 72] width 23 height 5
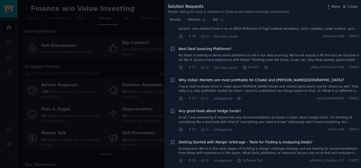
scroll to position [608, 0]
click at [203, 58] on link "My team is looking to demo some platforms to aid in our deal sourcing. We’re no…" at bounding box center [269, 57] width 181 height 9
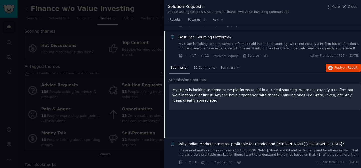
scroll to position [511, 0]
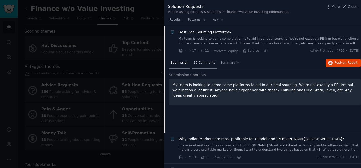
click at [200, 61] on span "12 Comments" at bounding box center [205, 62] width 22 height 5
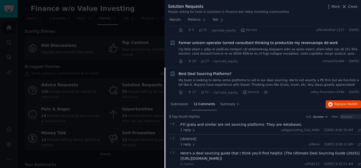
scroll to position [470, 0]
click at [196, 73] on span "Best Deal Sourcing Platforms?" at bounding box center [205, 73] width 53 height 5
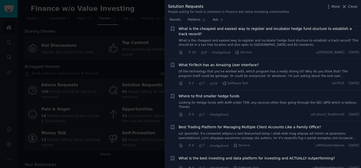
scroll to position [721, 0]
click at [208, 66] on span "What FinTech has an Amazing User Interface?" at bounding box center [219, 64] width 80 height 5
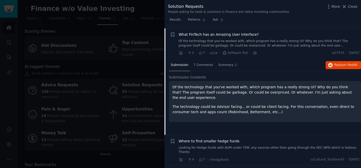
scroll to position [753, 0]
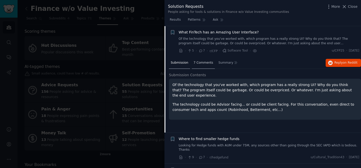
click at [202, 62] on span "7 Comments" at bounding box center [204, 62] width 20 height 5
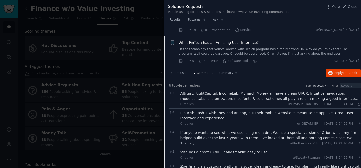
scroll to position [741, 0]
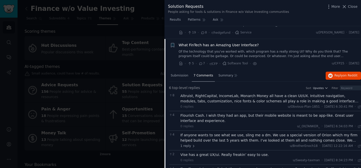
click at [198, 46] on span "What FinTech has an Amazing User Interface?" at bounding box center [219, 44] width 80 height 5
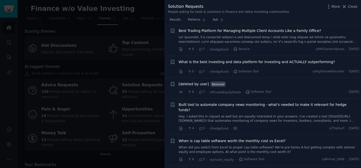
scroll to position [817, 0]
click at [204, 59] on span "What is the best investing and data platform for investing and ACTUALLY outperf…" at bounding box center [257, 61] width 156 height 5
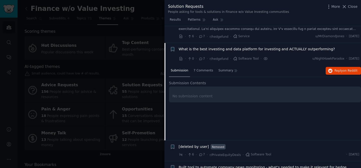
scroll to position [842, 0]
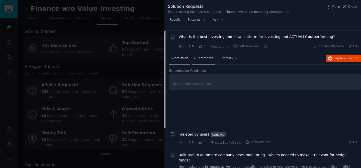
click at [201, 56] on div "7 Comments" at bounding box center [203, 58] width 23 height 12
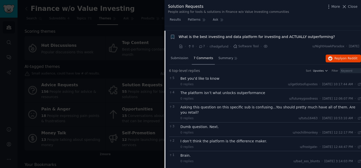
click at [205, 34] on span "What is the best investing and data platform for investing and ACTUALLY outperf…" at bounding box center [257, 36] width 156 height 5
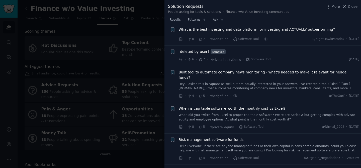
scroll to position [851, 0]
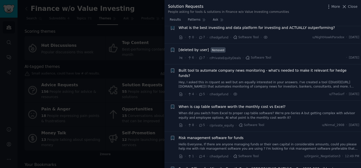
click at [205, 68] on span "Built tool to automate company news monitoring - what's needed to make it relev…" at bounding box center [269, 73] width 181 height 11
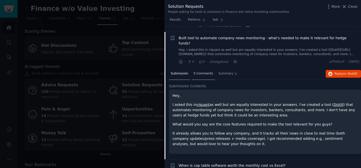
scroll to position [885, 0]
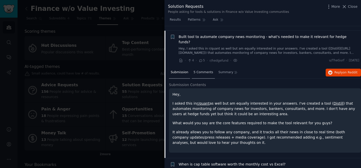
click at [200, 70] on span "5 Comments" at bounding box center [204, 72] width 20 height 5
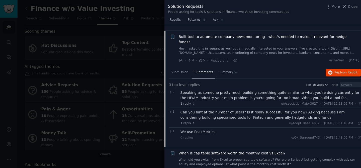
click at [200, 34] on span "Built tool to automate company news monitoring - what's needed to make it relev…" at bounding box center [269, 39] width 181 height 11
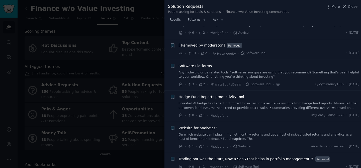
scroll to position [1239, 0]
click at [208, 93] on span "Hedge Fund Reports productivity tool" at bounding box center [211, 95] width 65 height 5
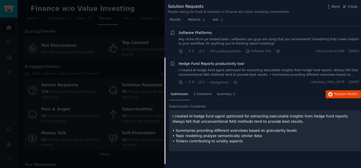
scroll to position [1282, 0]
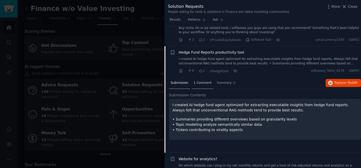
click at [202, 77] on div "1 Comment" at bounding box center [203, 83] width 22 height 12
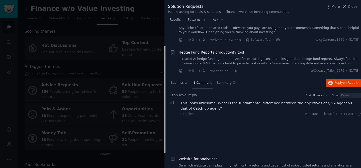
click at [206, 50] on div "Hedge Fund Reports productivity tool I created AI hedge fund agent optimized fo…" at bounding box center [269, 58] width 181 height 16
click at [204, 50] on span "Hedge Fund Reports productivity tool" at bounding box center [211, 52] width 65 height 5
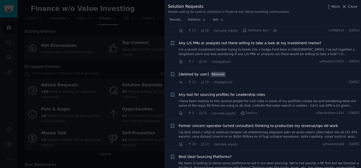
scroll to position [76, 0]
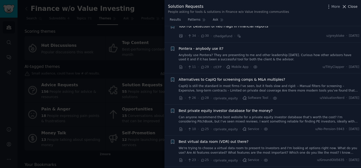
click at [344, 7] on icon at bounding box center [344, 6] width 3 height 3
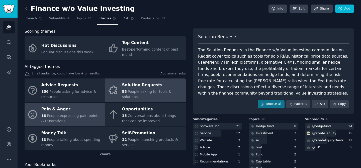
click at [72, 114] on span "People expressing pain points & frustrations" at bounding box center [70, 117] width 58 height 9
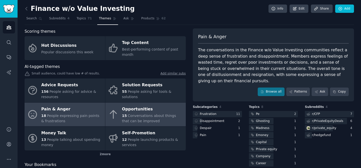
click at [146, 114] on span "Conversations about things that can be improved" at bounding box center [149, 117] width 54 height 9
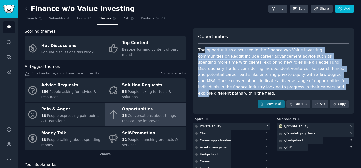
drag, startPoint x: 205, startPoint y: 52, endPoint x: 238, endPoint y: 88, distance: 48.8
click at [238, 88] on div "The opportunities discussed in the Finance w/o Value Investing communities on R…" at bounding box center [273, 71] width 151 height 49
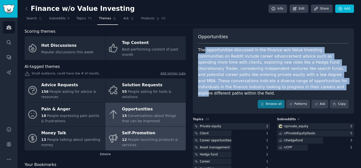
scroll to position [11, 0]
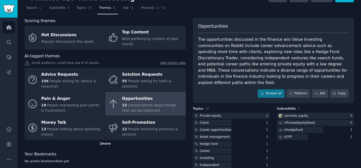
click at [103, 141] on div "2 more" at bounding box center [105, 144] width 161 height 8
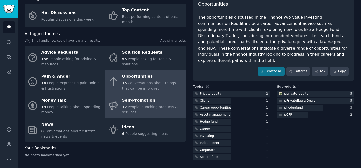
scroll to position [0, 0]
